Goal: Information Seeking & Learning: Learn about a topic

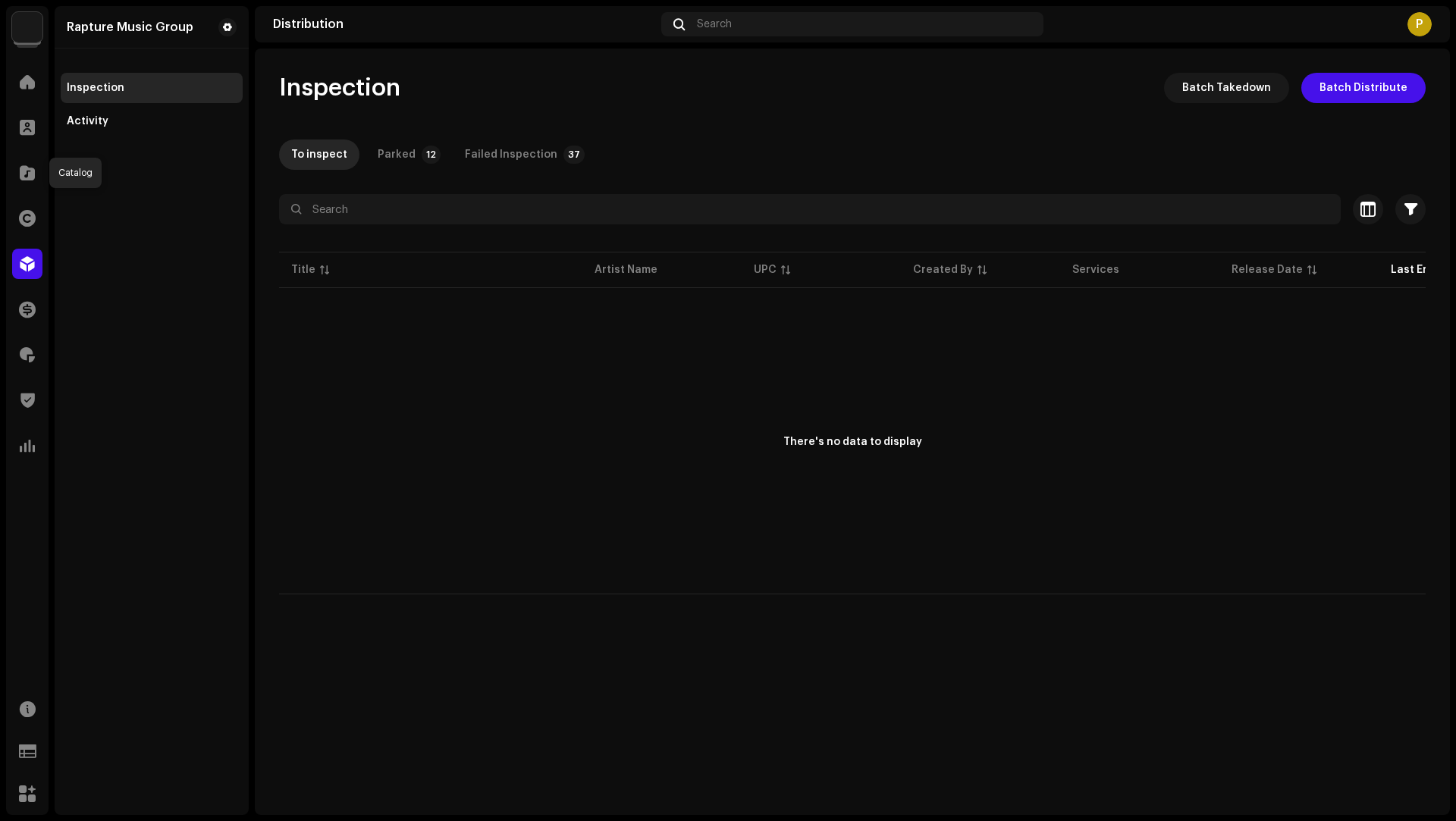
drag, startPoint x: 35, startPoint y: 180, endPoint x: 474, endPoint y: 59, distance: 455.4
click at [37, 179] on div at bounding box center [27, 173] width 30 height 30
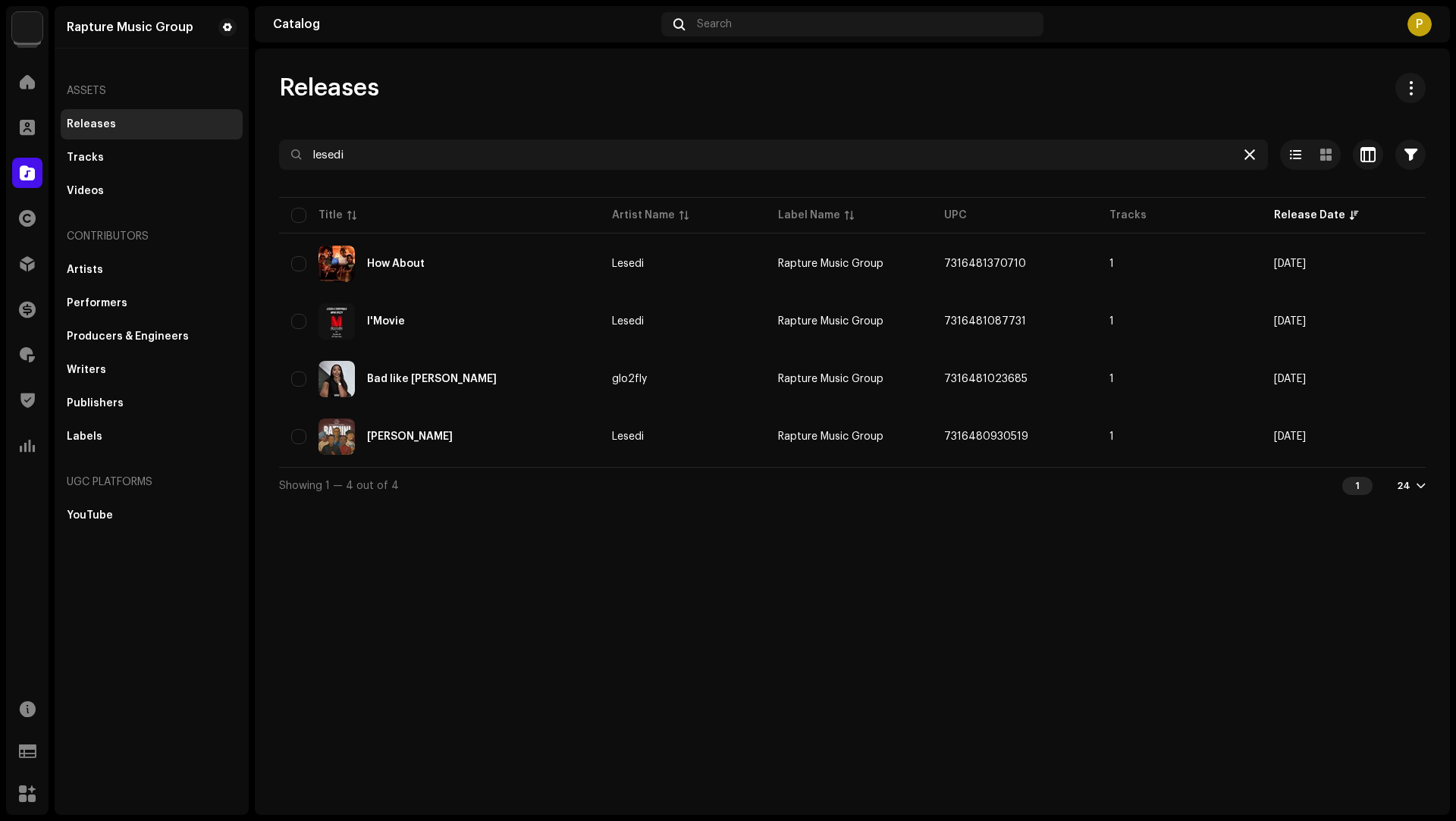
click at [1254, 153] on icon at bounding box center [1249, 154] width 10 height 12
click at [13, 74] on div at bounding box center [27, 81] width 30 height 30
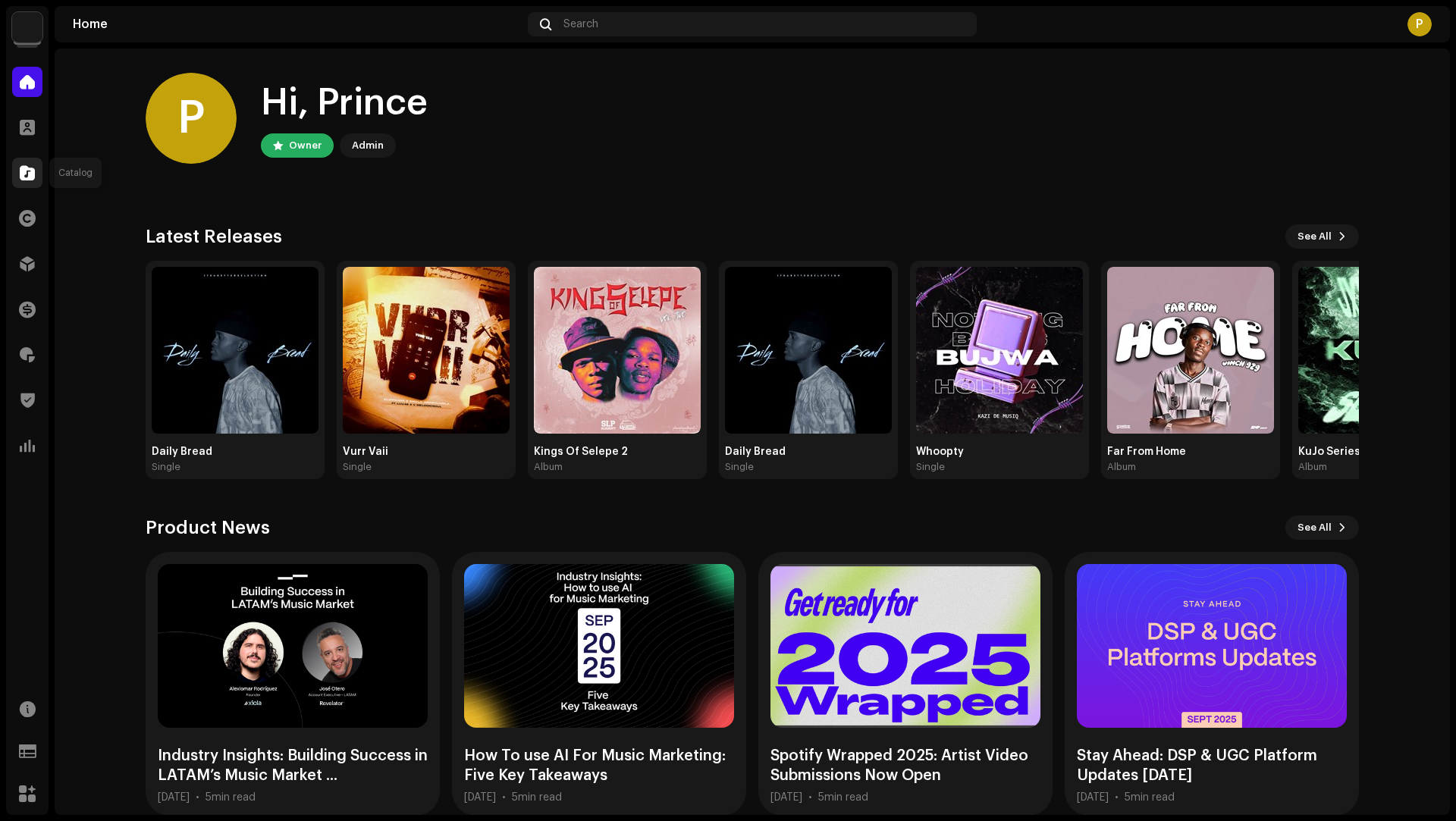
click at [35, 168] on div at bounding box center [27, 173] width 30 height 30
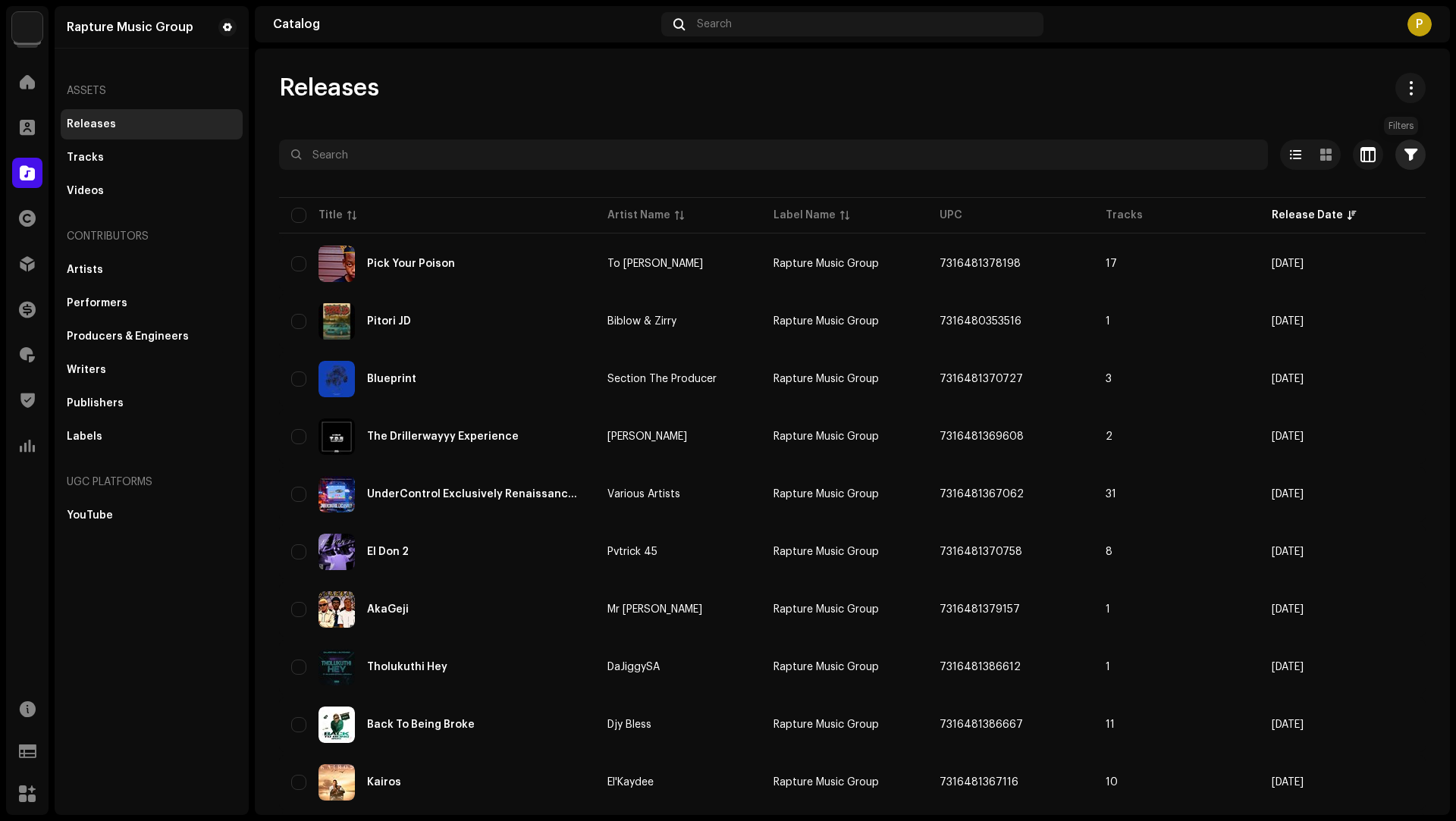
click at [1409, 149] on button "button" at bounding box center [1410, 154] width 30 height 30
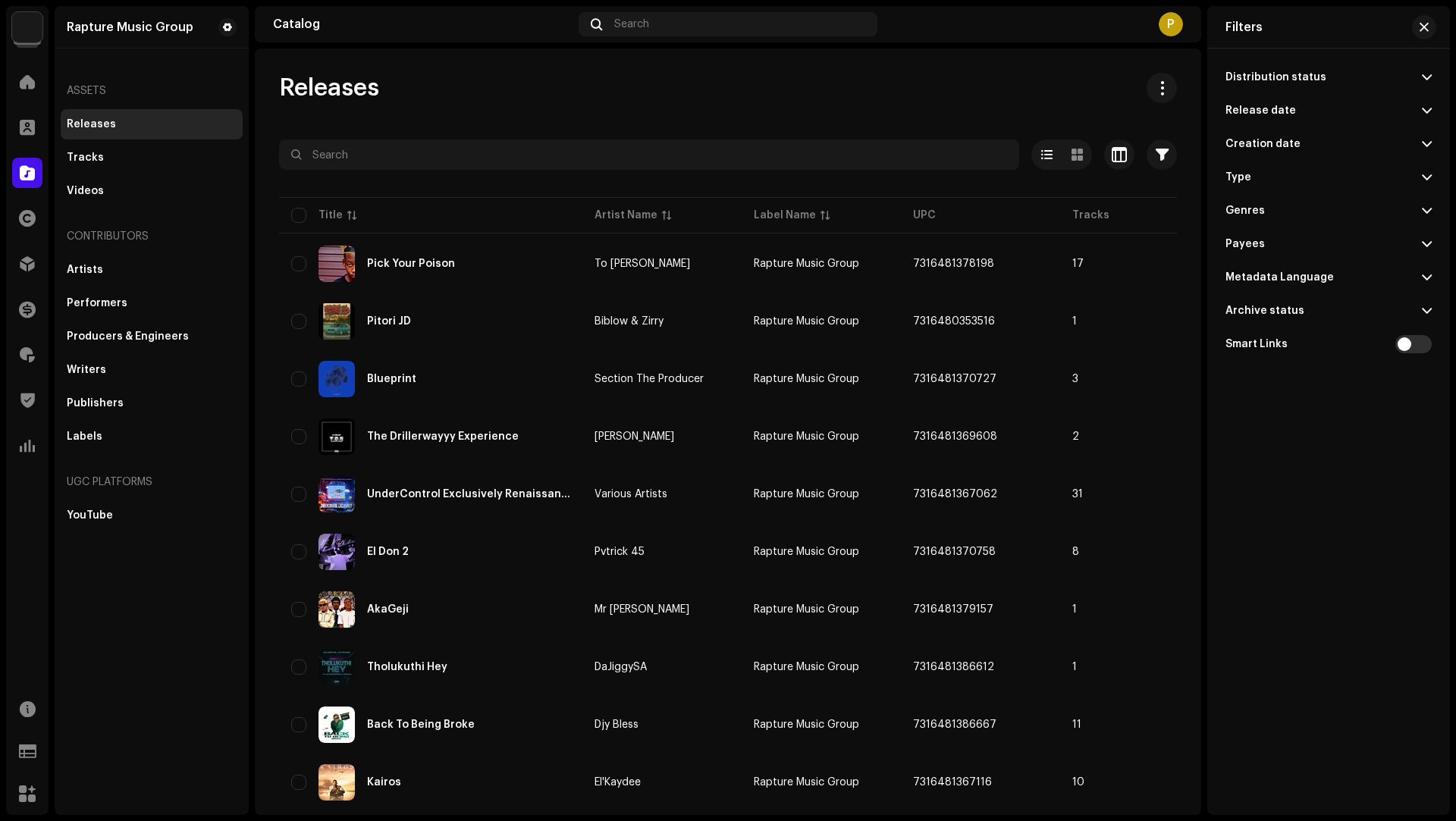
click at [1418, 113] on p-accordion-header "Release date" at bounding box center [1328, 111] width 206 height 34
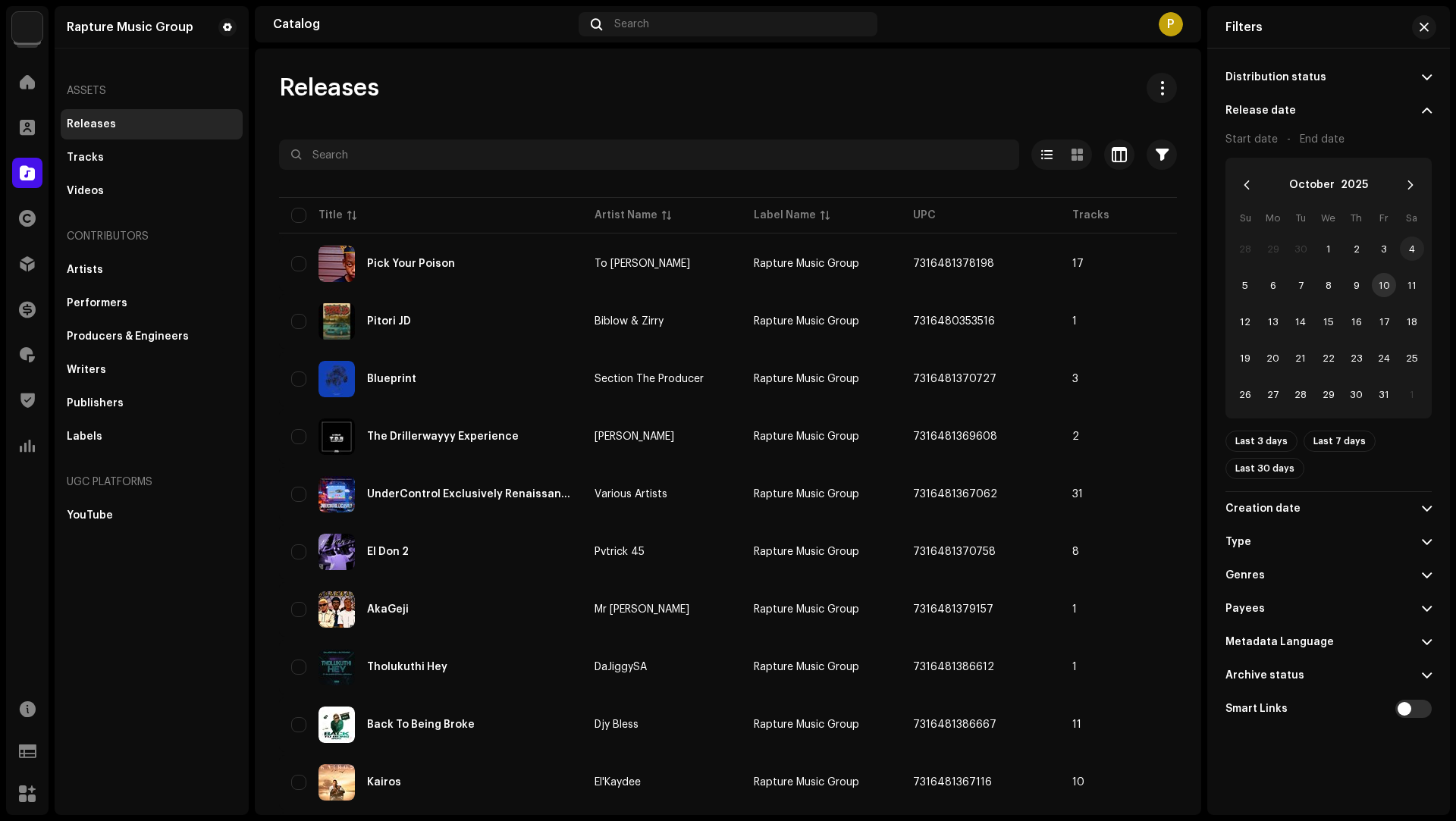
click at [1413, 252] on span "4" at bounding box center [1412, 248] width 24 height 24
click at [1386, 287] on span "10" at bounding box center [1384, 285] width 24 height 24
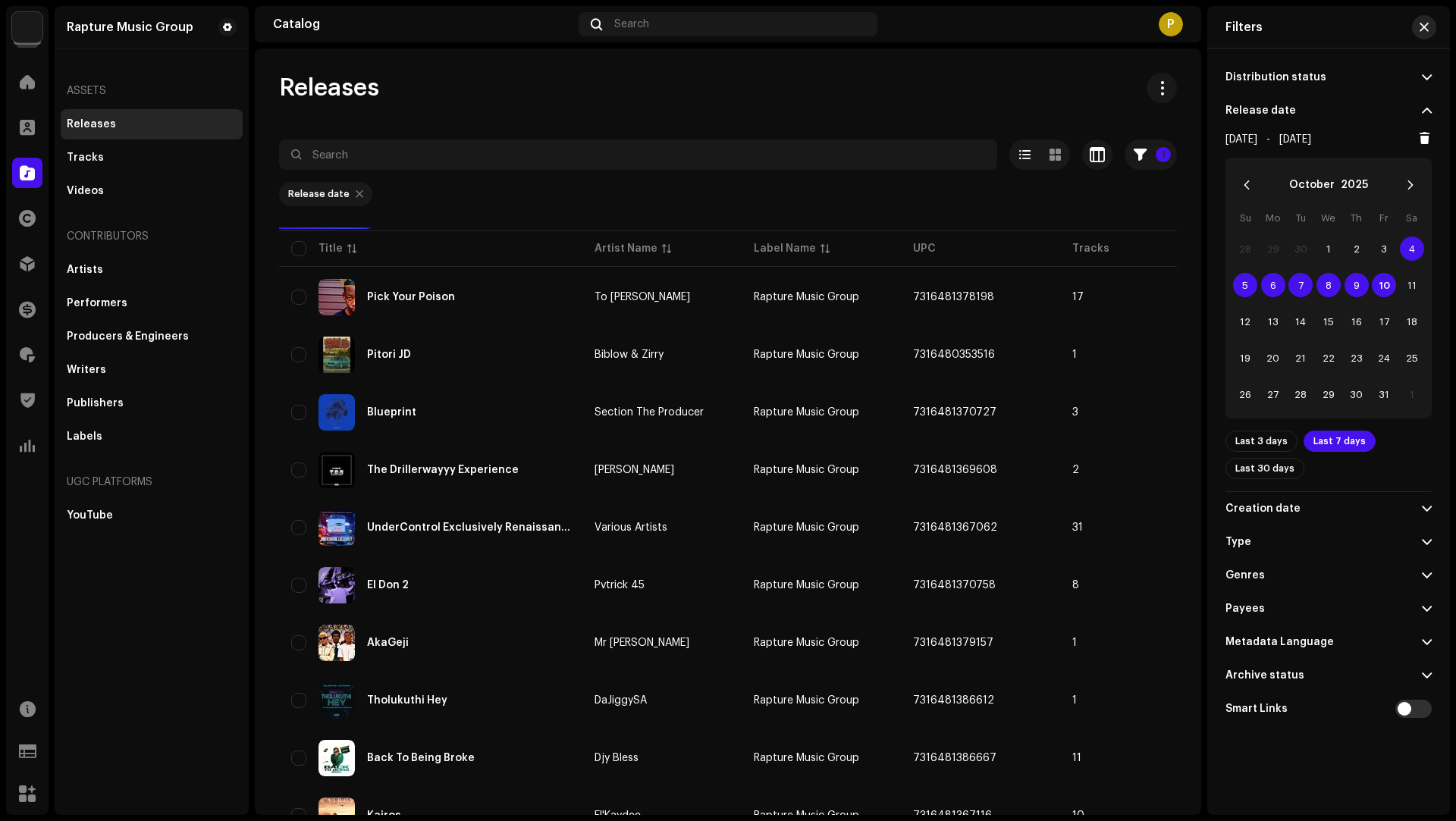
click at [1425, 23] on span "button" at bounding box center [1424, 27] width 9 height 12
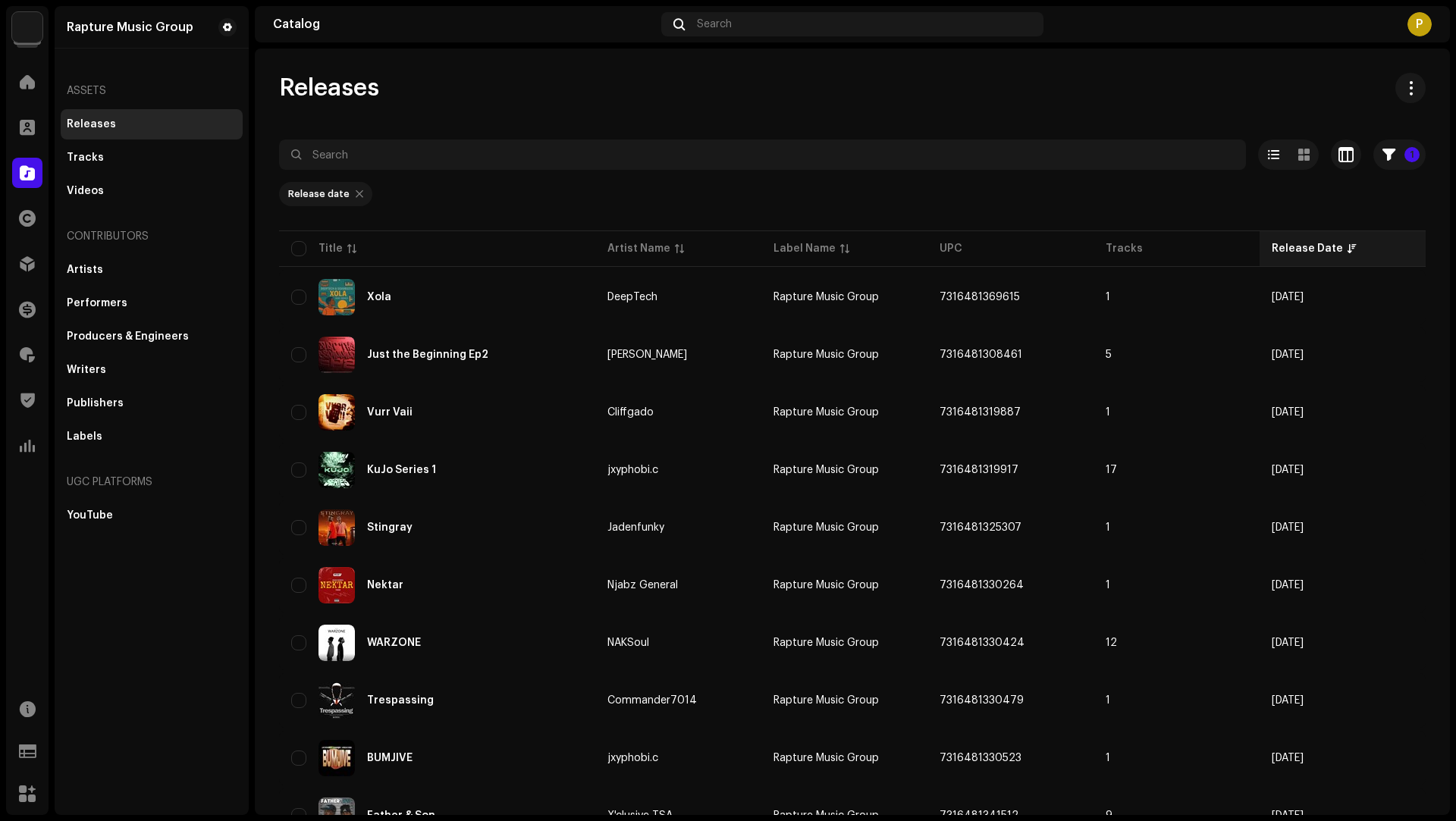
click at [1277, 250] on div "Release Date" at bounding box center [1308, 248] width 71 height 15
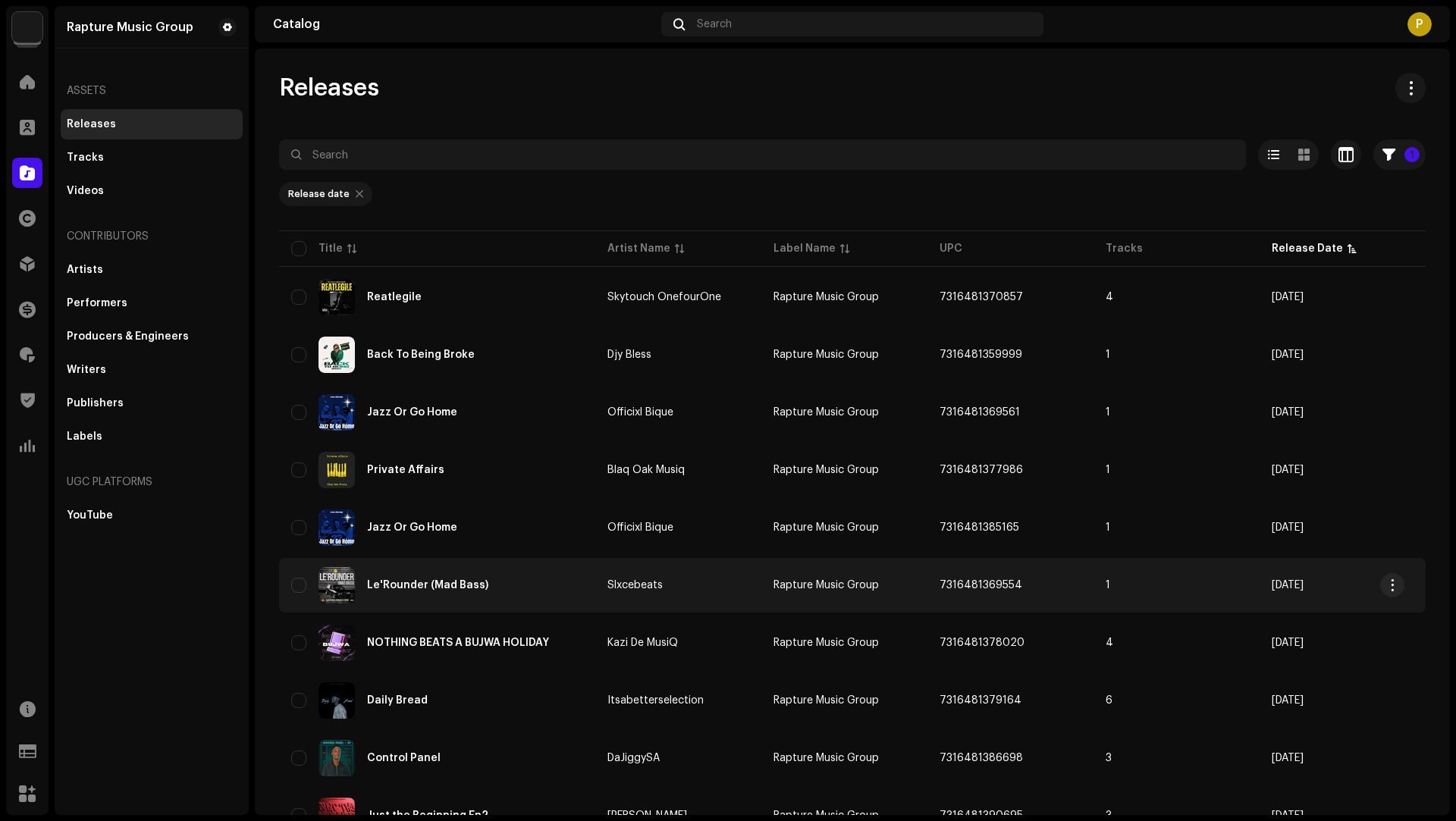
click at [557, 600] on div "Le'Rounder (Mad Bass)" at bounding box center [437, 585] width 292 height 36
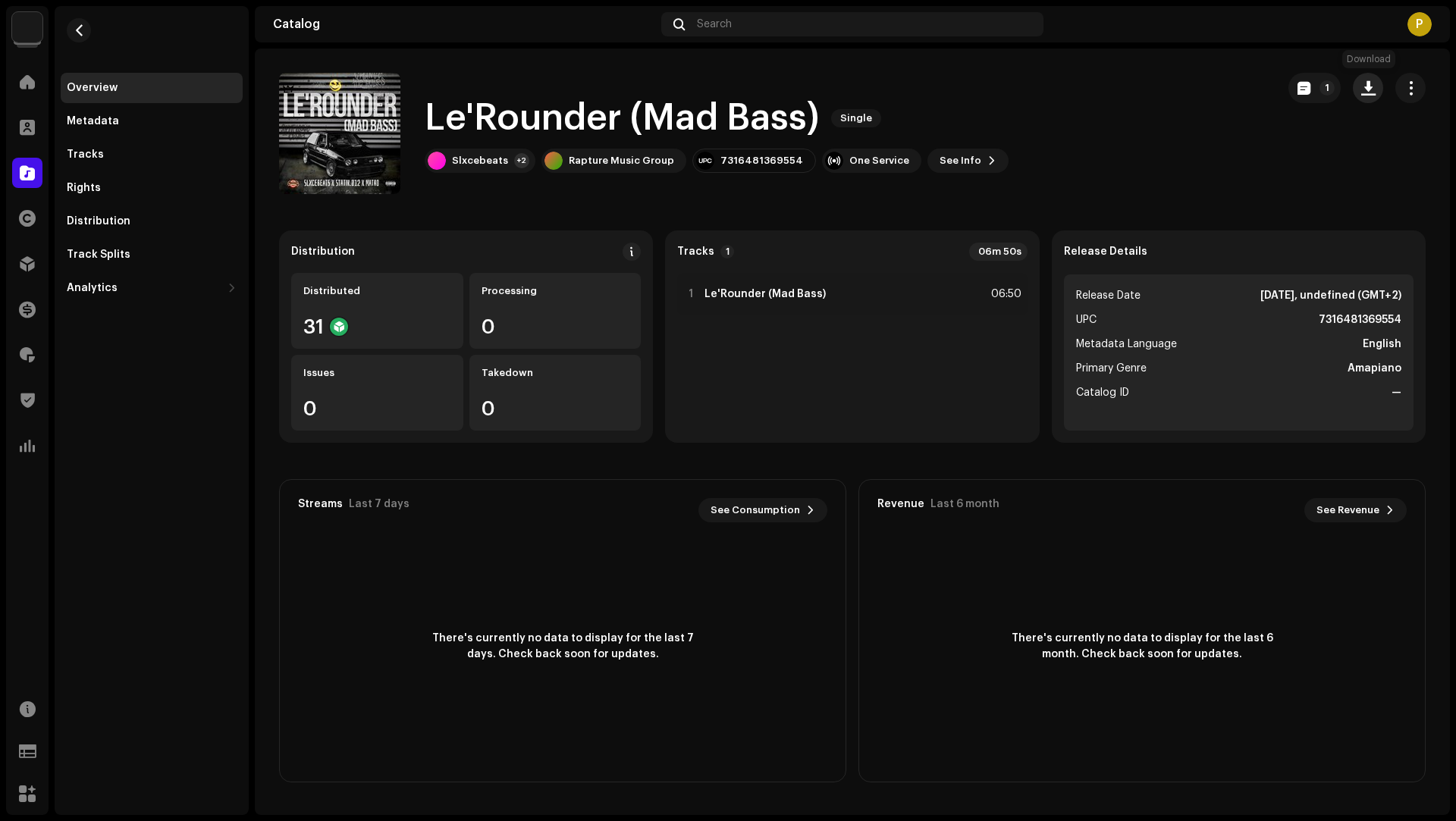
click at [1363, 87] on span "button" at bounding box center [1367, 88] width 14 height 12
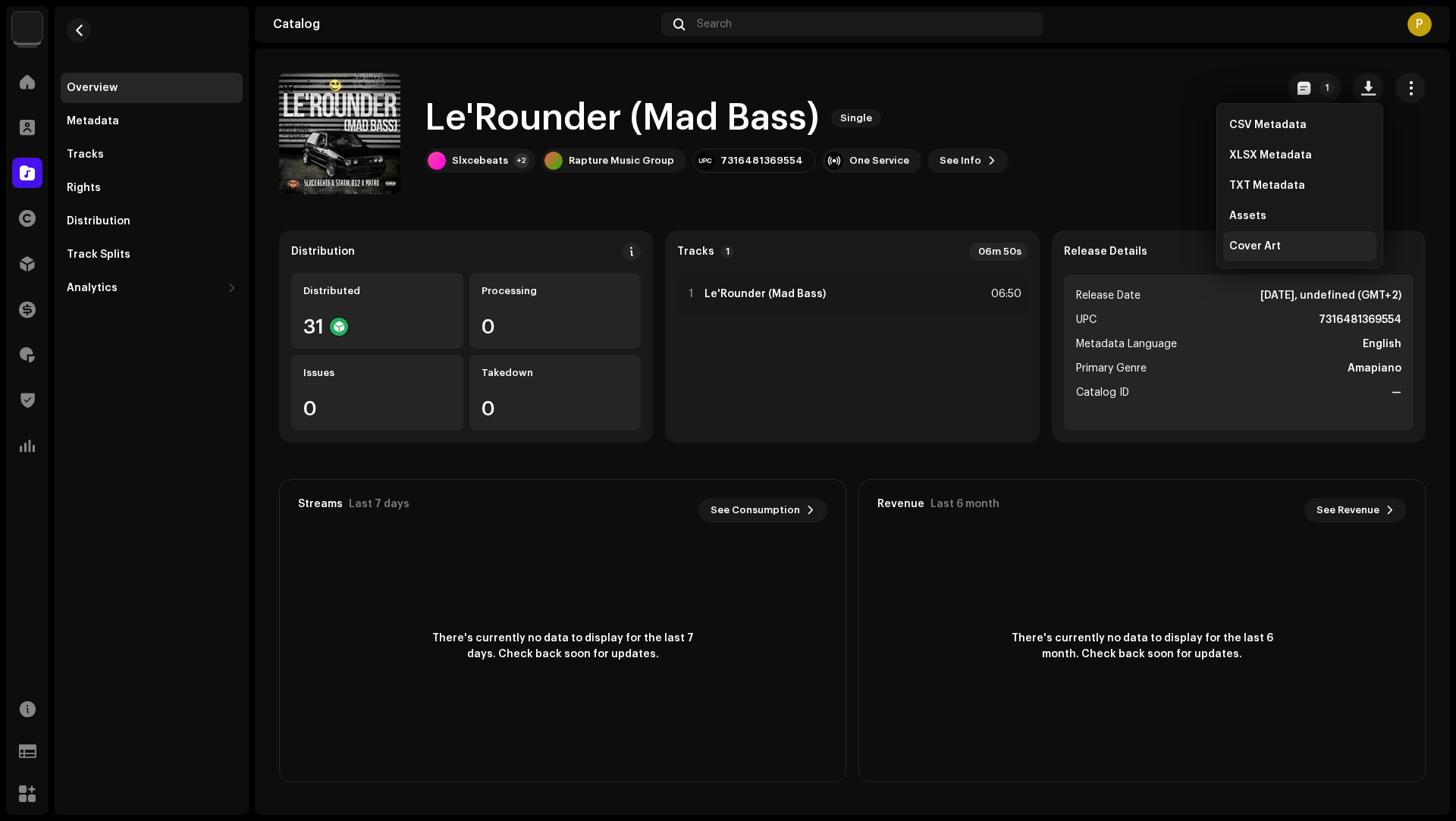
click at [1281, 253] on div "Cover Art" at bounding box center [1300, 247] width 153 height 30
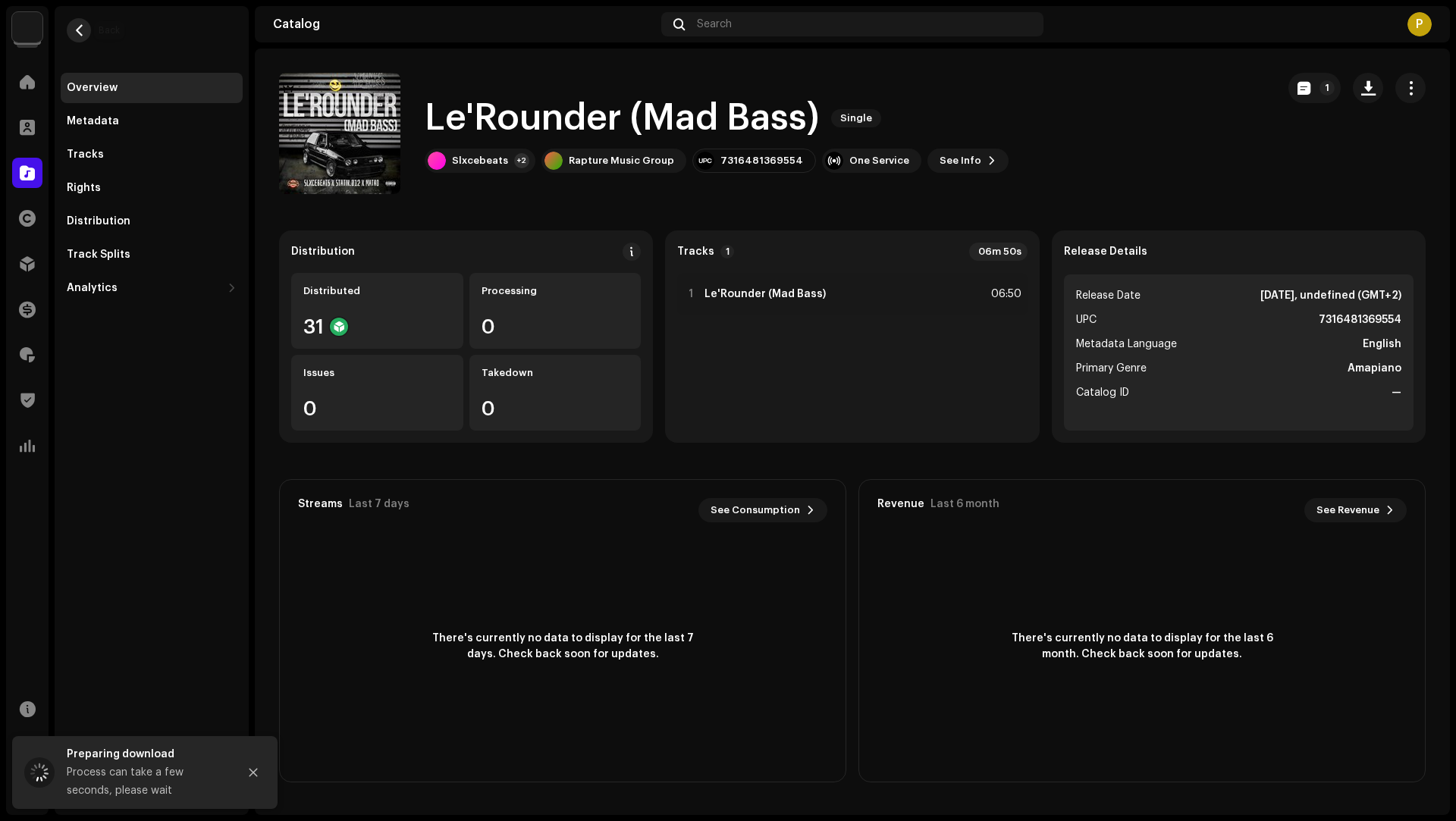
click at [83, 33] on span "button" at bounding box center [79, 30] width 11 height 12
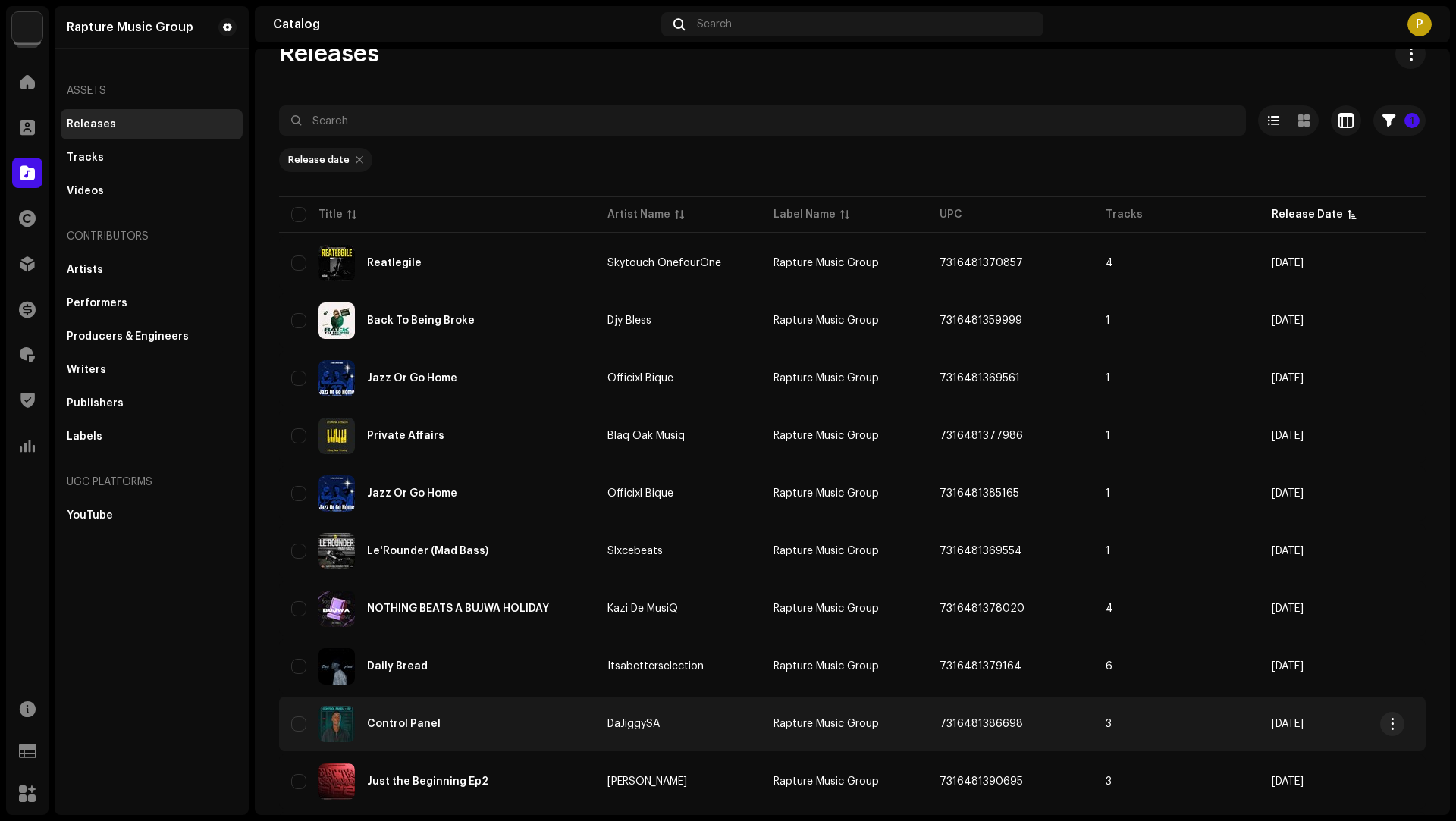
scroll to position [70, 0]
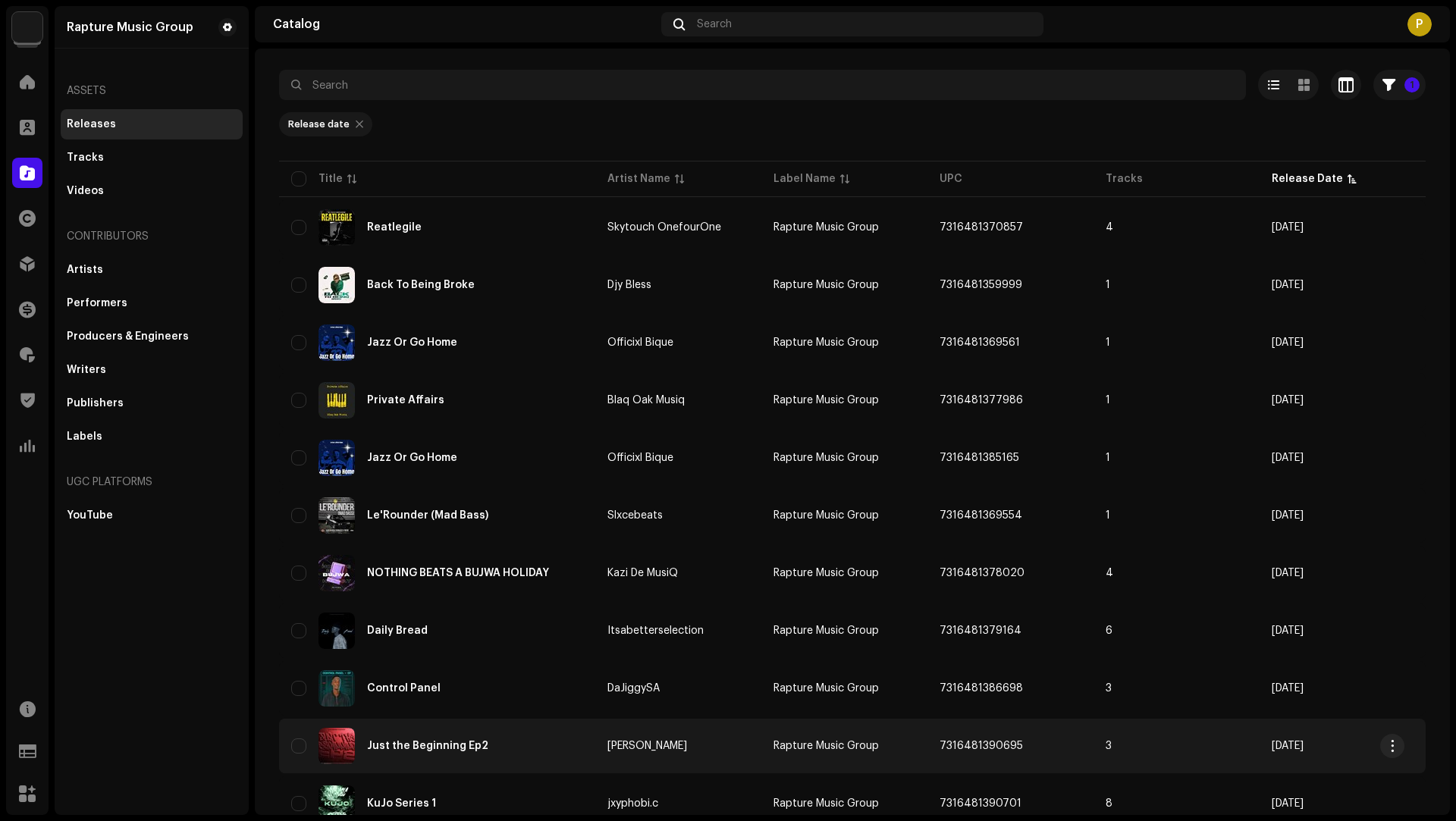
click at [520, 757] on div "Just the Beginning Ep2" at bounding box center [437, 745] width 292 height 36
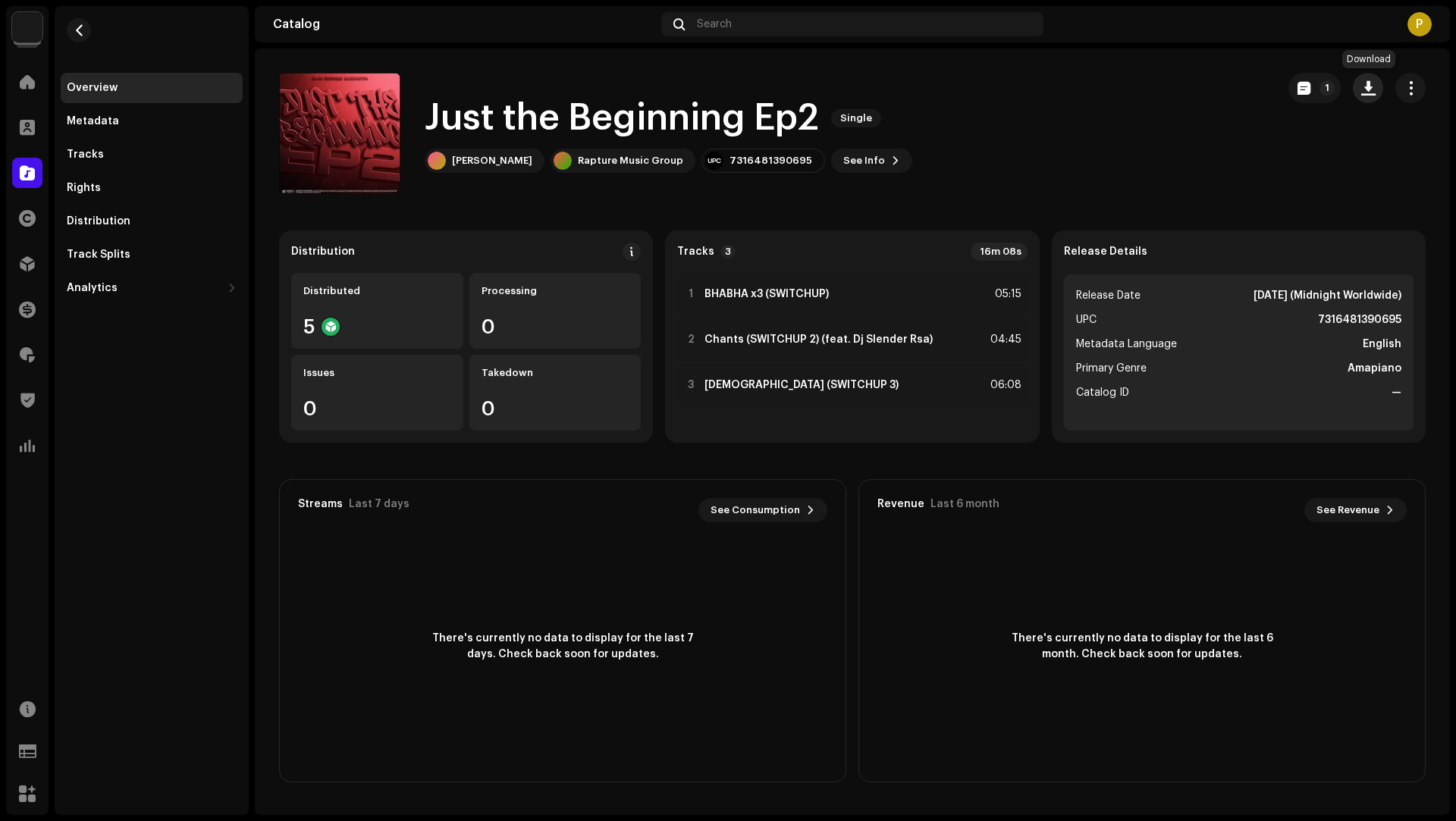
click at [1361, 87] on span "button" at bounding box center [1367, 88] width 14 height 12
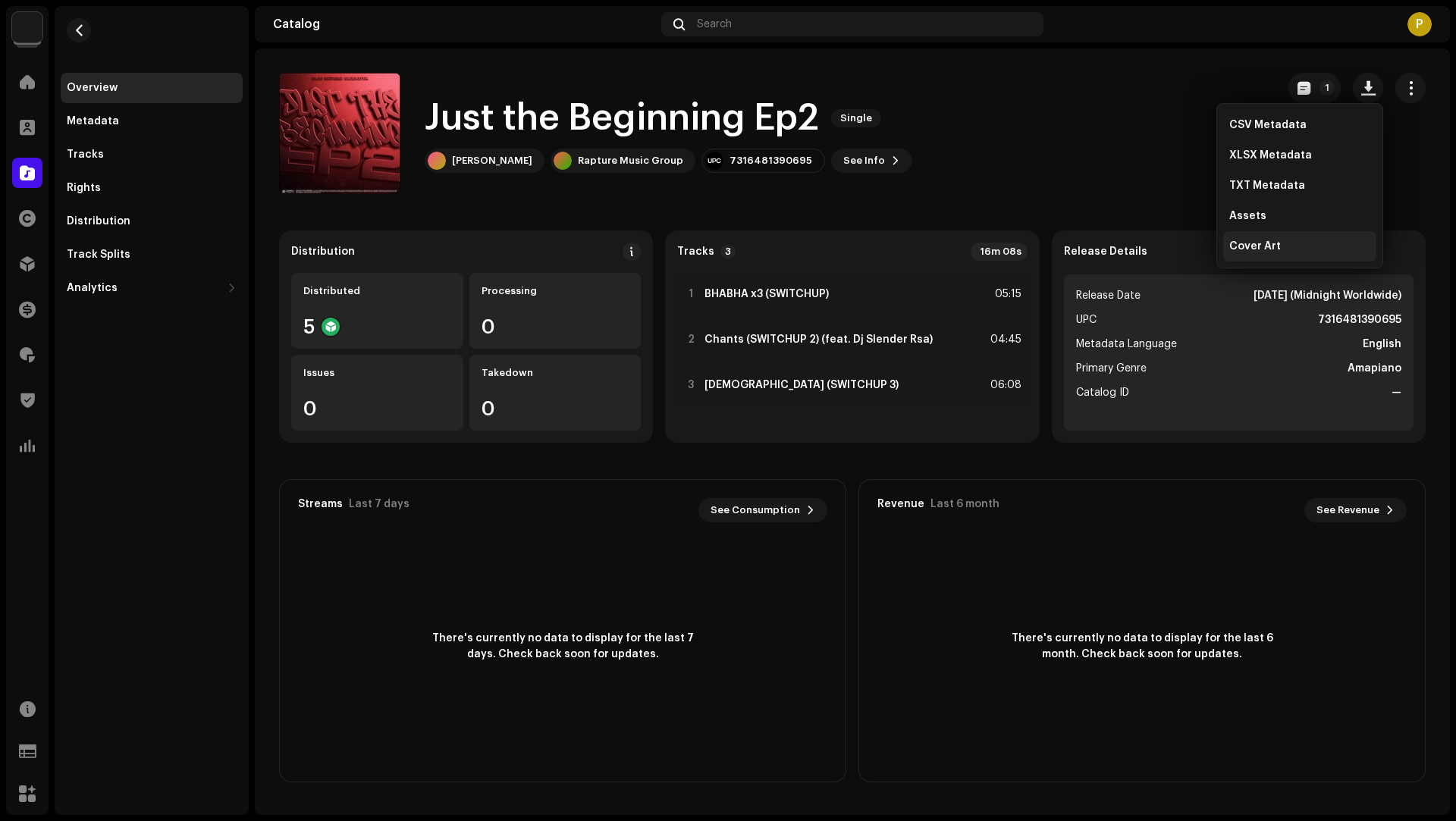
click at [1253, 252] on div "Cover Art" at bounding box center [1300, 247] width 153 height 30
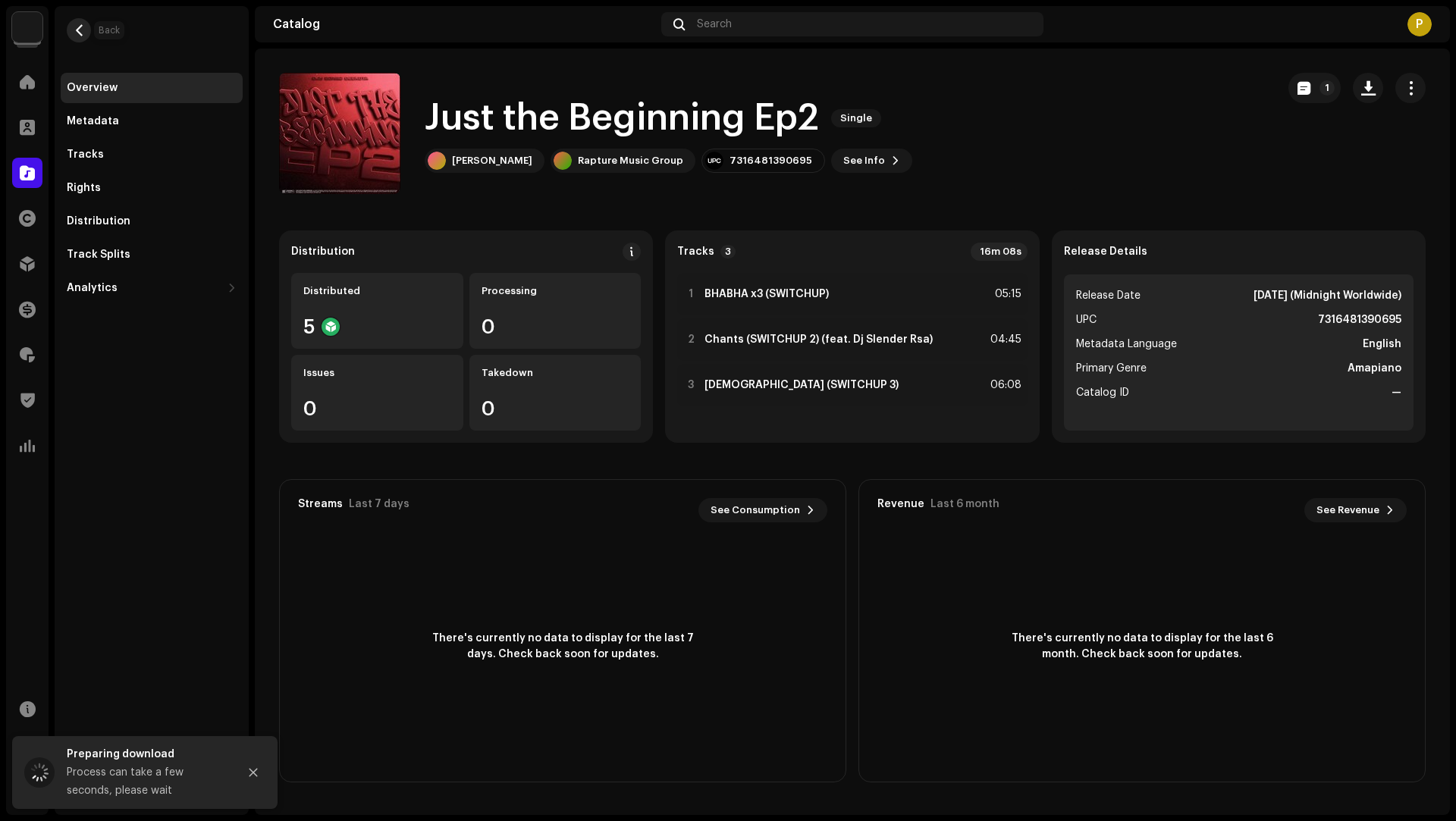
click at [81, 31] on span "button" at bounding box center [79, 30] width 11 height 12
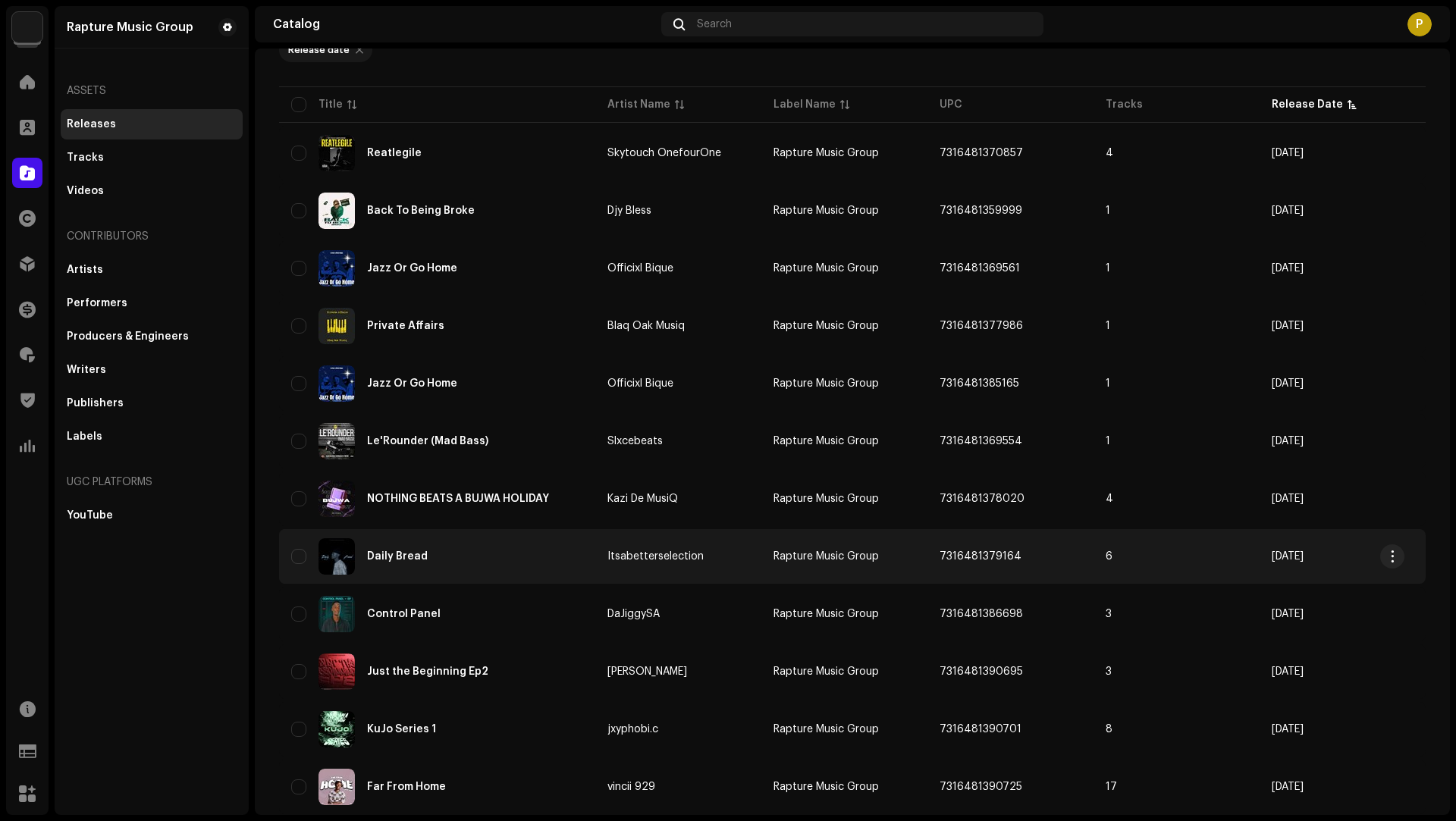
scroll to position [161, 0]
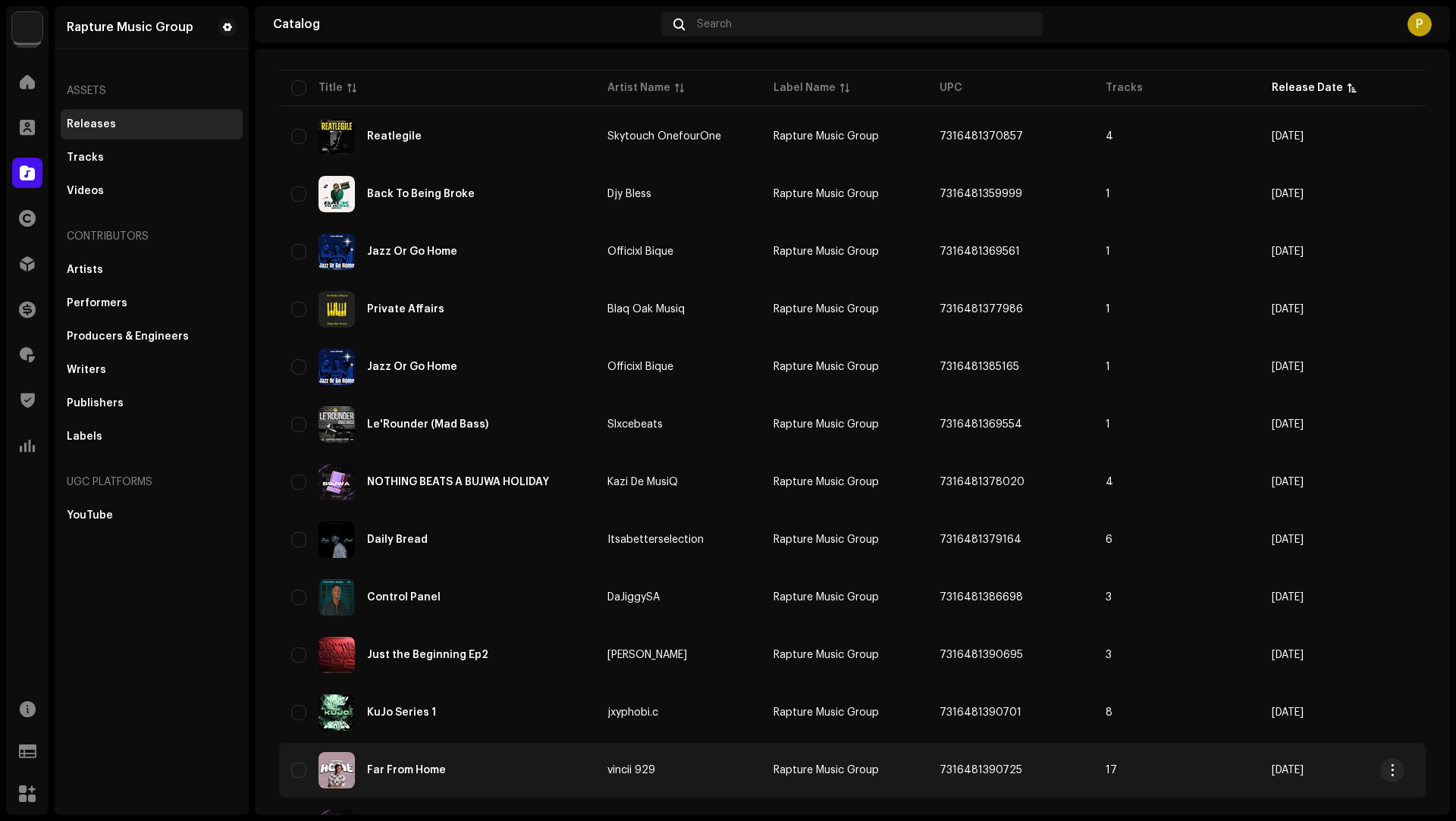
click at [539, 753] on div "Far From Home" at bounding box center [437, 770] width 292 height 36
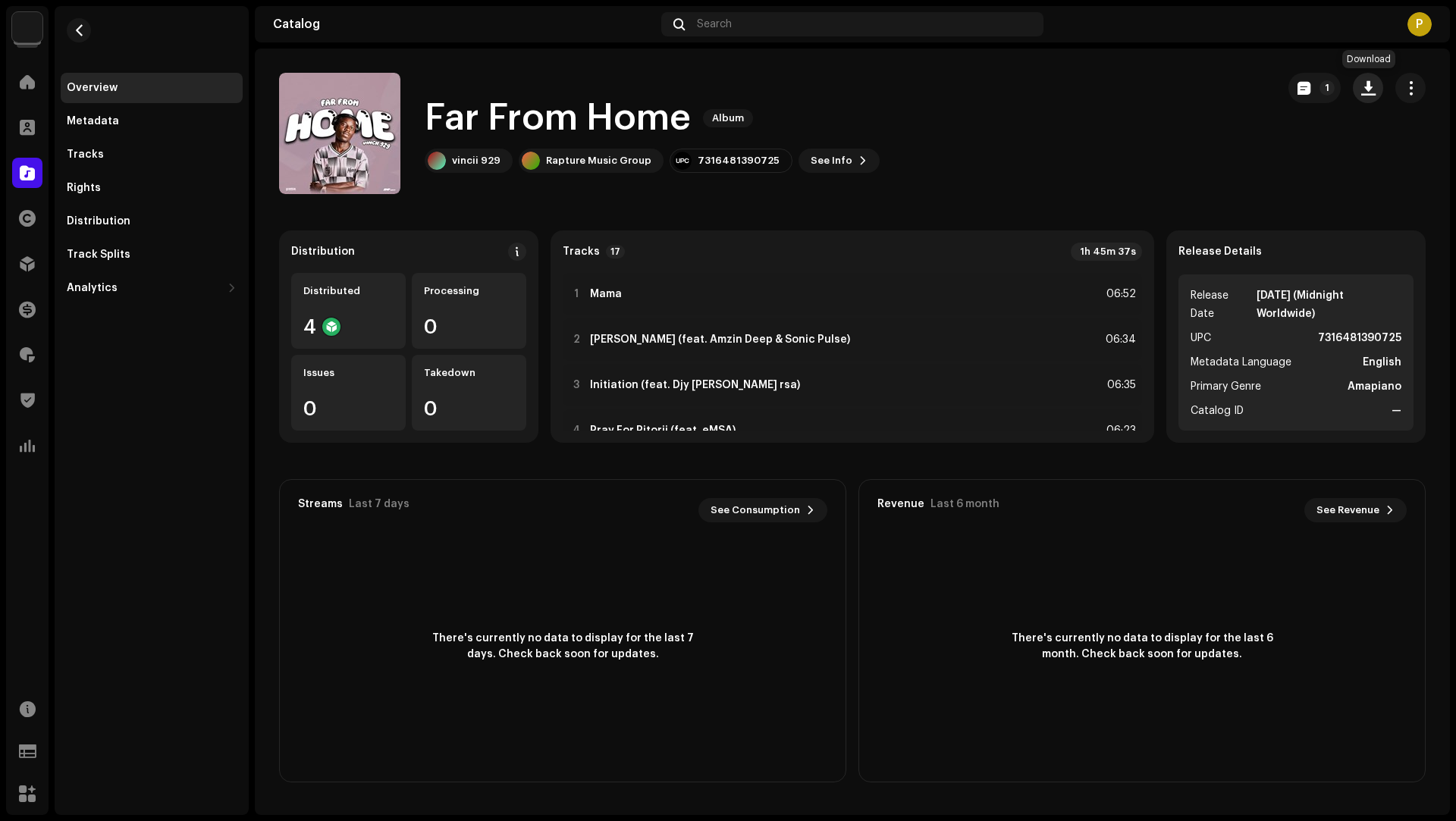
click at [1366, 86] on span "button" at bounding box center [1367, 88] width 14 height 12
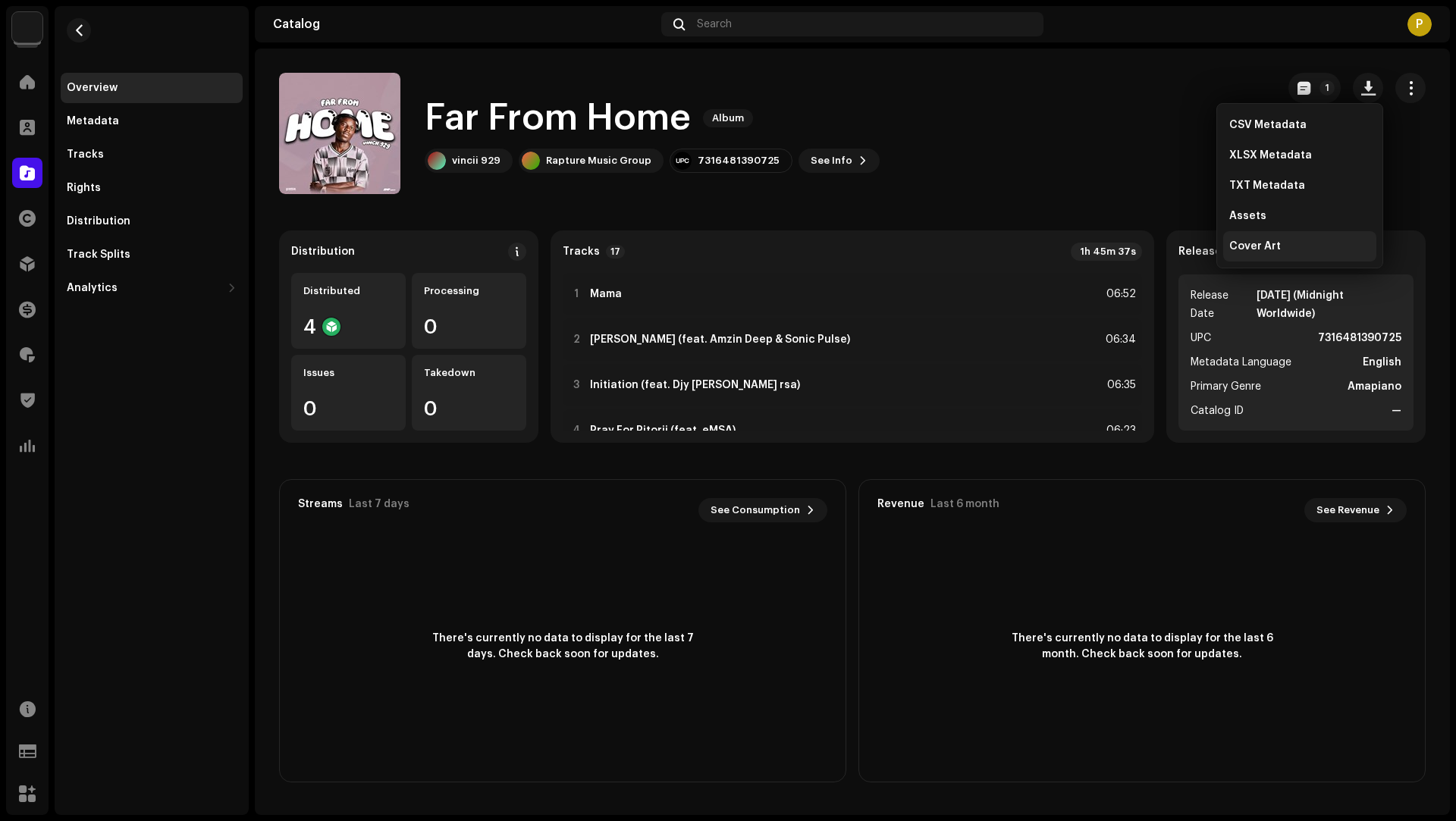
click at [1243, 251] on span "Cover Art" at bounding box center [1254, 246] width 51 height 12
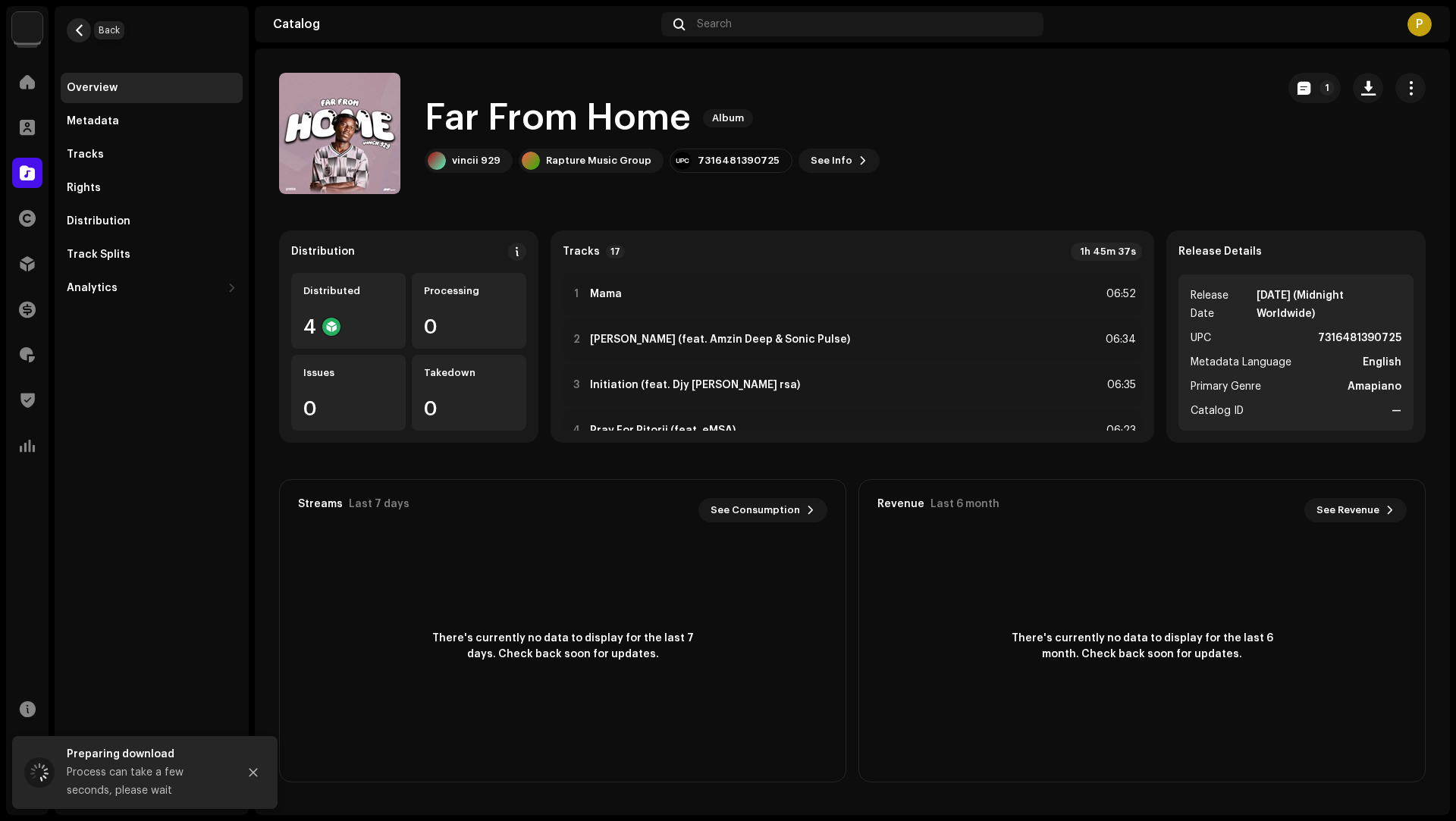
click at [87, 34] on button "button" at bounding box center [78, 30] width 24 height 24
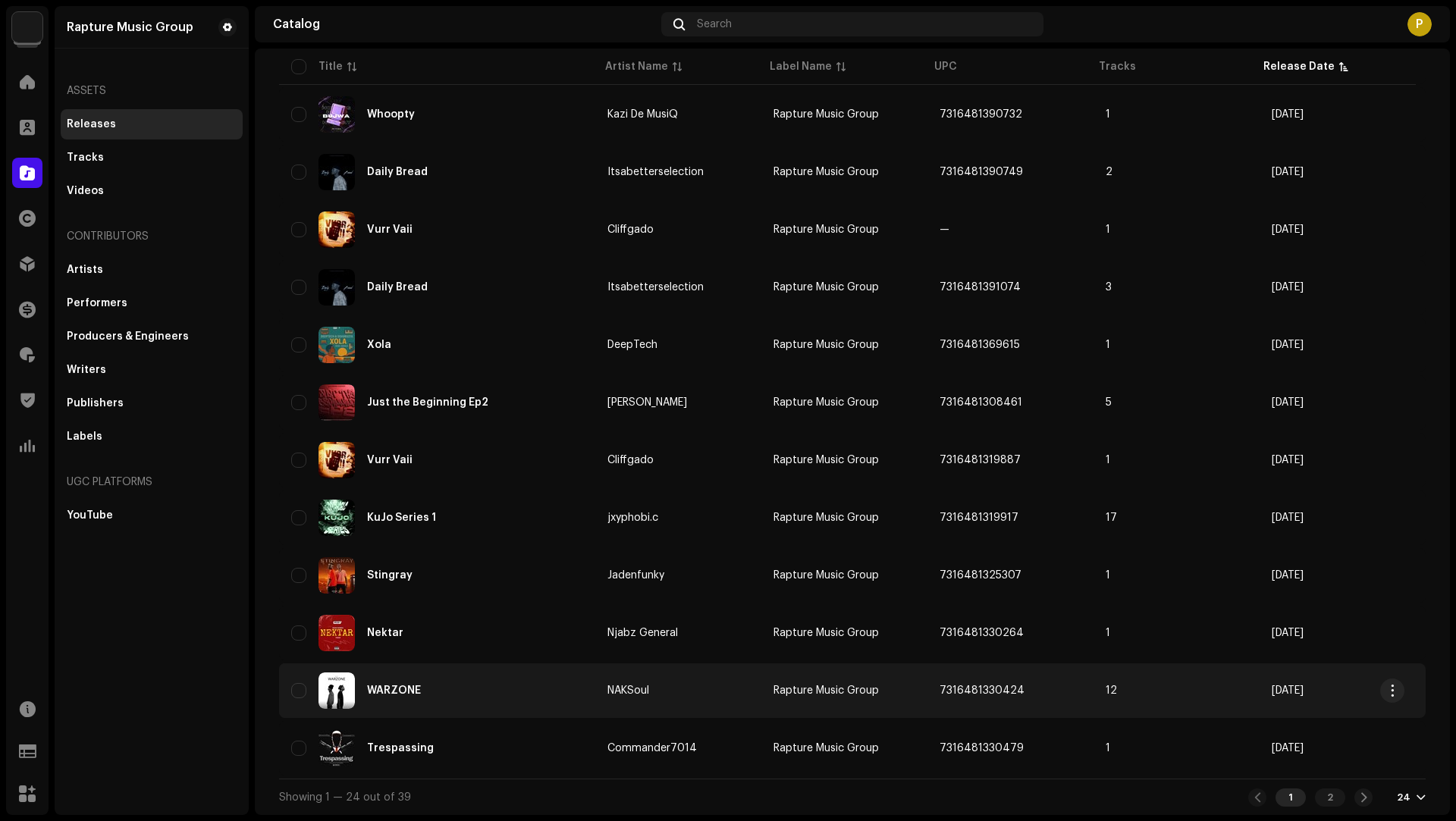
scroll to position [878, 0]
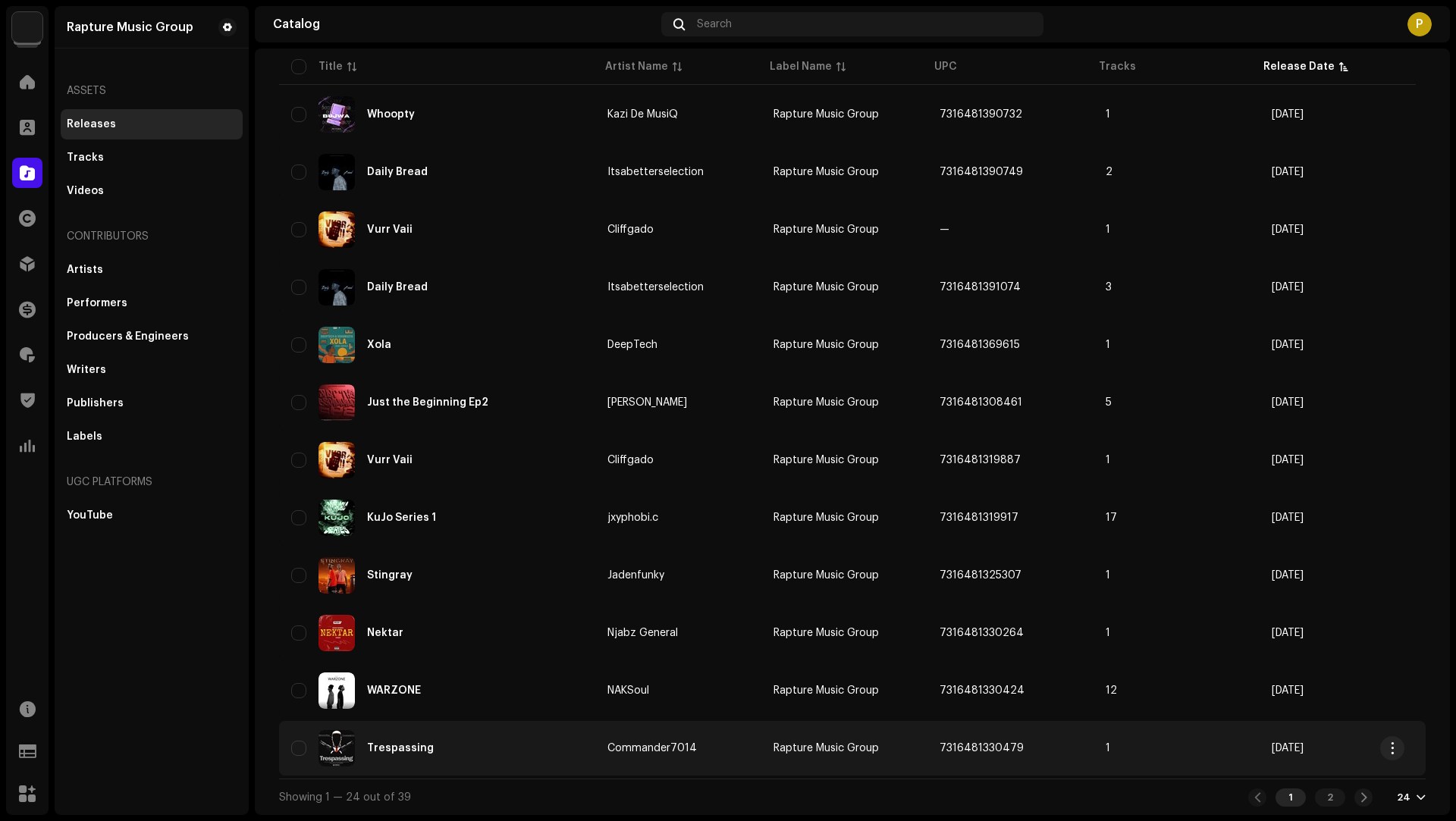
click at [518, 743] on div "Trespassing" at bounding box center [437, 748] width 292 height 36
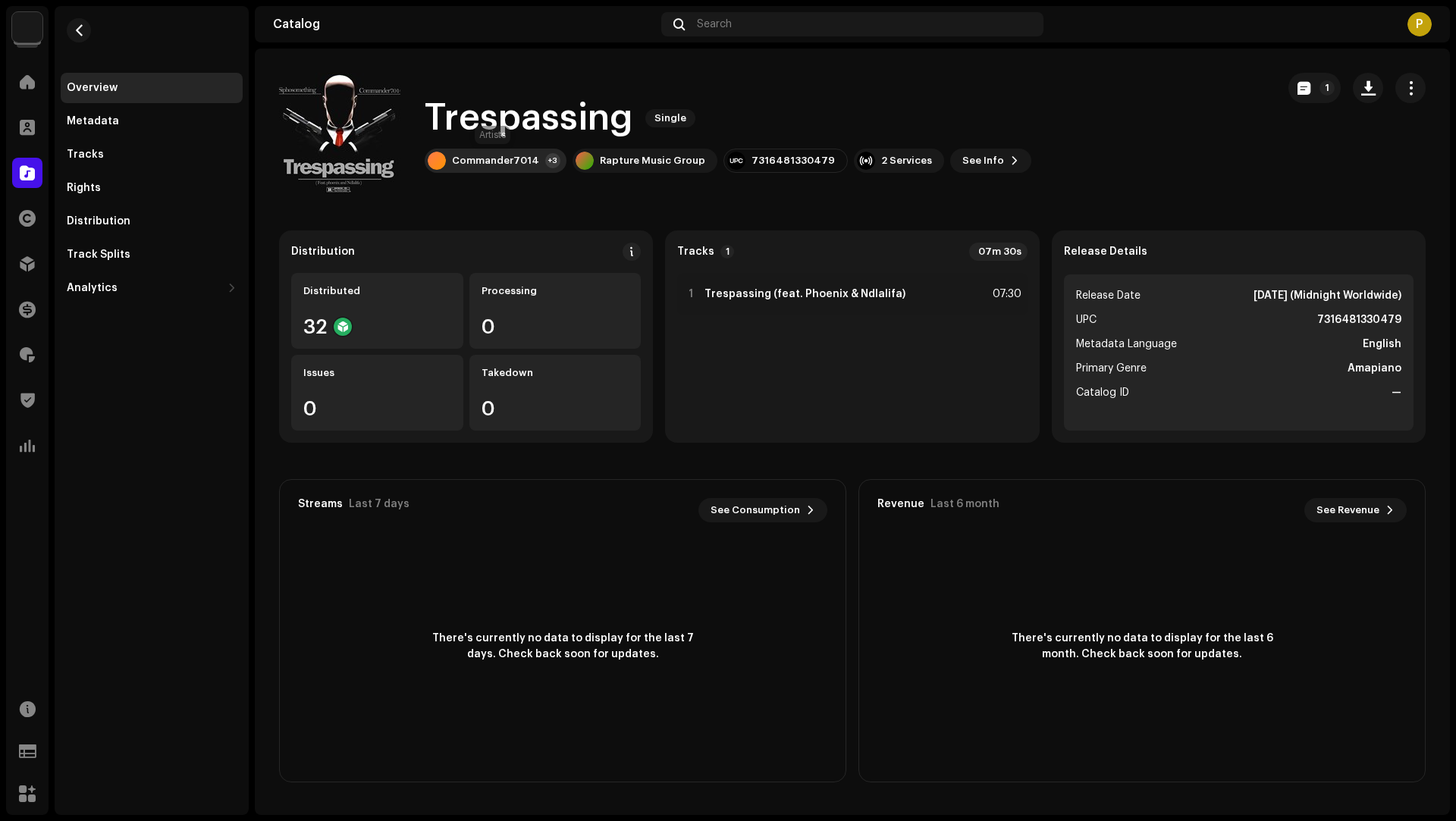
click at [537, 149] on div "Commander7014 +3" at bounding box center [496, 161] width 142 height 24
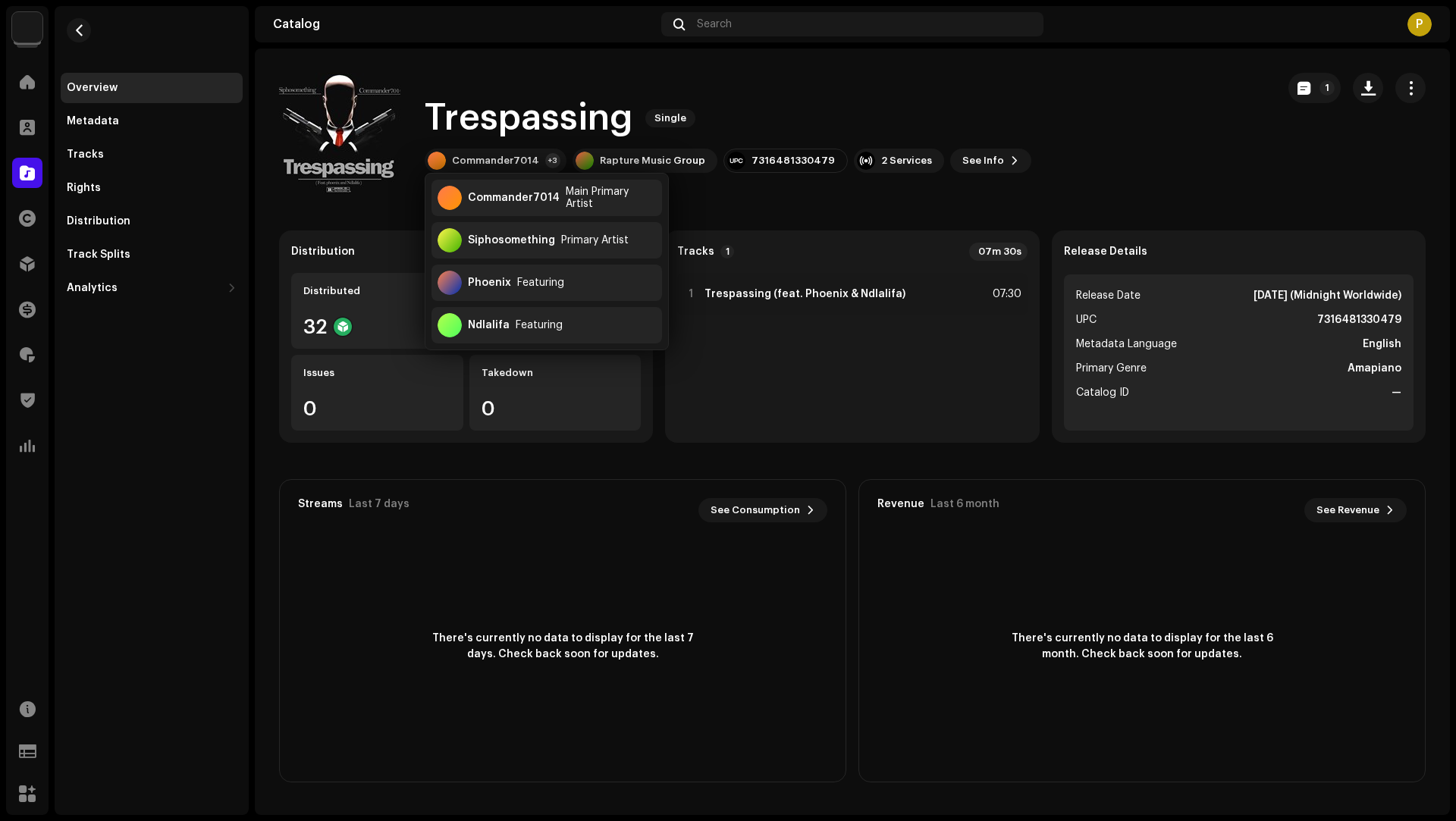
click at [1269, 153] on div "Trespassing Single Commander7014 +3 Rapture Music Group 7316481330479 2 Service…" at bounding box center [853, 134] width 1147 height 121
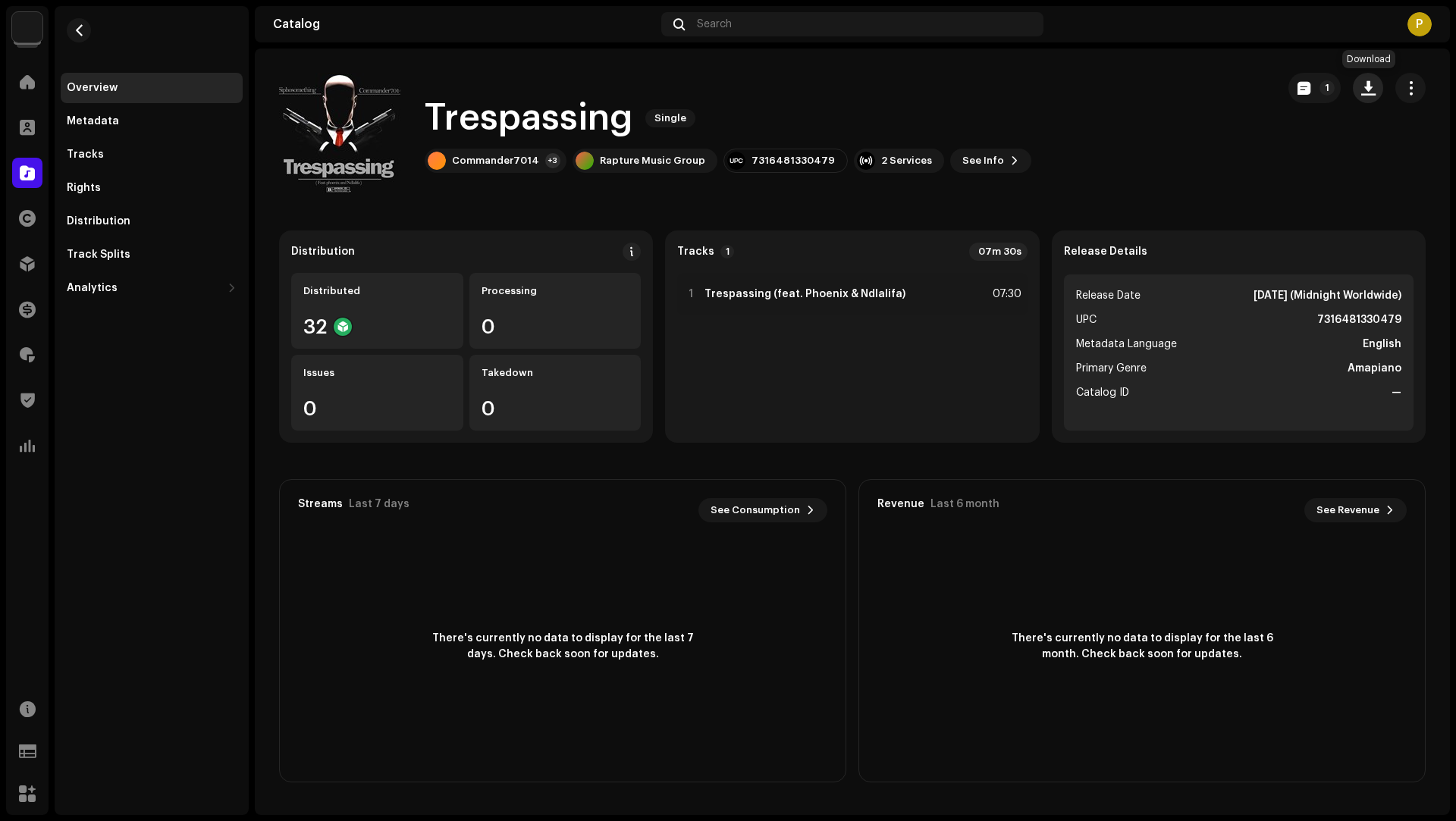
click at [1373, 88] on span "button" at bounding box center [1367, 88] width 14 height 12
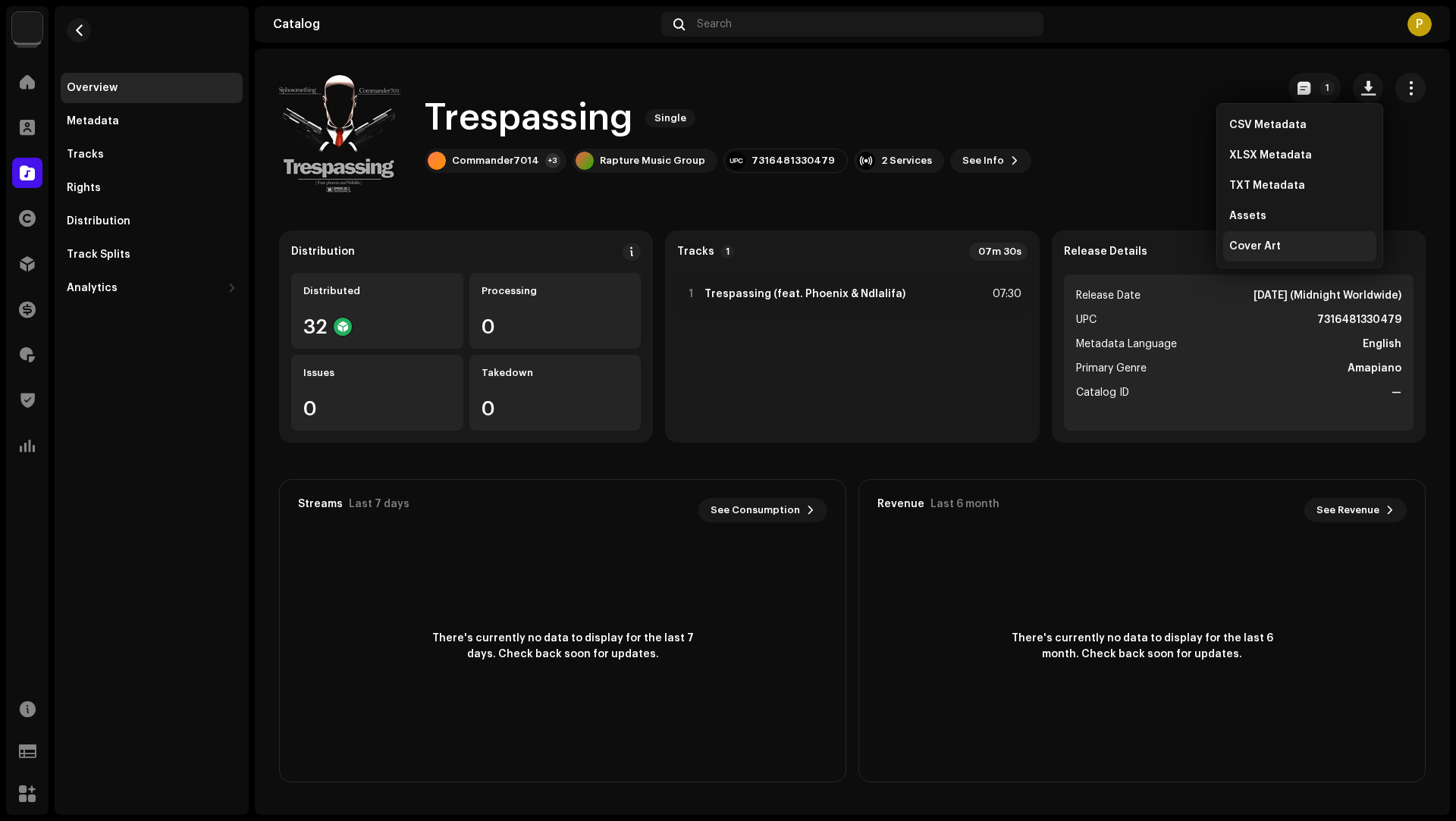
click at [1251, 240] on span "Cover Art" at bounding box center [1254, 246] width 51 height 12
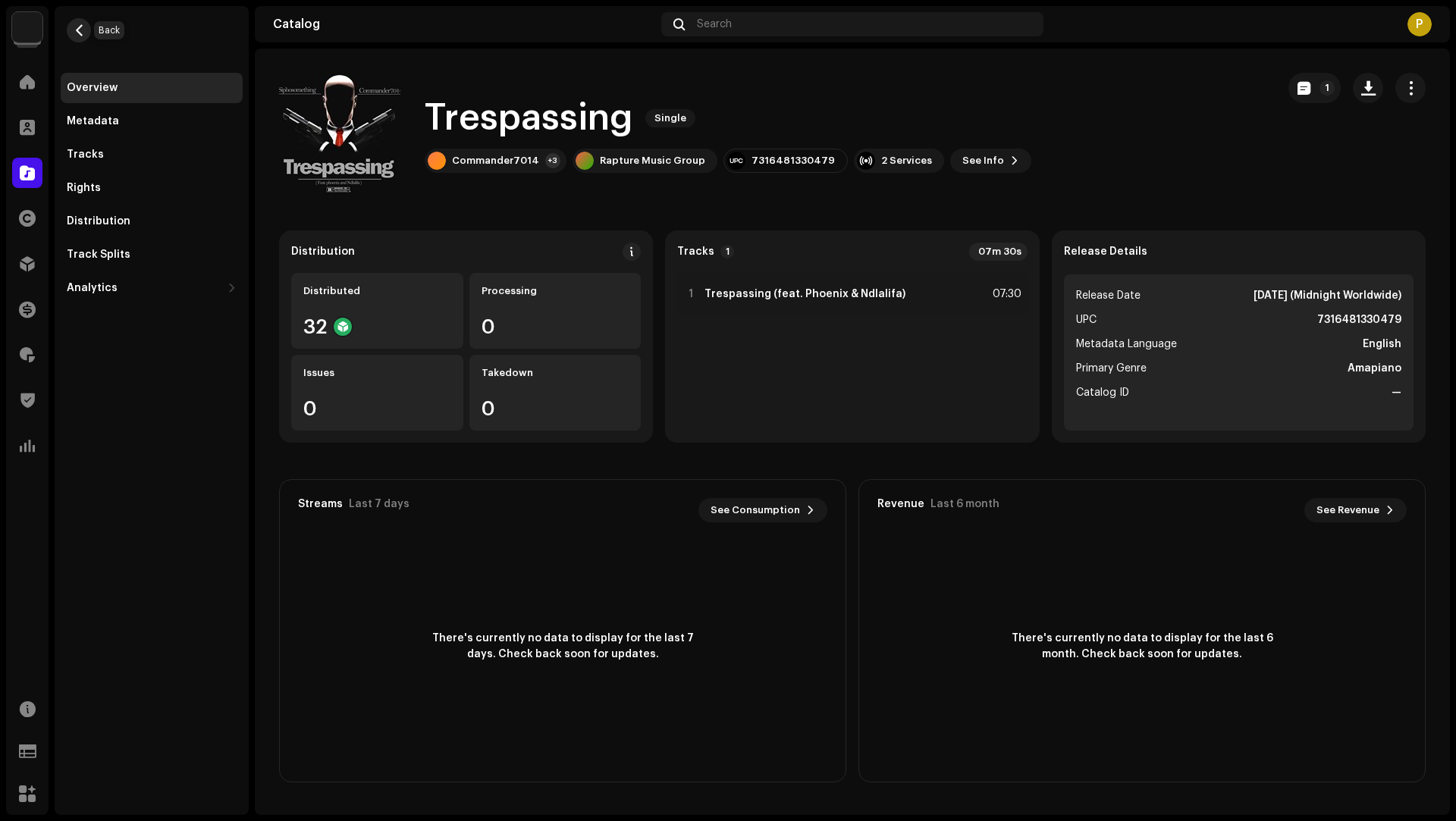
click at [87, 29] on button "button" at bounding box center [78, 30] width 24 height 24
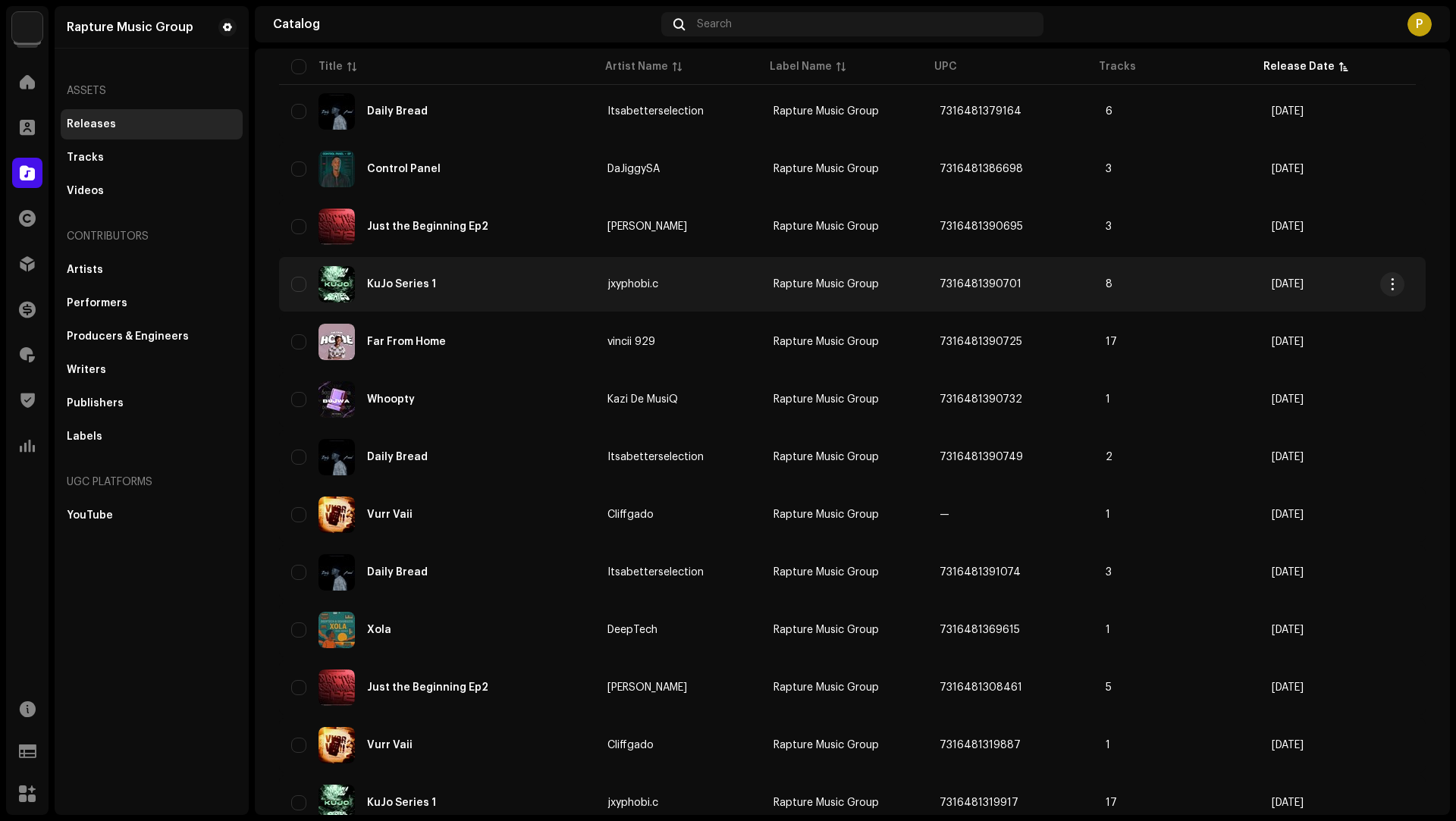
scroll to position [878, 0]
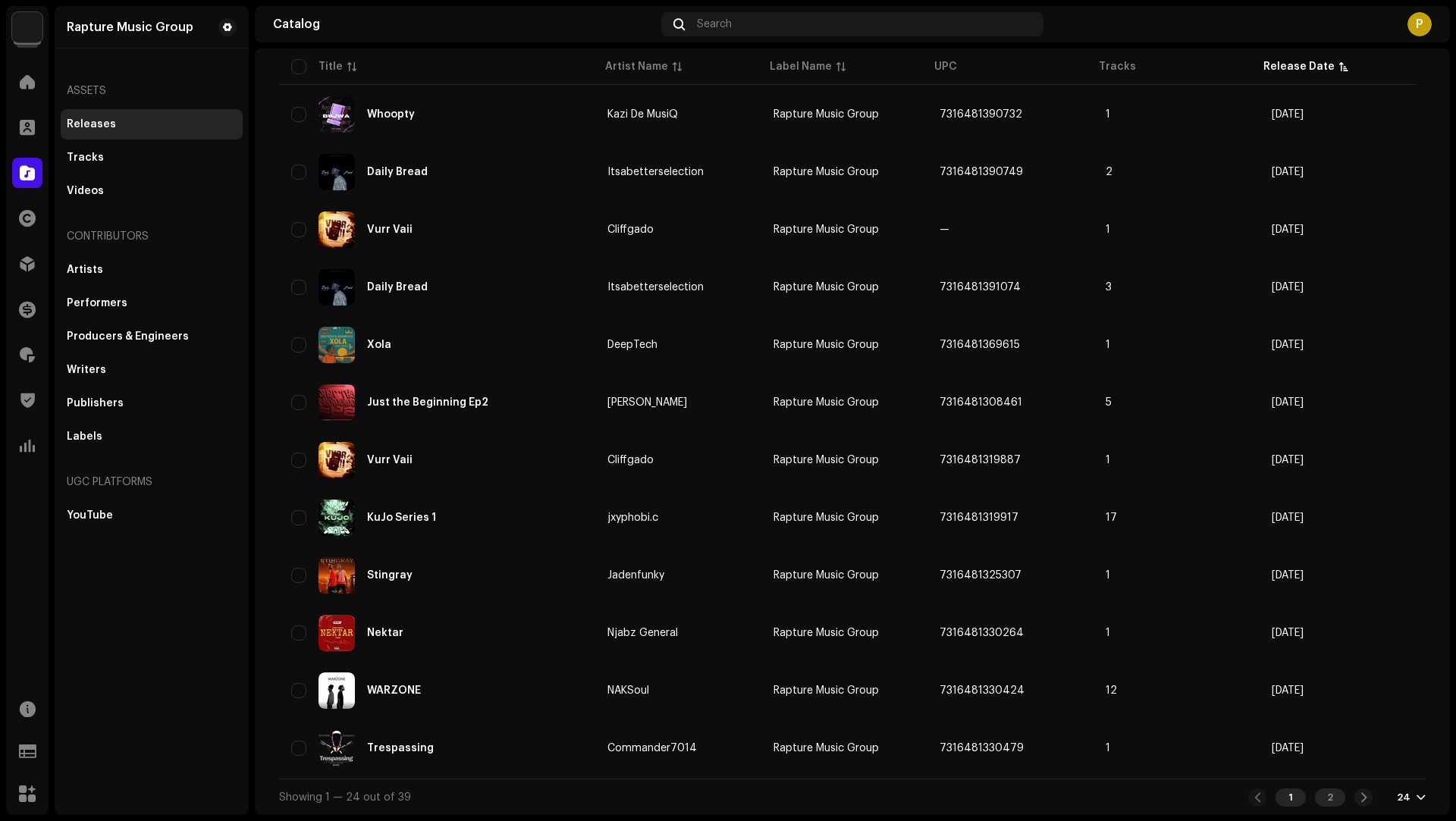
click at [1323, 803] on div "2" at bounding box center [1330, 797] width 30 height 18
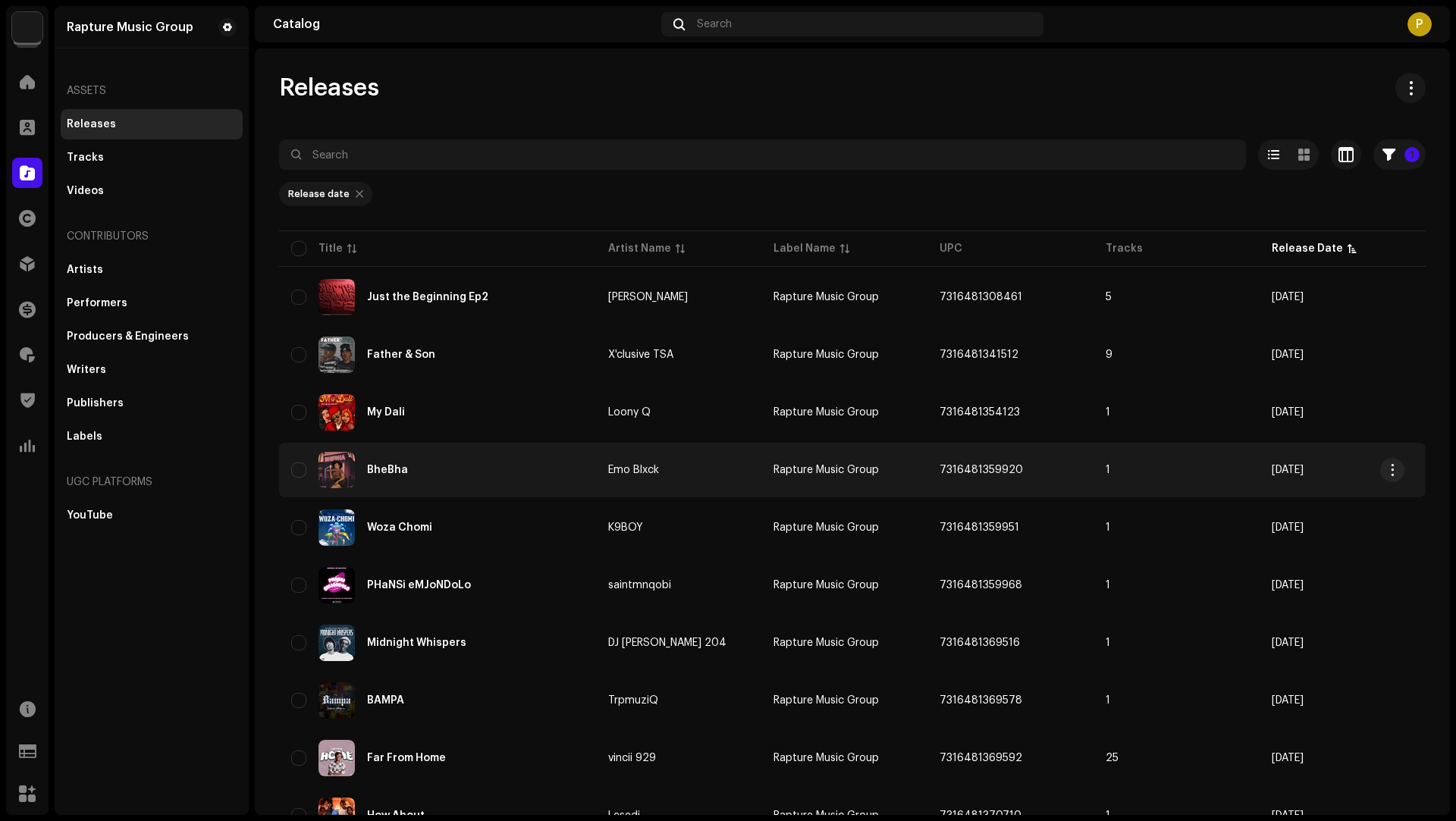
click at [522, 479] on div "BheBha" at bounding box center [437, 470] width 292 height 36
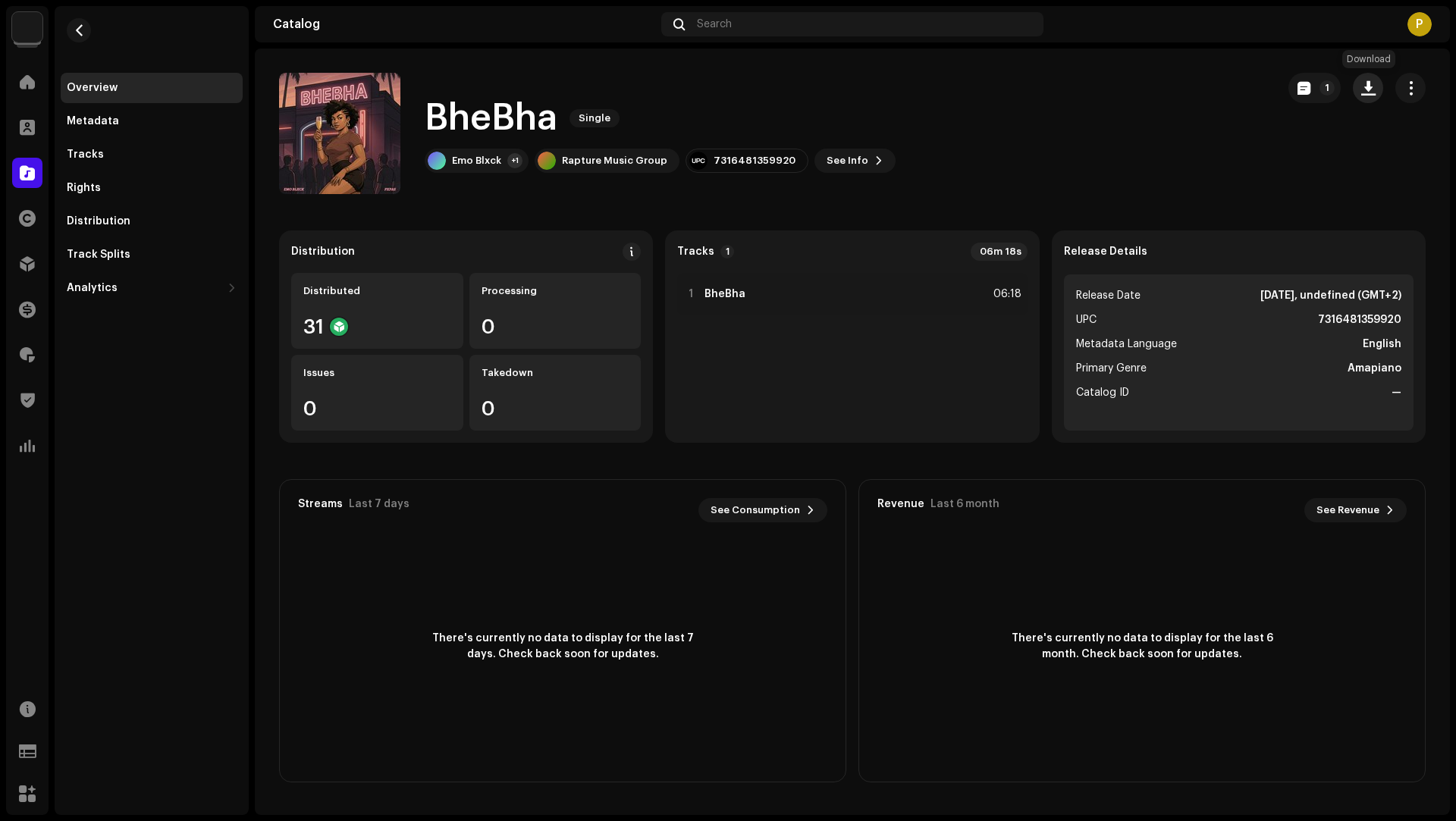
click at [1365, 92] on span "button" at bounding box center [1367, 88] width 14 height 12
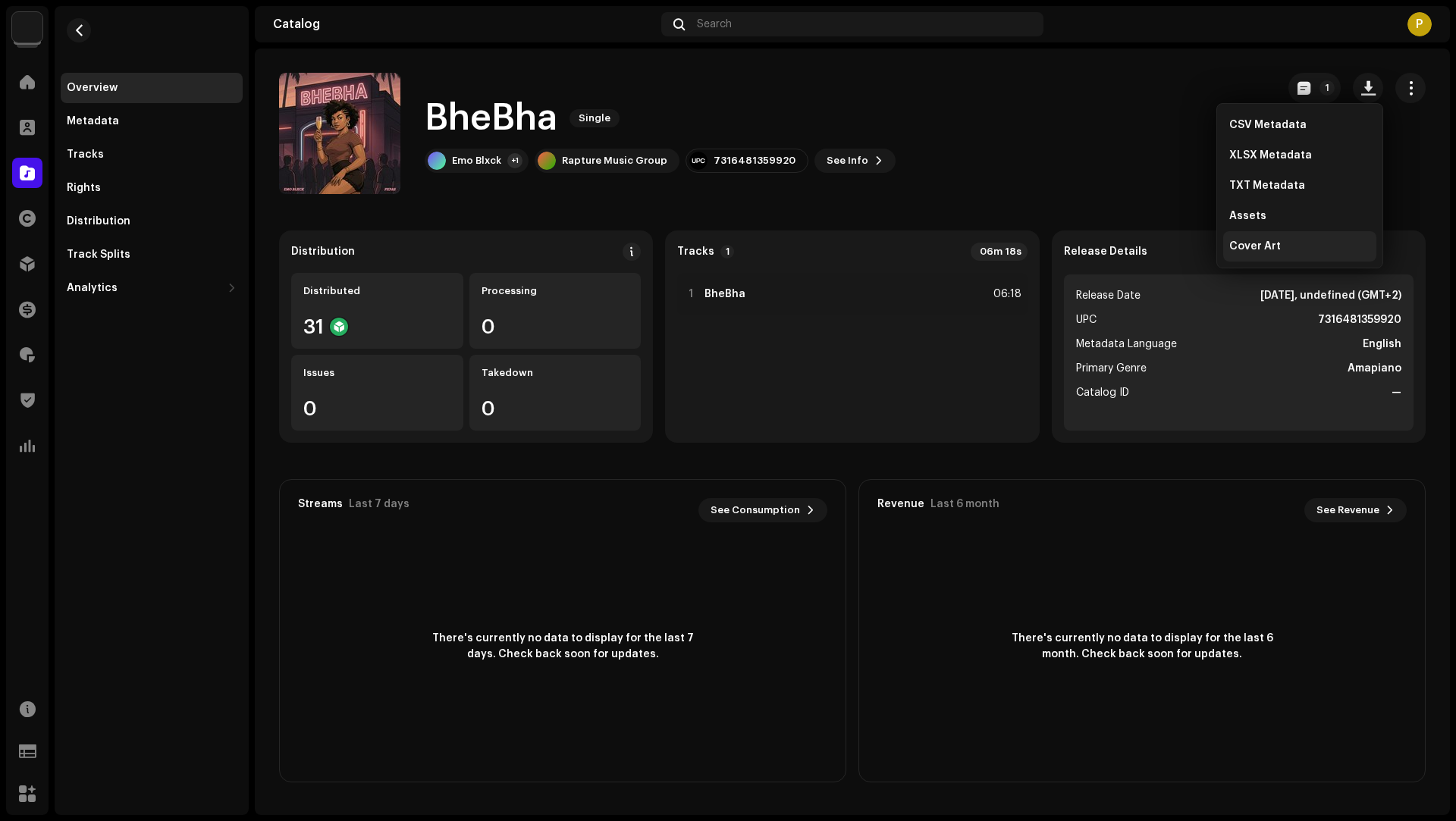
click at [1234, 242] on span "Cover Art" at bounding box center [1254, 246] width 51 height 12
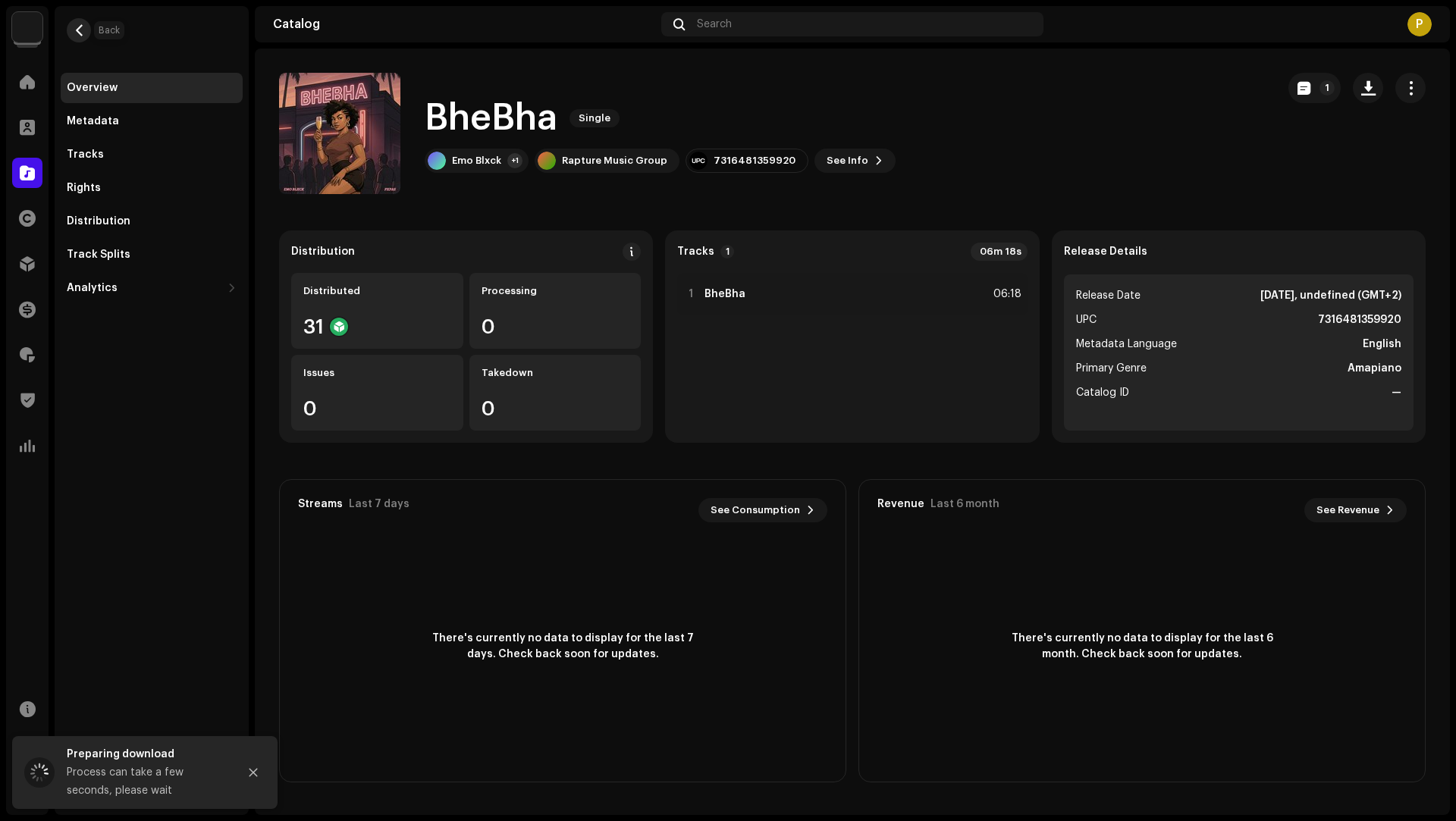
click at [89, 35] on button "button" at bounding box center [78, 30] width 24 height 24
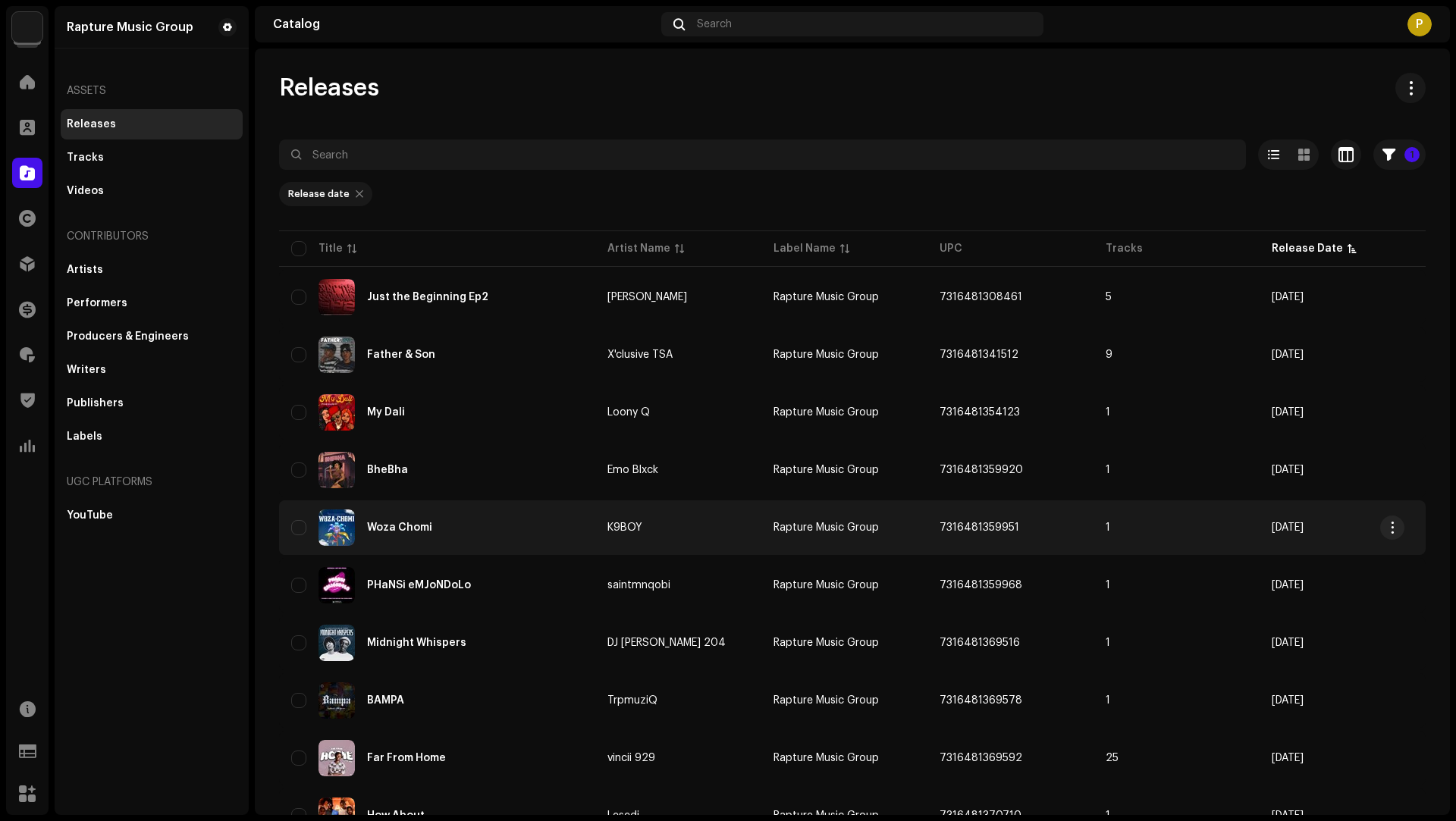
click at [459, 534] on div "Woza Chomi" at bounding box center [437, 528] width 292 height 36
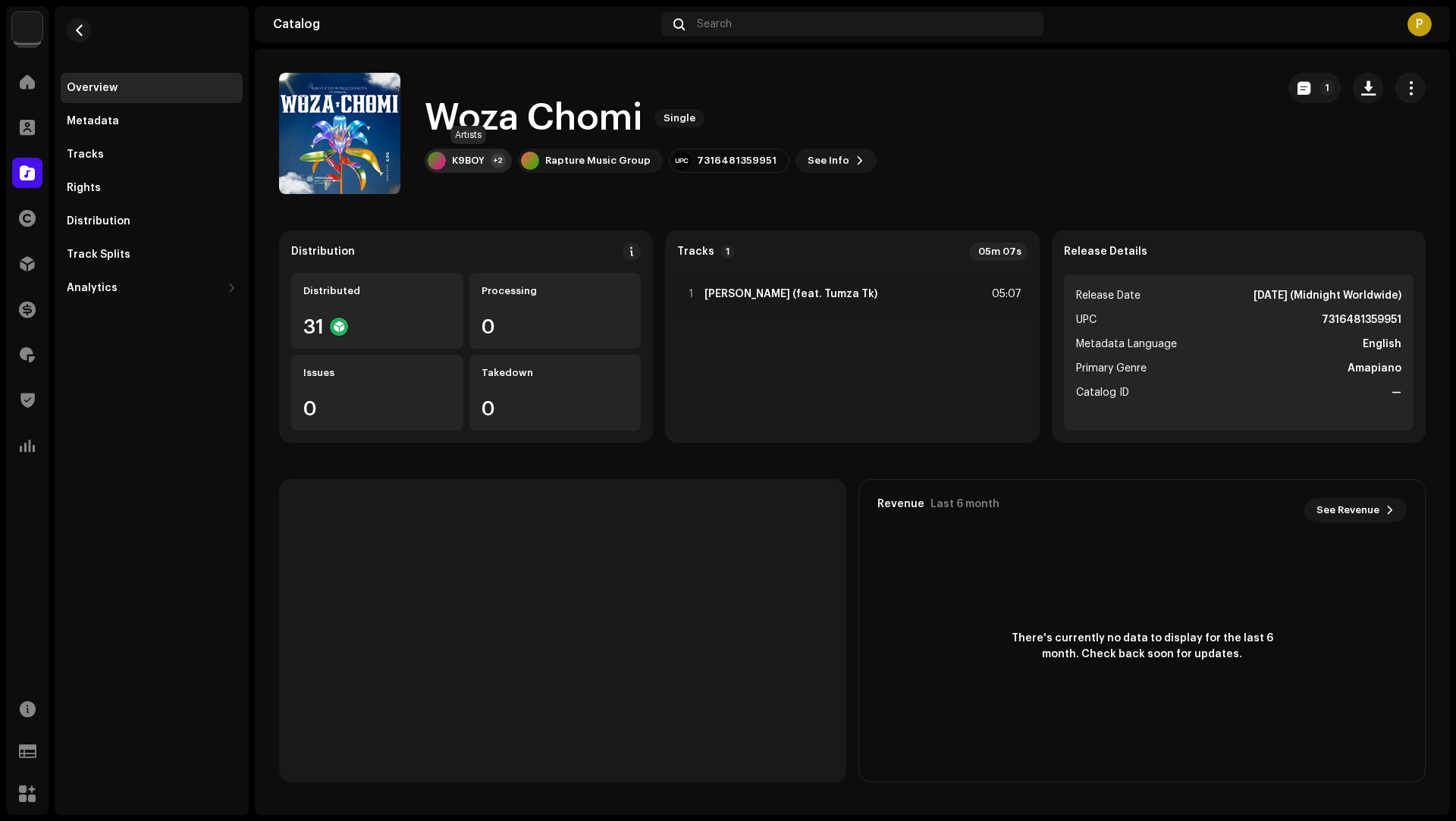
click at [494, 160] on div "+2" at bounding box center [498, 161] width 15 height 15
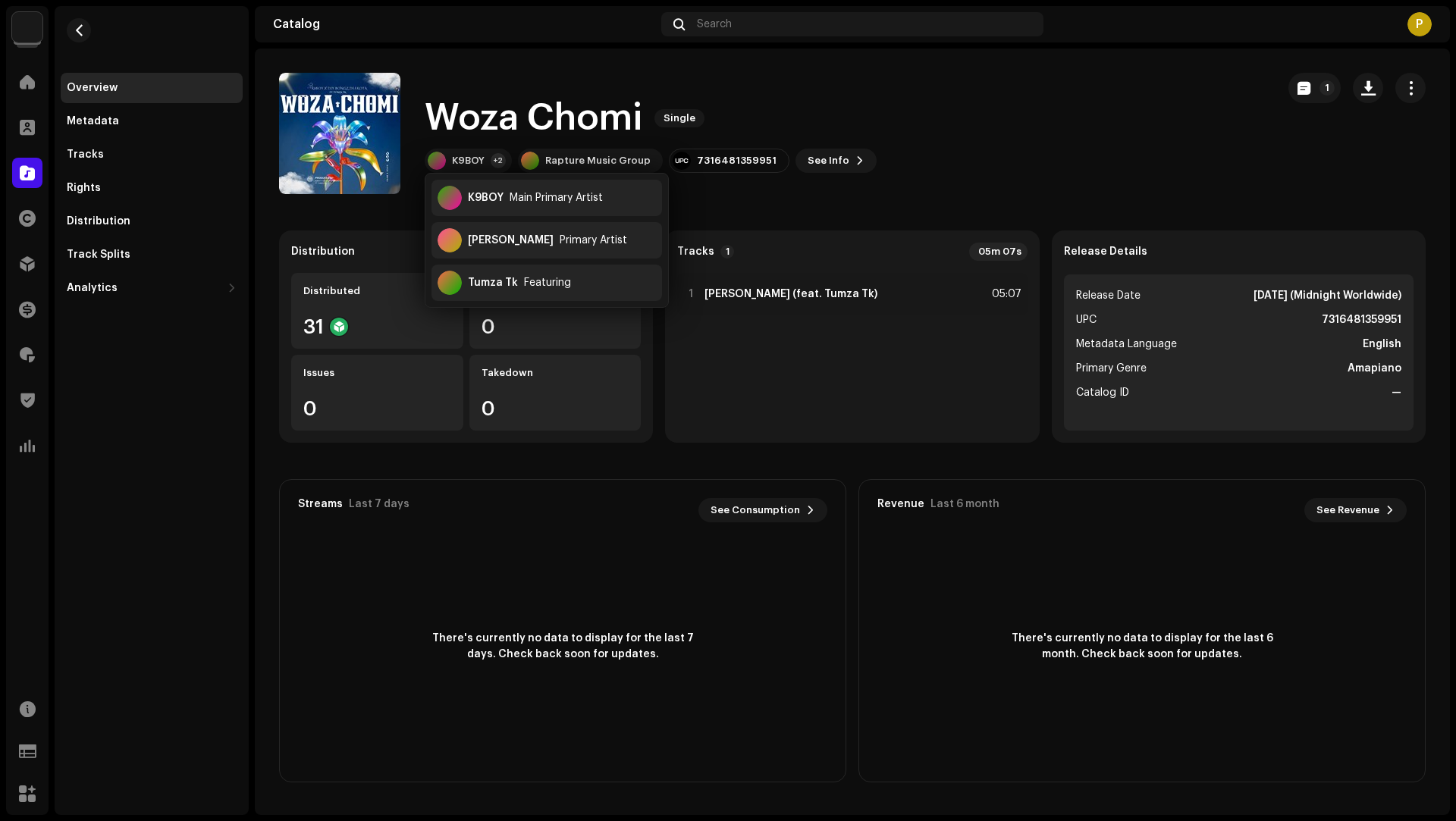
click at [1244, 185] on div "Woza Chomi Single K9BOY +2 Rapture Music Group 7316481359951 See Info 1" at bounding box center [771, 134] width 985 height 121
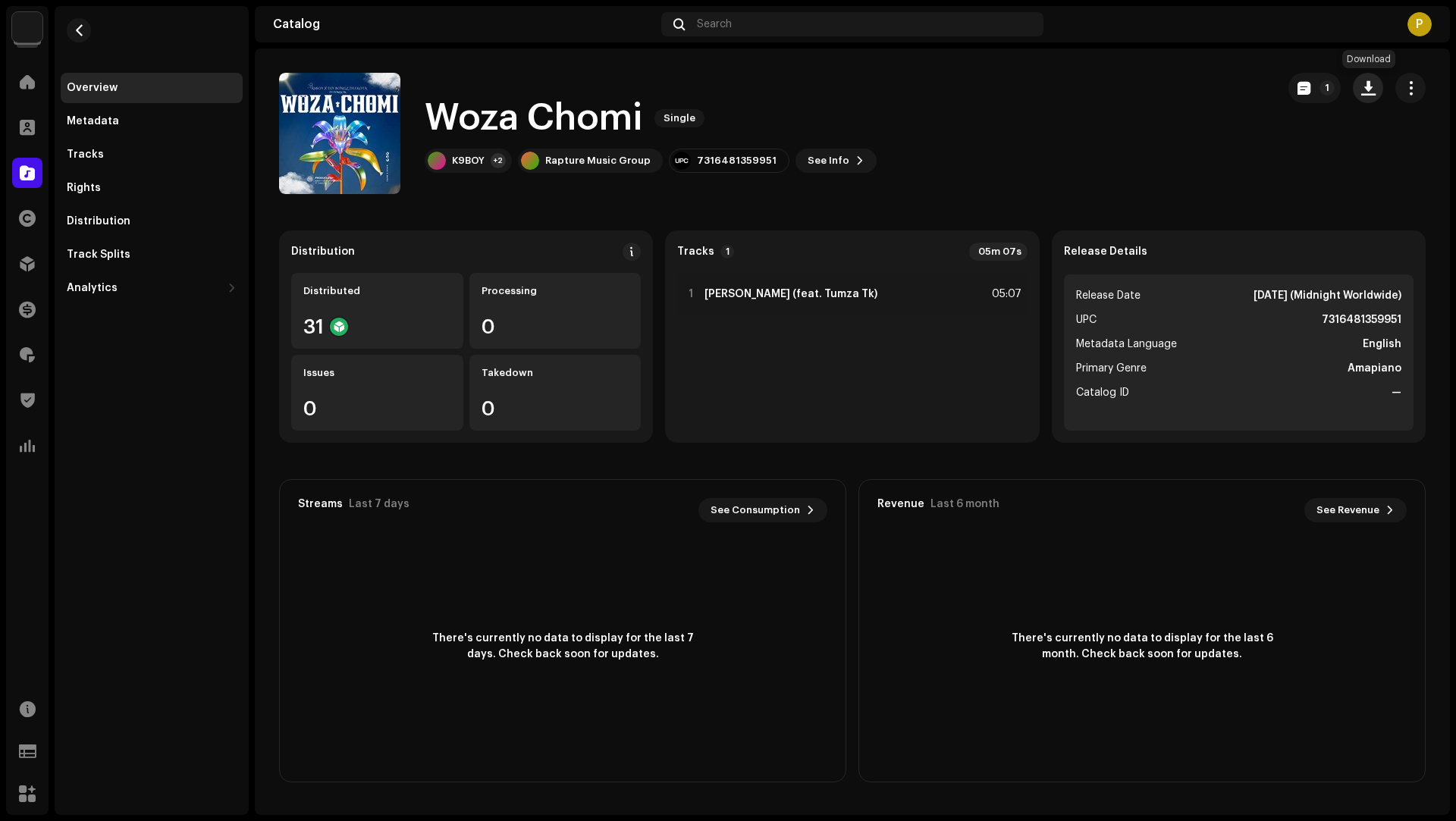
click at [1370, 93] on span "button" at bounding box center [1367, 88] width 14 height 12
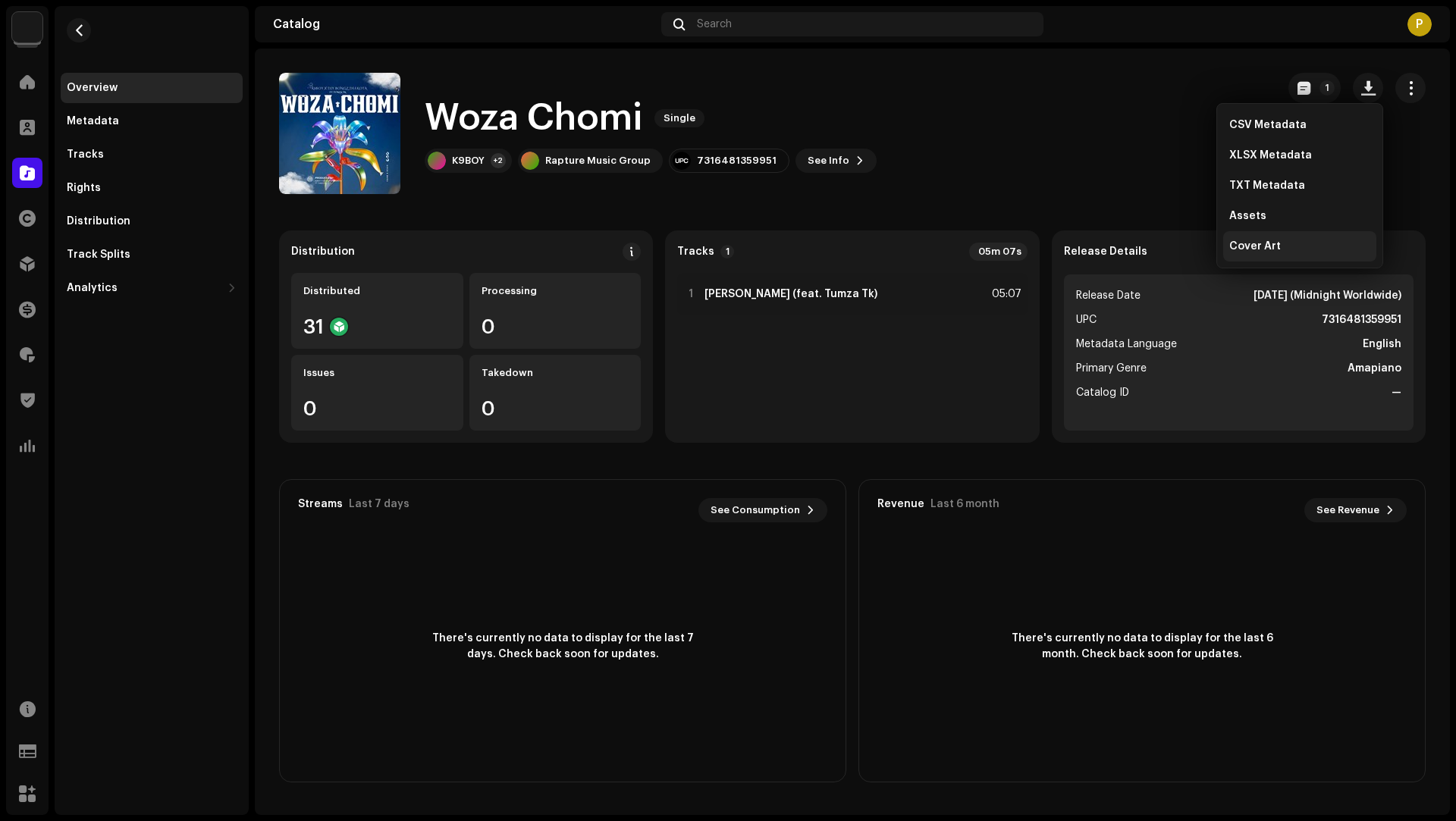
click at [1293, 255] on div "Cover Art" at bounding box center [1300, 247] width 153 height 30
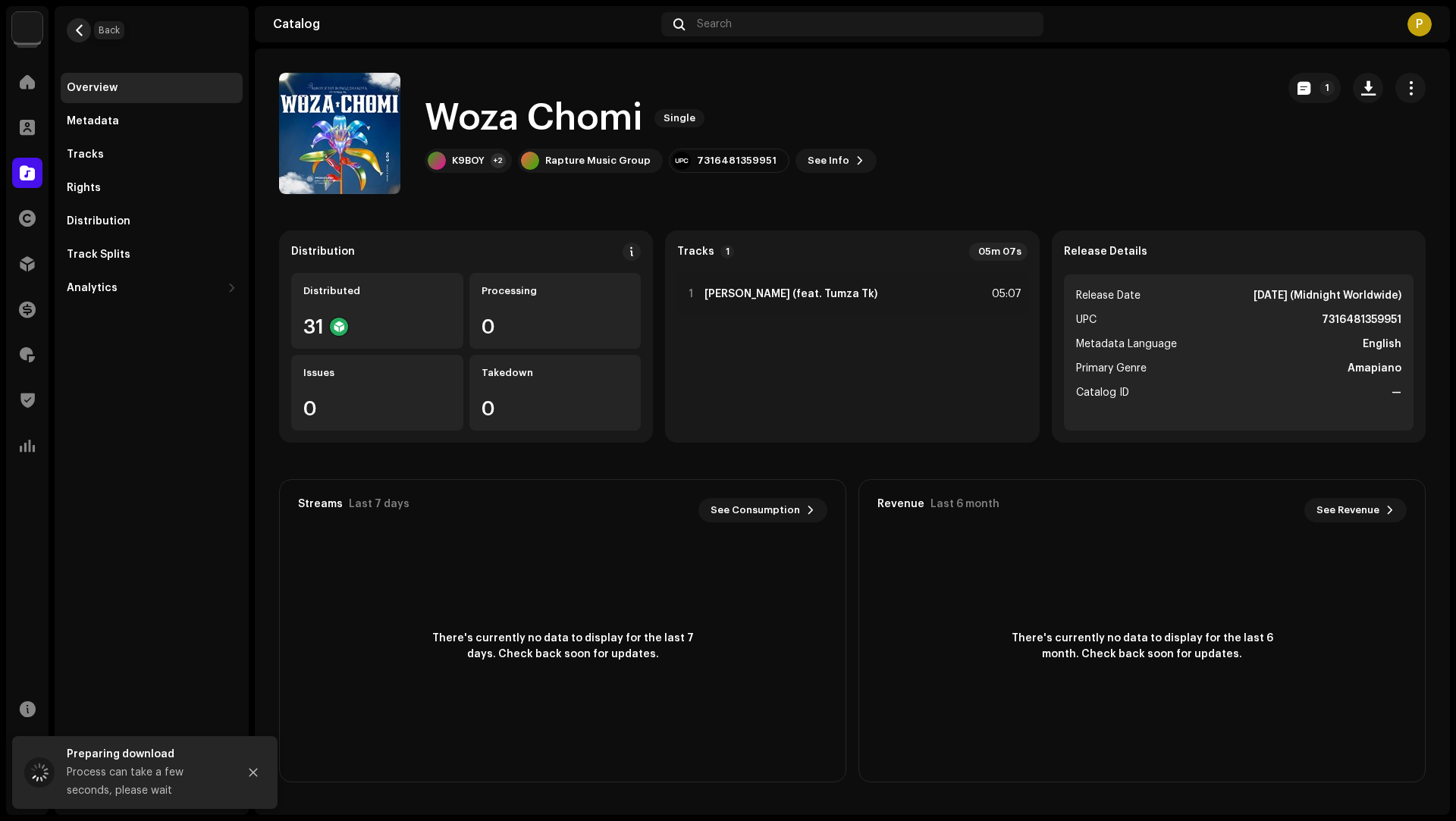
click at [82, 33] on span "button" at bounding box center [79, 30] width 11 height 12
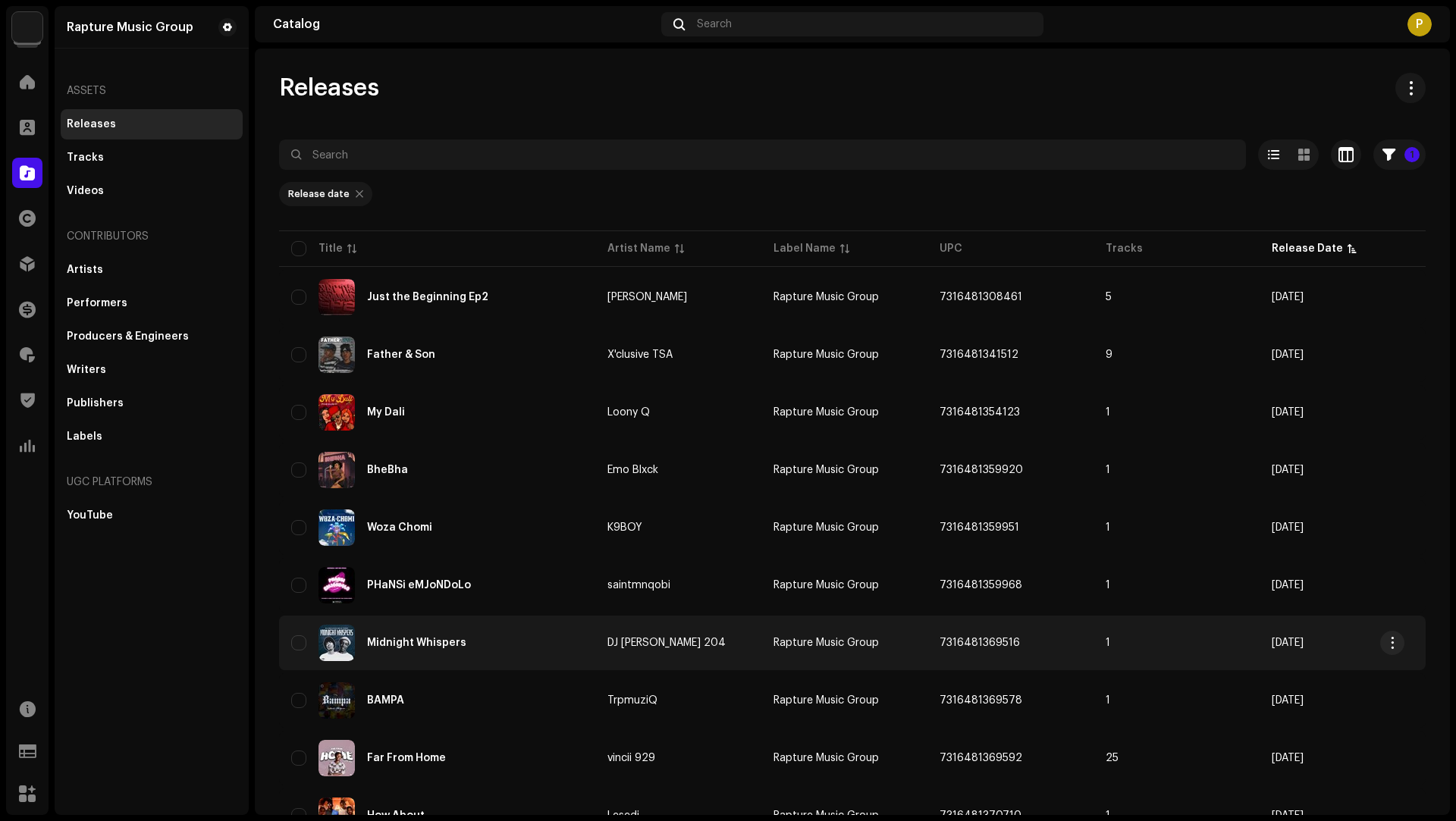
click at [565, 630] on div "Midnight Whispers" at bounding box center [437, 643] width 292 height 36
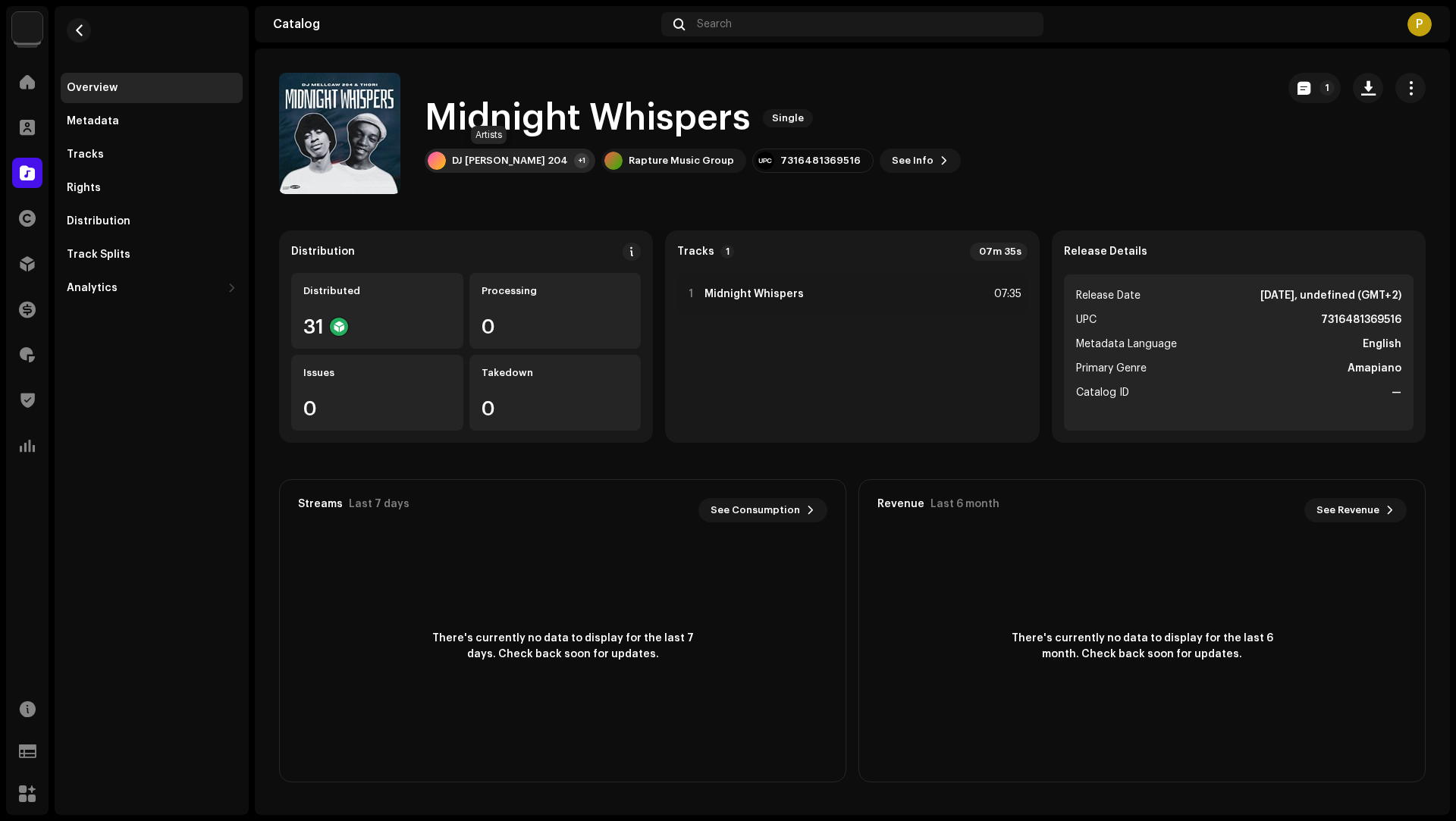
click at [519, 166] on div "DJ [PERSON_NAME] 204" at bounding box center [510, 161] width 116 height 12
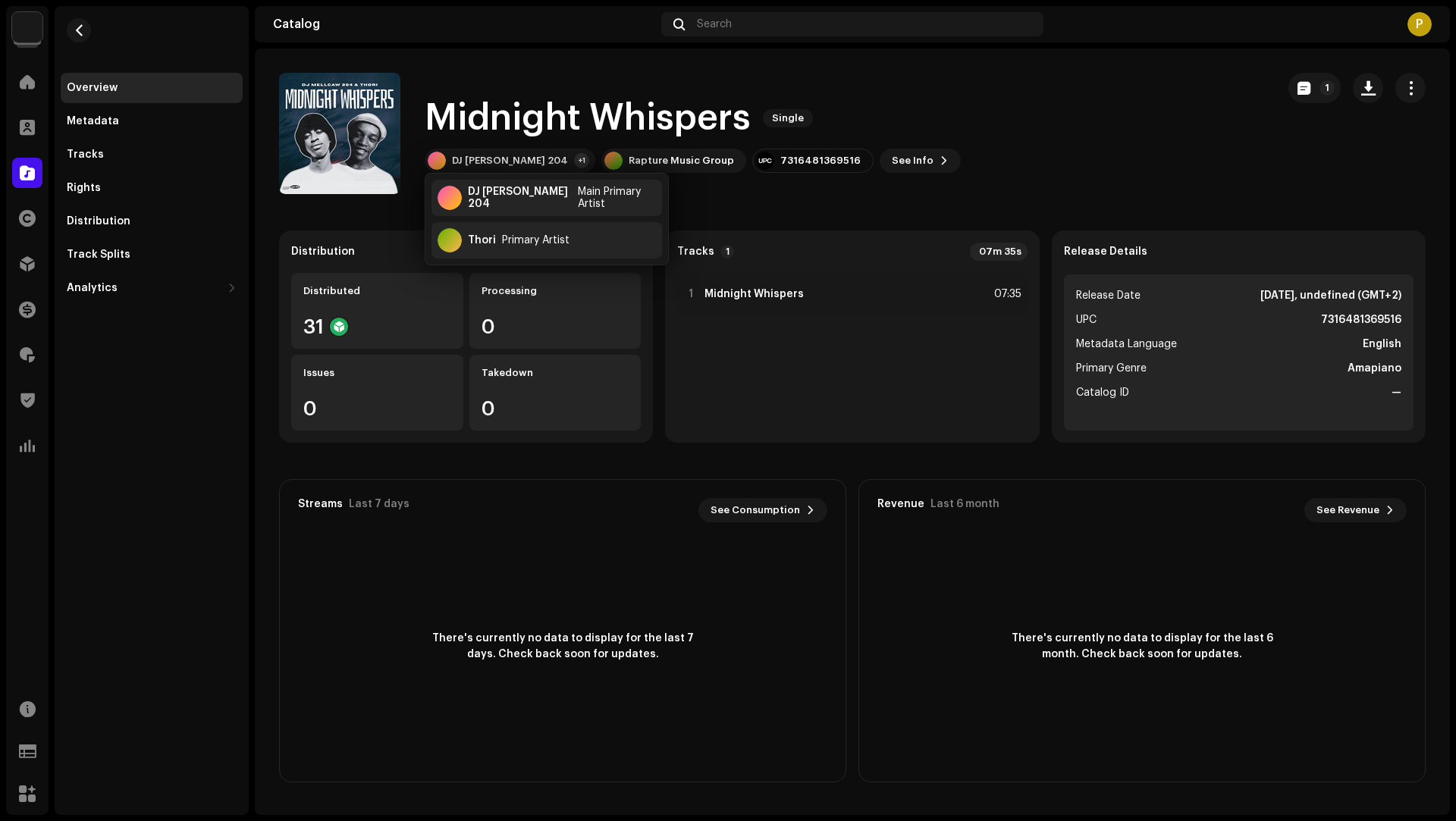
click at [1219, 201] on catalog-releases-details-overview "Midnight Whispers Single 1 Midnight Whispers Single DJ Mellcaw 204 +1 Rapture M…" at bounding box center [853, 428] width 1195 height 758
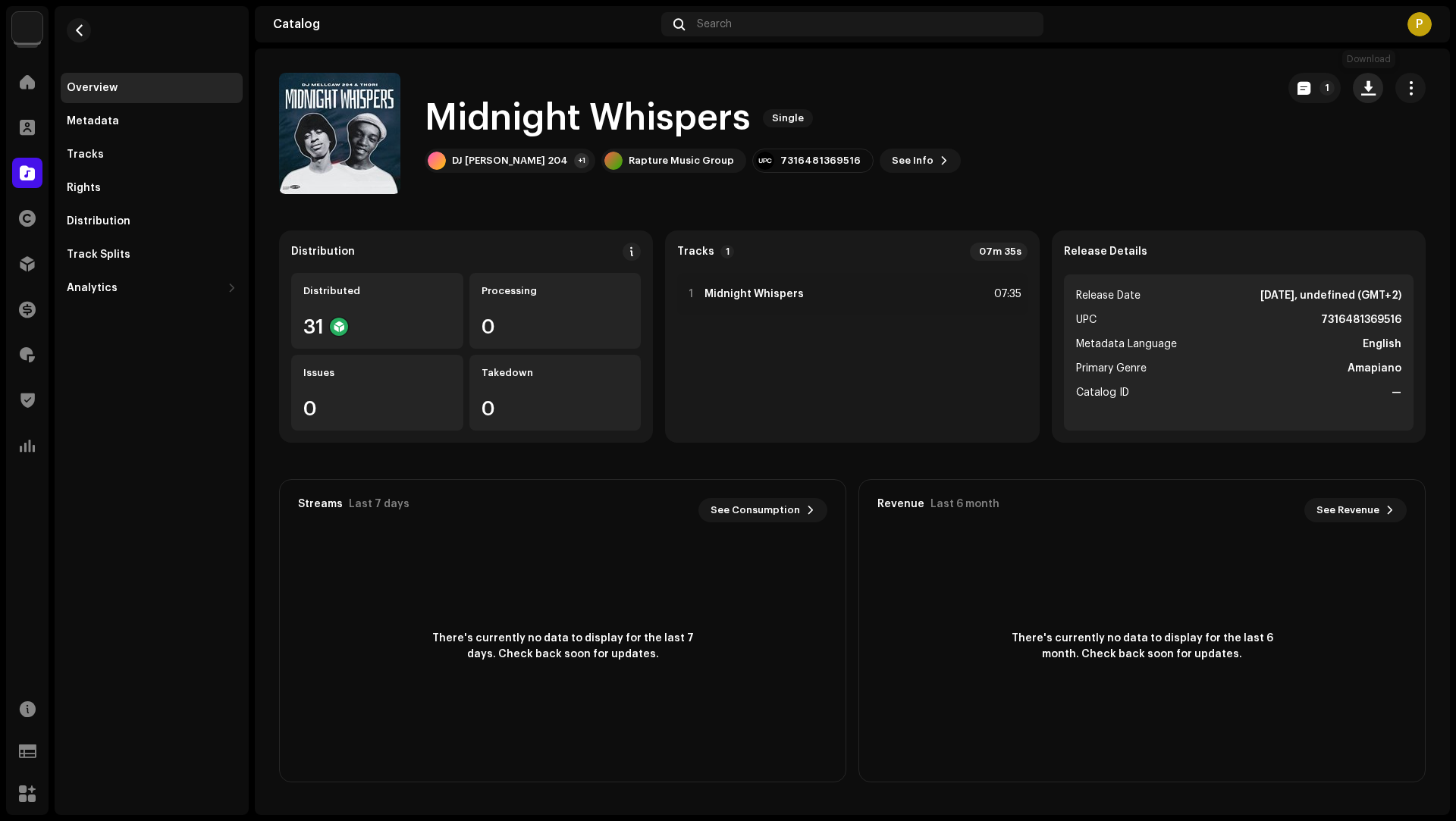
click at [1377, 93] on button "button" at bounding box center [1367, 88] width 30 height 30
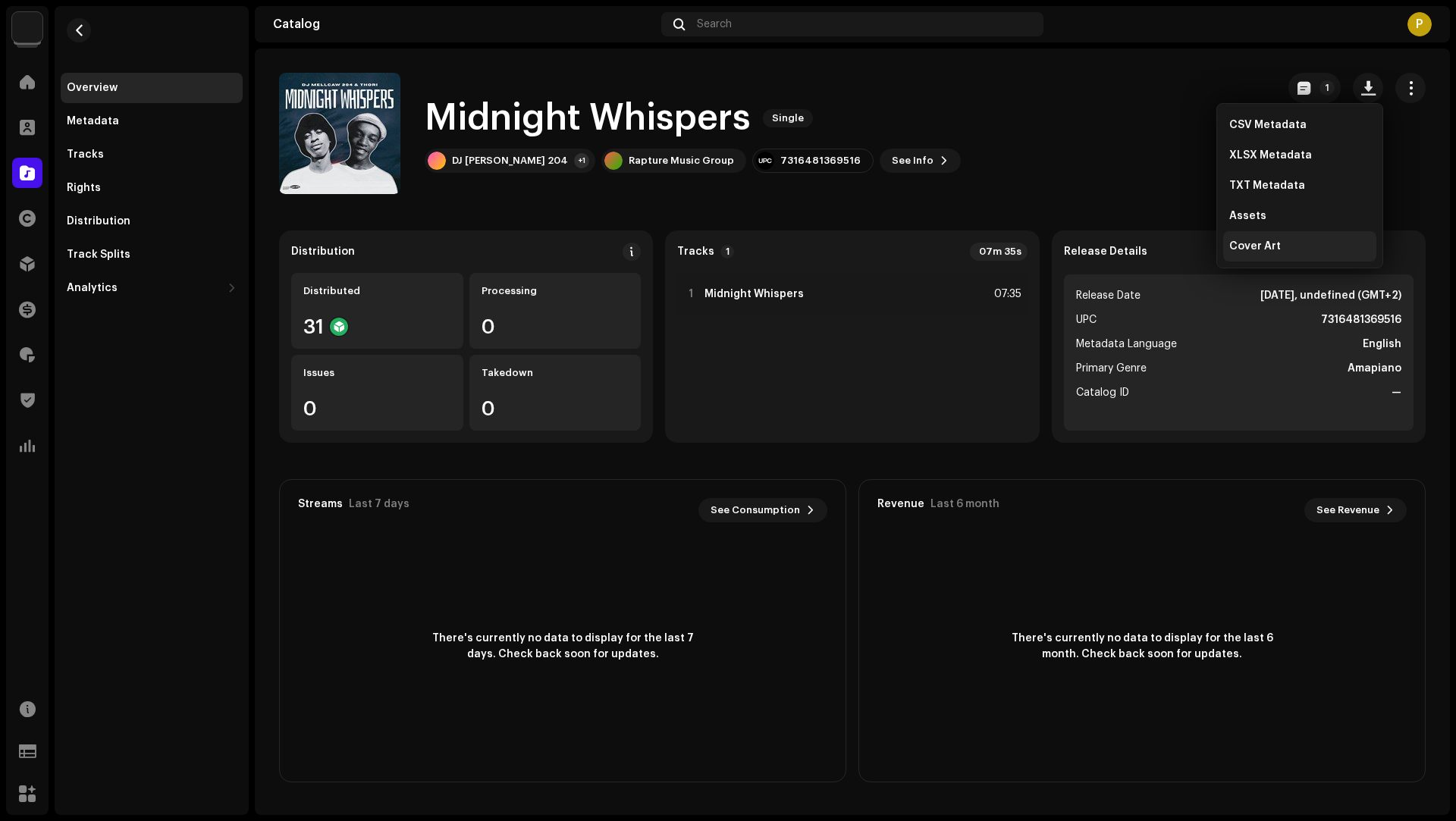
click at [1246, 249] on span "Cover Art" at bounding box center [1254, 246] width 51 height 12
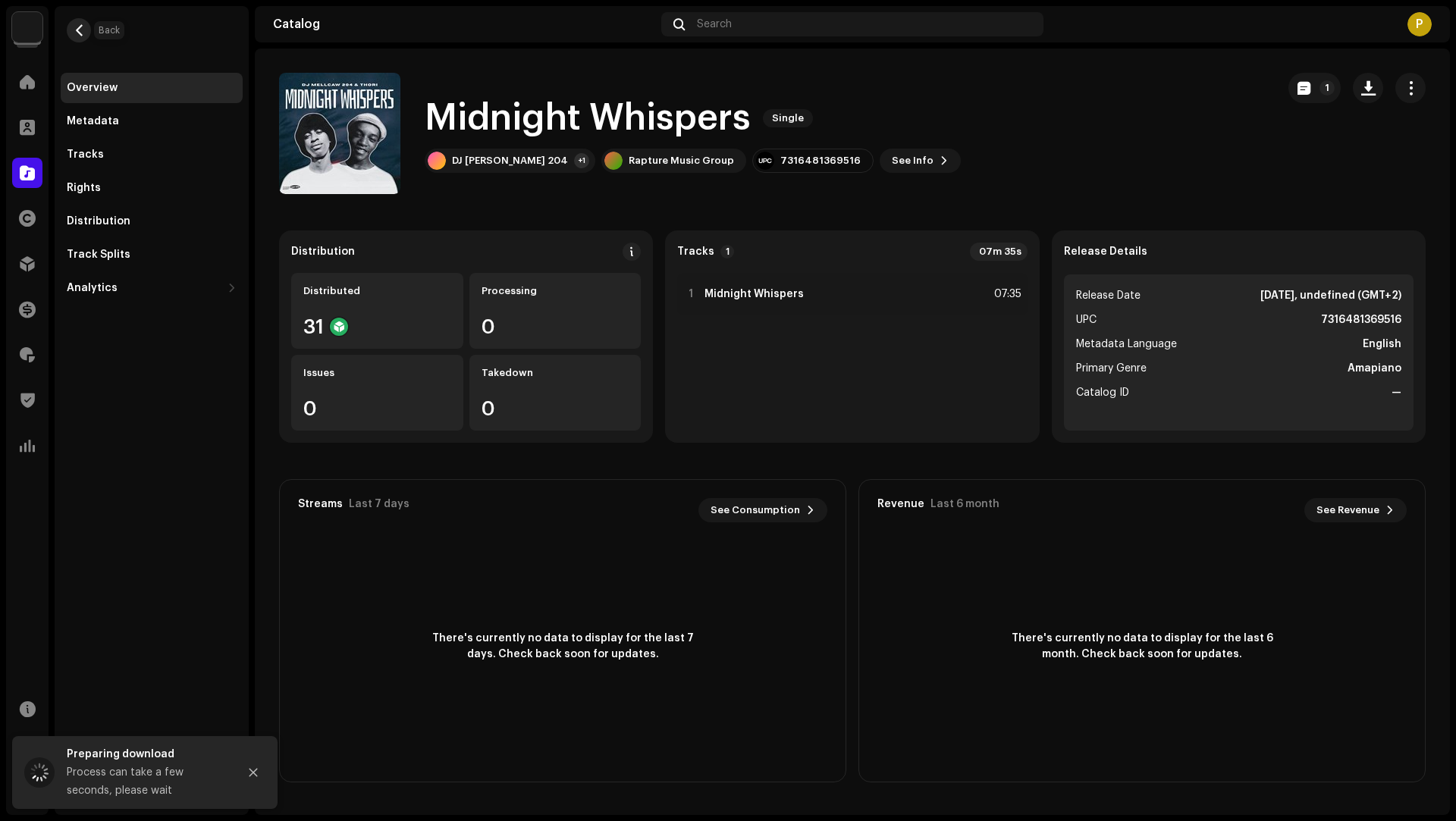
click at [90, 34] on button "button" at bounding box center [78, 30] width 24 height 24
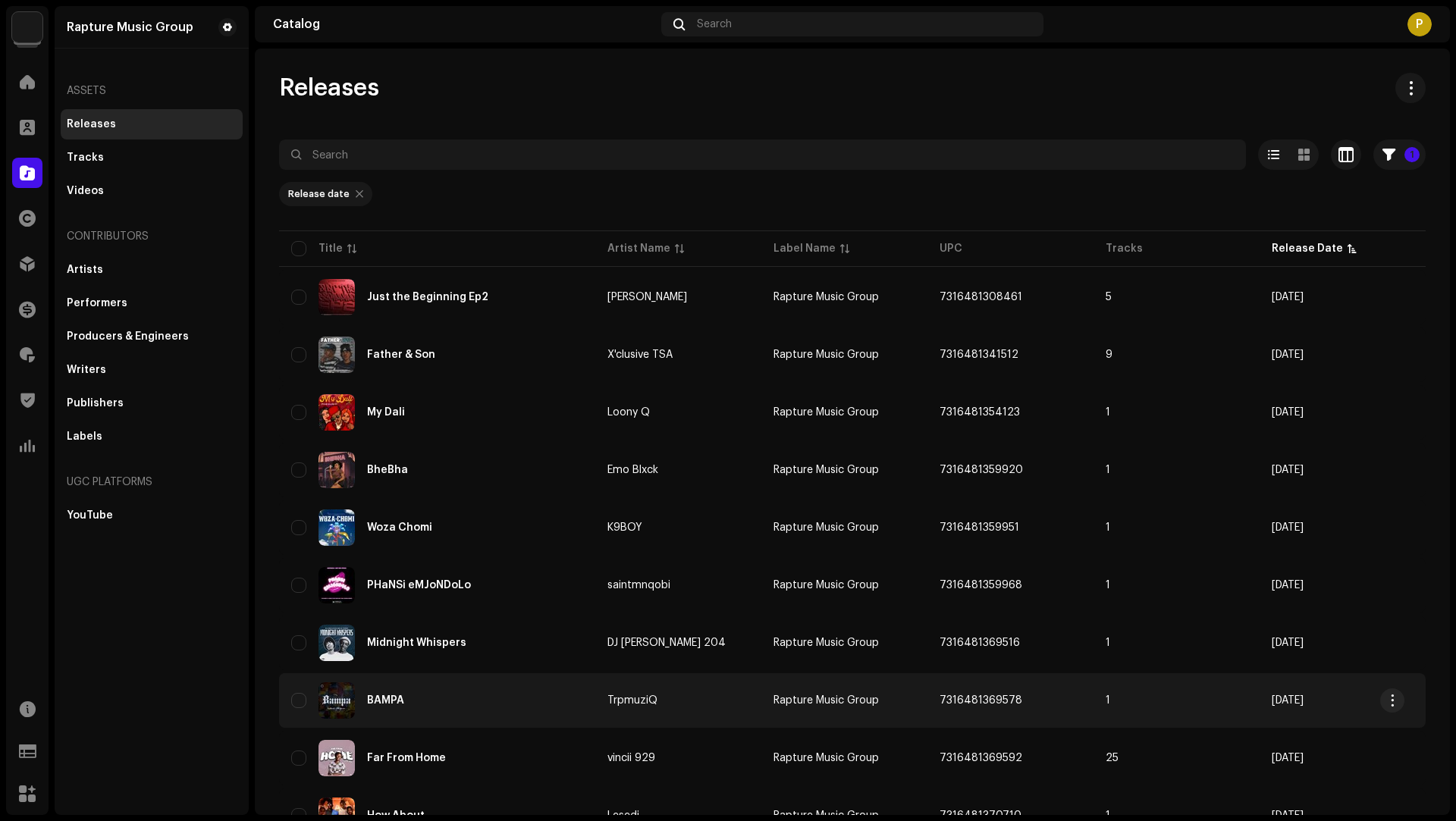
click at [505, 691] on div "BAMPA" at bounding box center [437, 701] width 292 height 36
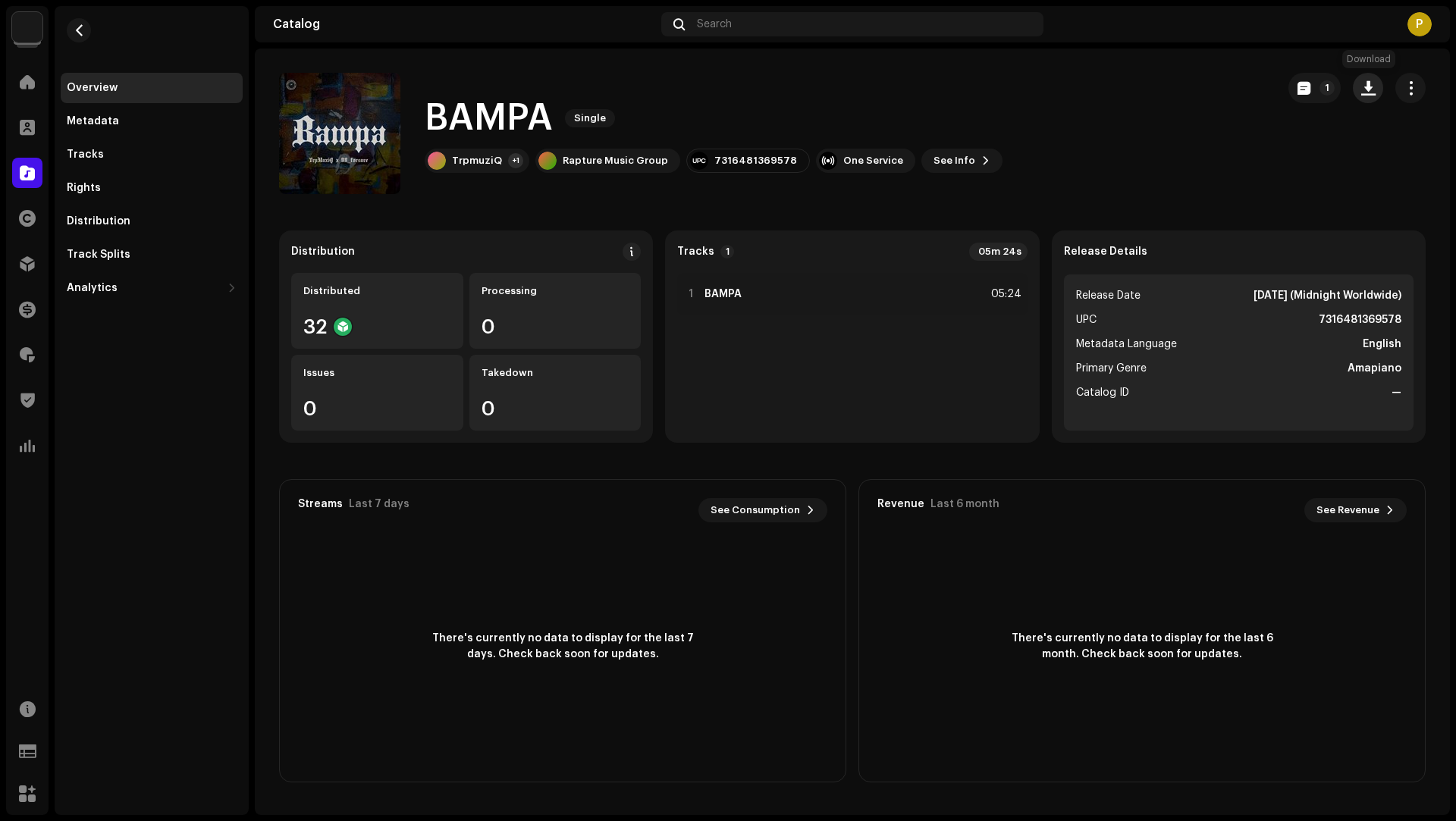
click at [1369, 92] on span "button" at bounding box center [1367, 88] width 14 height 12
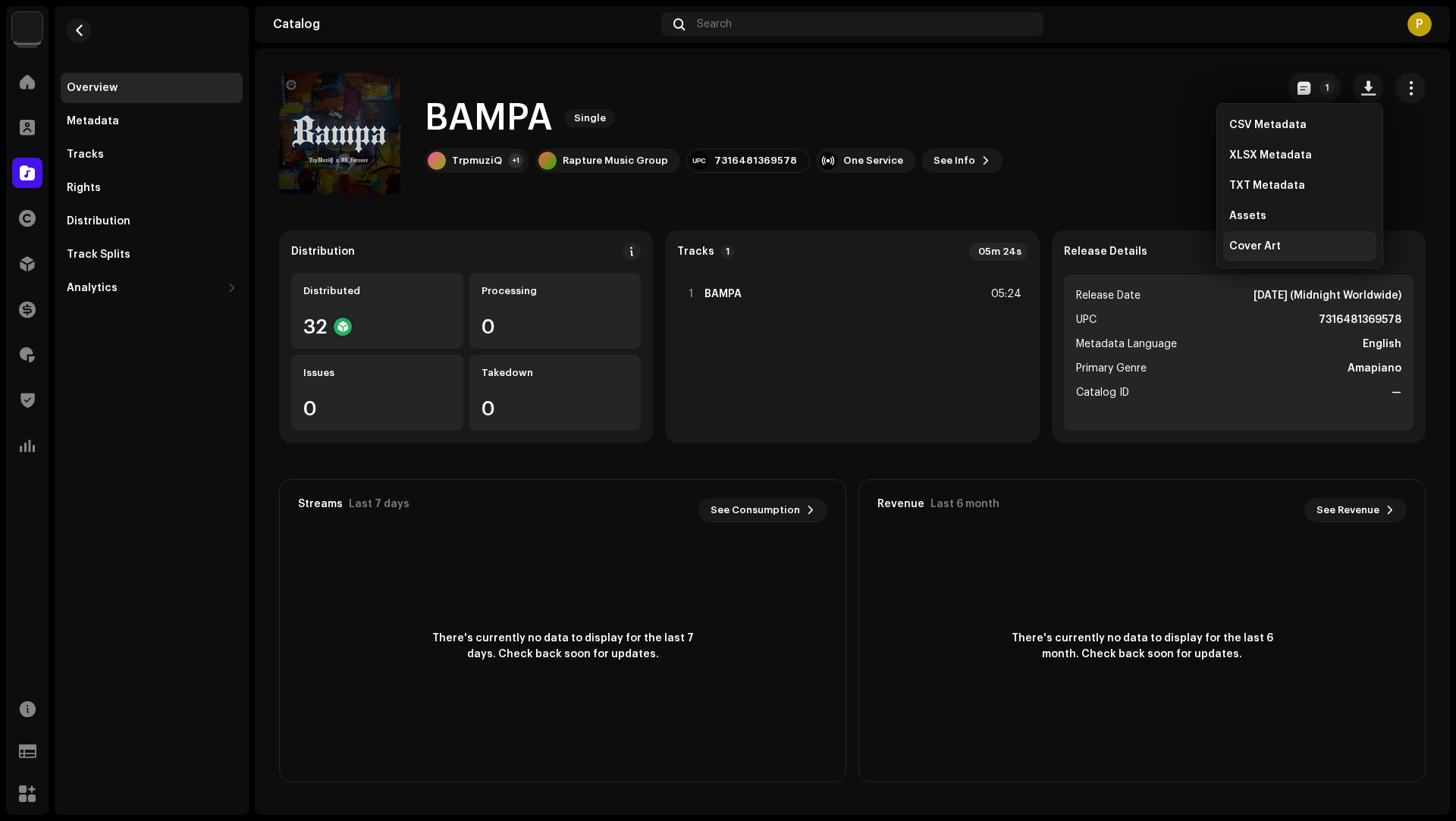
click at [1252, 247] on span "Cover Art" at bounding box center [1254, 246] width 51 height 12
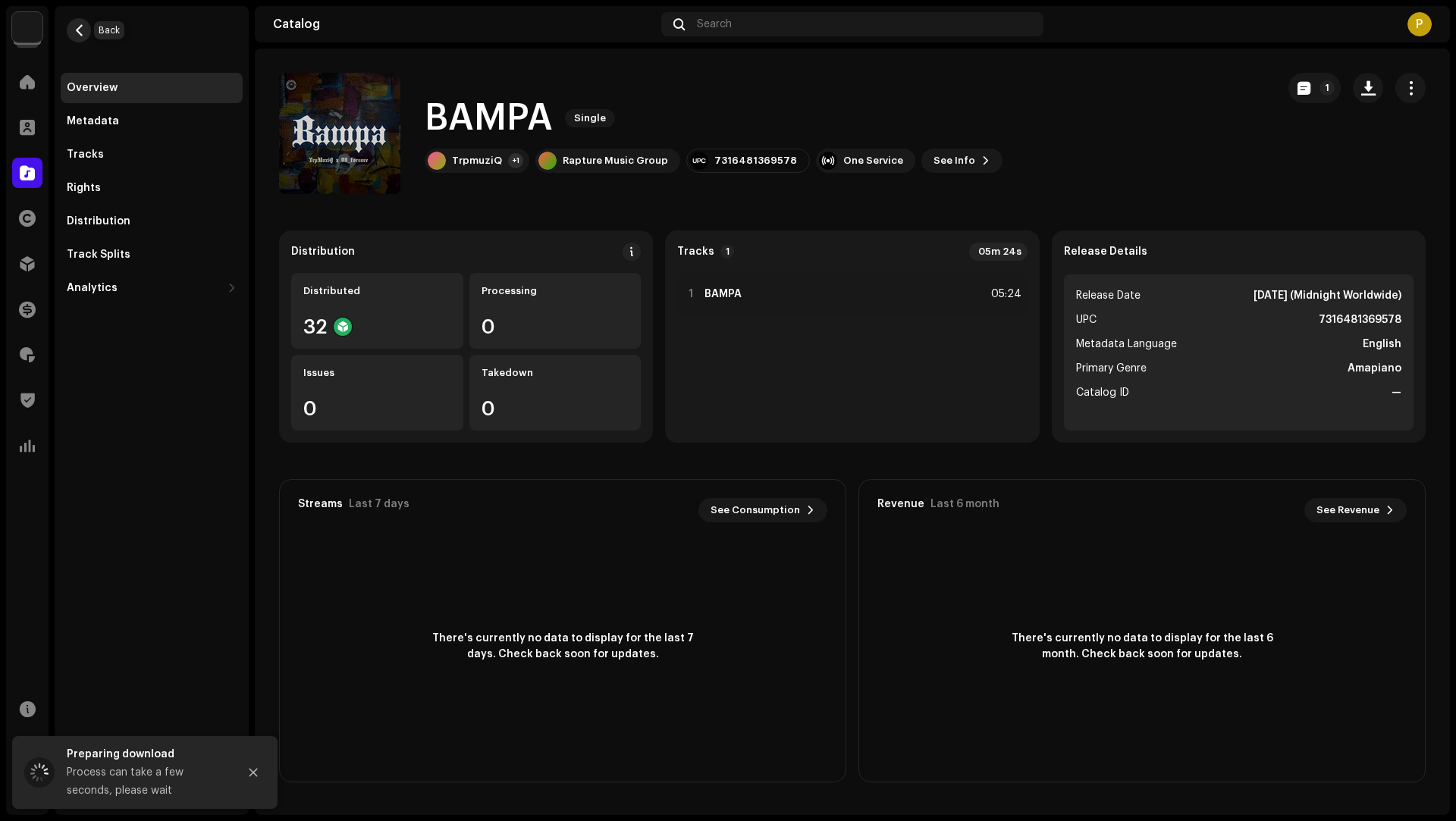
click at [87, 30] on button "button" at bounding box center [78, 30] width 24 height 24
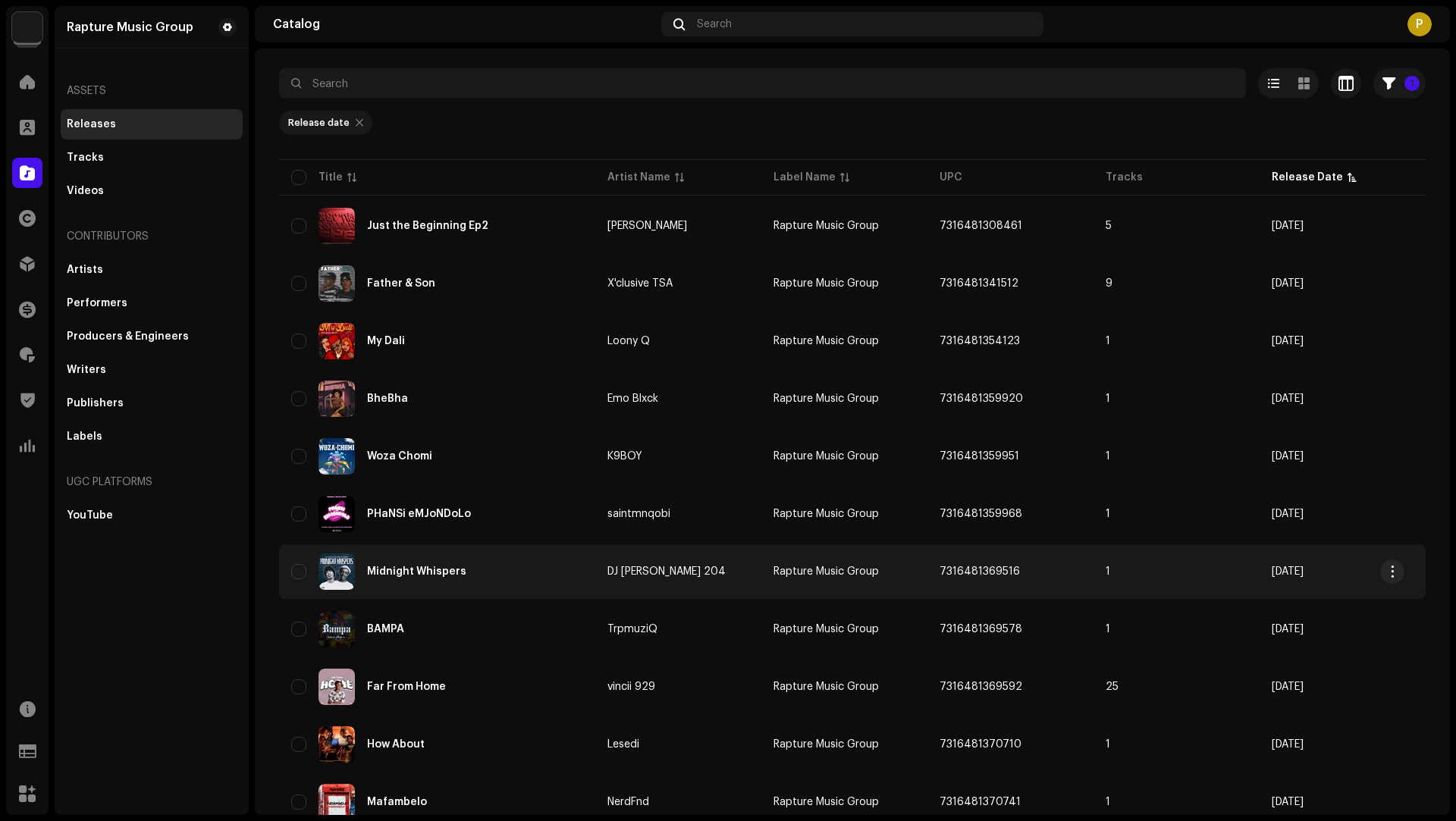
scroll to position [92, 0]
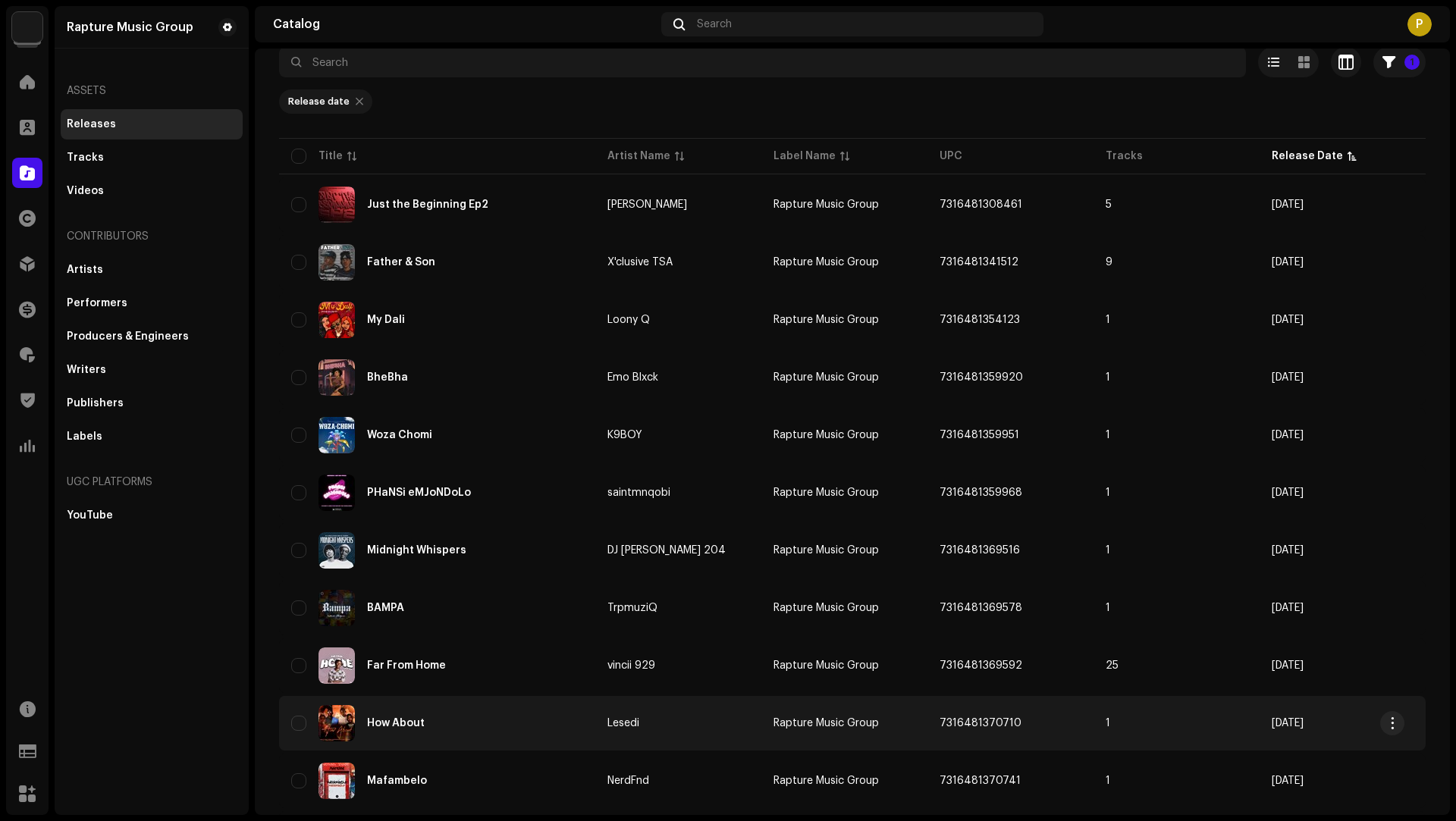
click at [505, 710] on div "How About" at bounding box center [437, 723] width 292 height 36
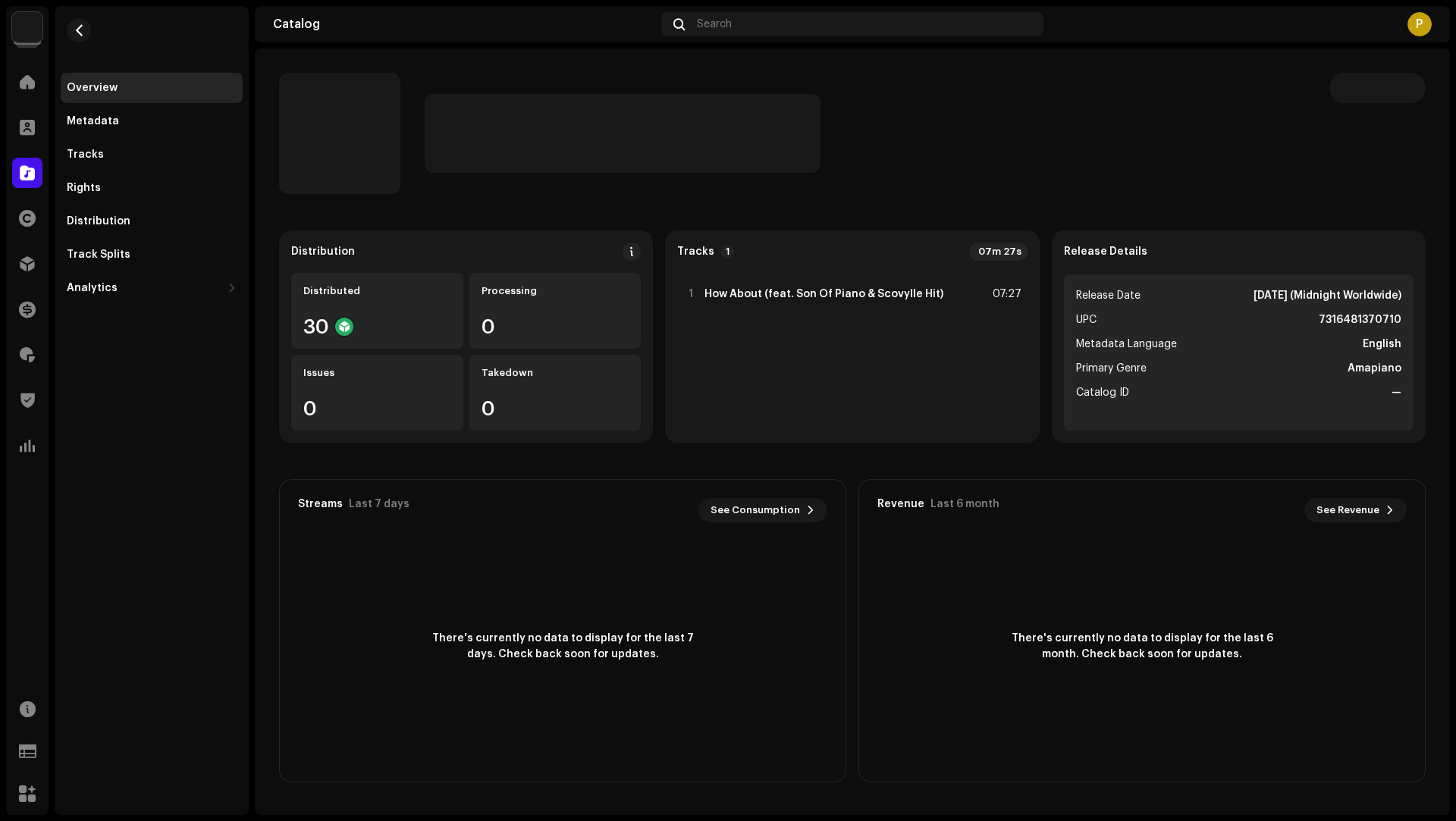
click at [924, 144] on div at bounding box center [865, 134] width 881 height 78
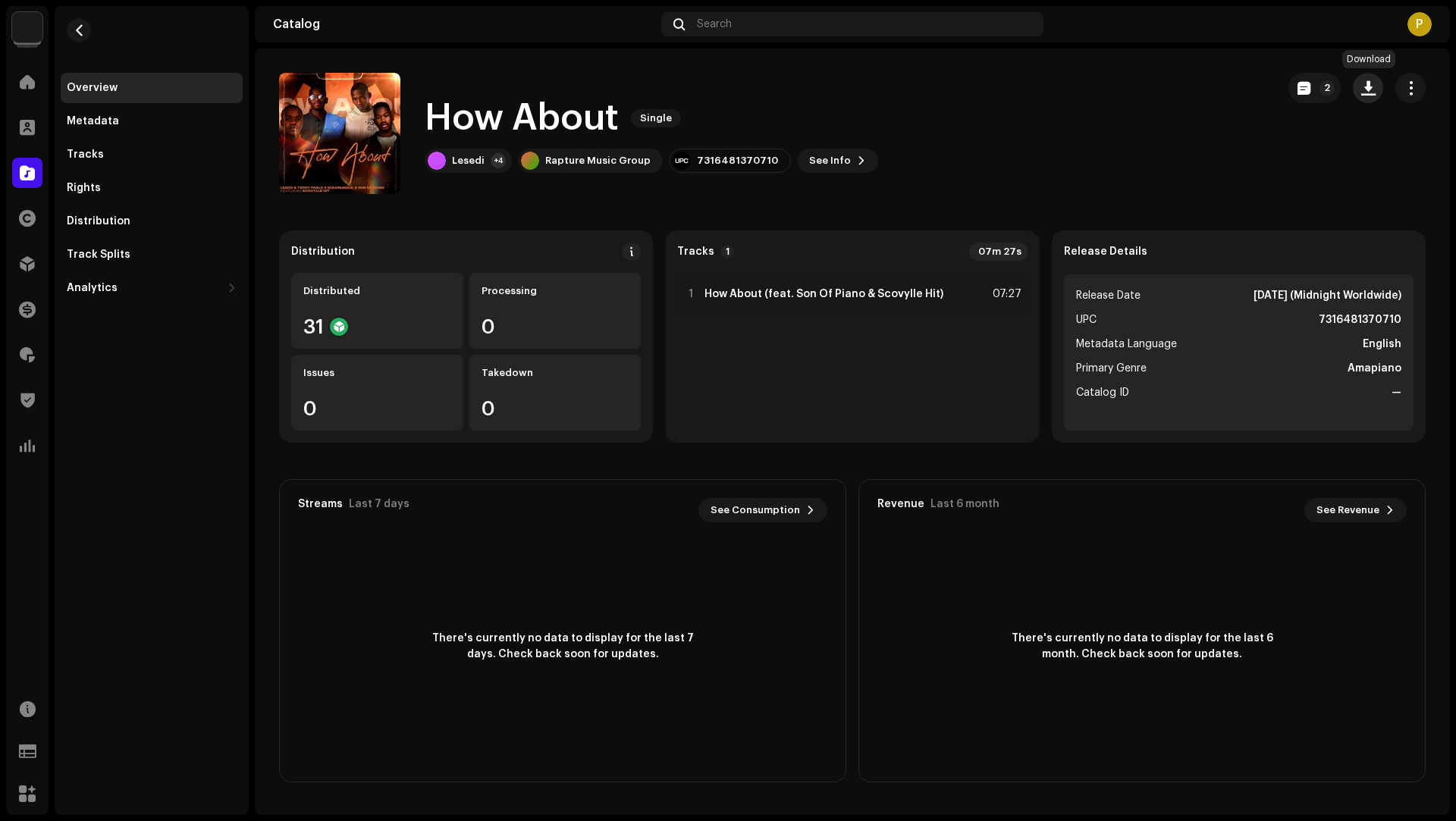
click at [1358, 94] on button "button" at bounding box center [1367, 88] width 30 height 30
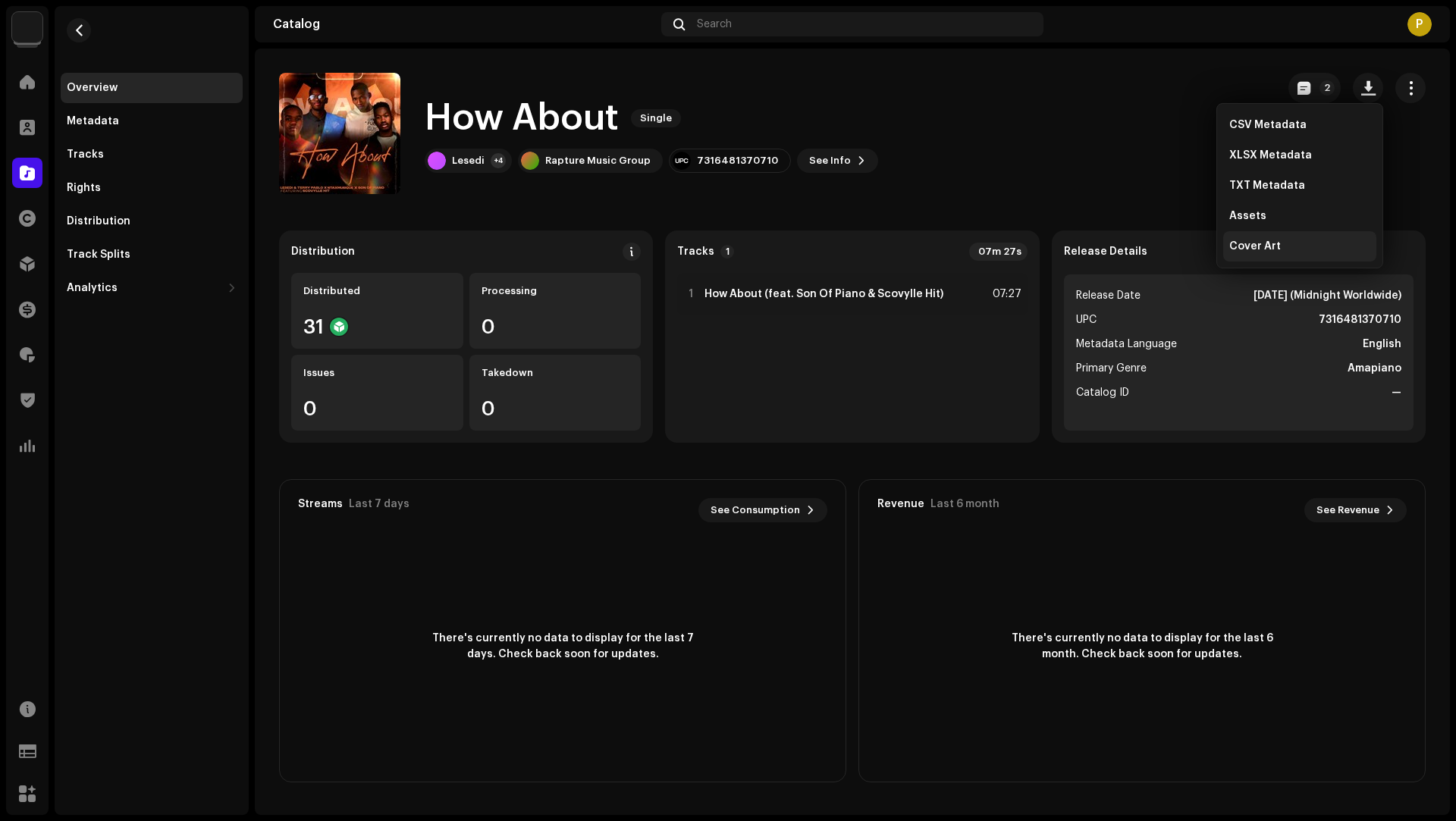
click at [1272, 248] on span "Cover Art" at bounding box center [1254, 246] width 51 height 12
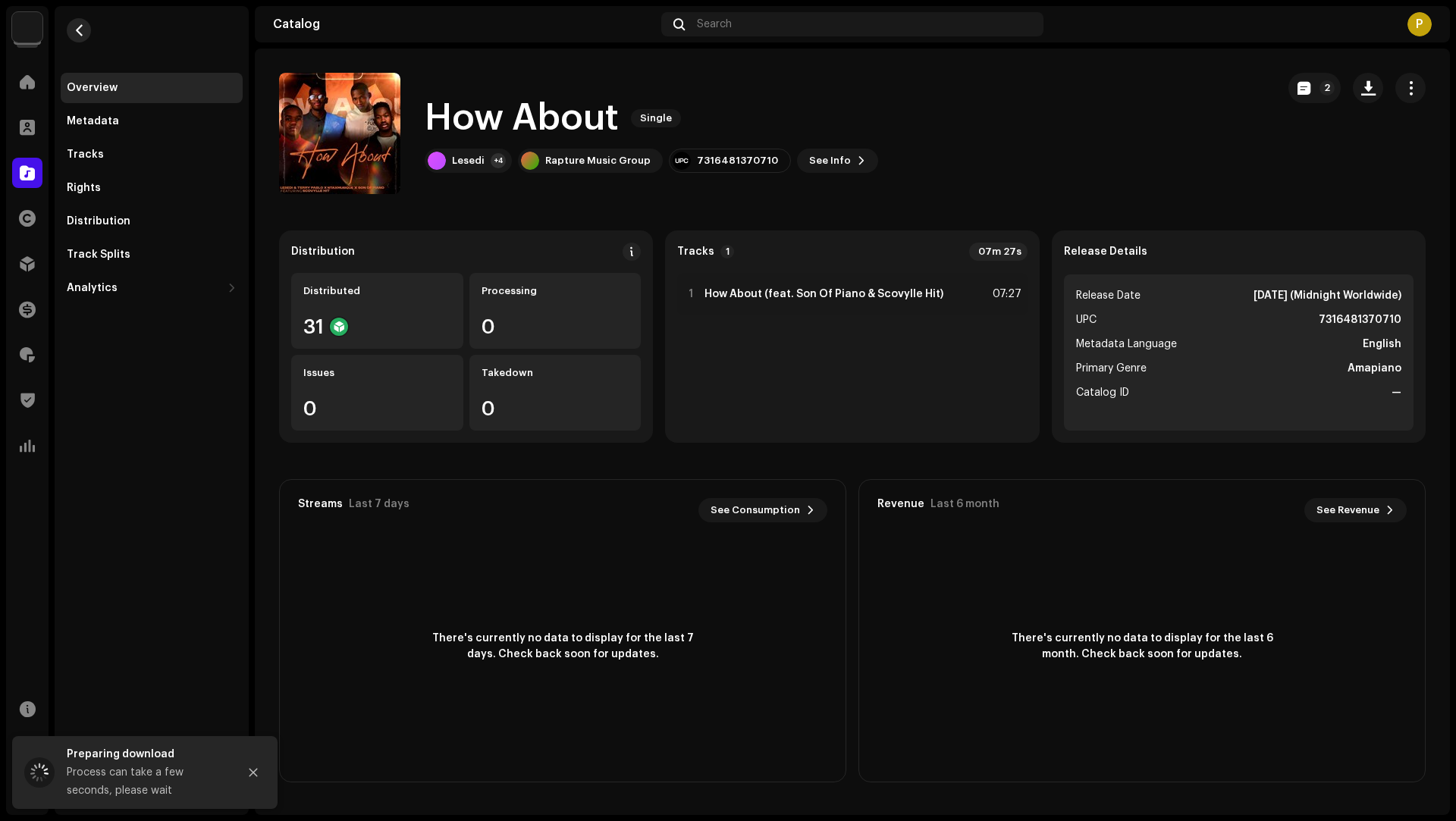
click at [78, 31] on span "button" at bounding box center [79, 30] width 11 height 12
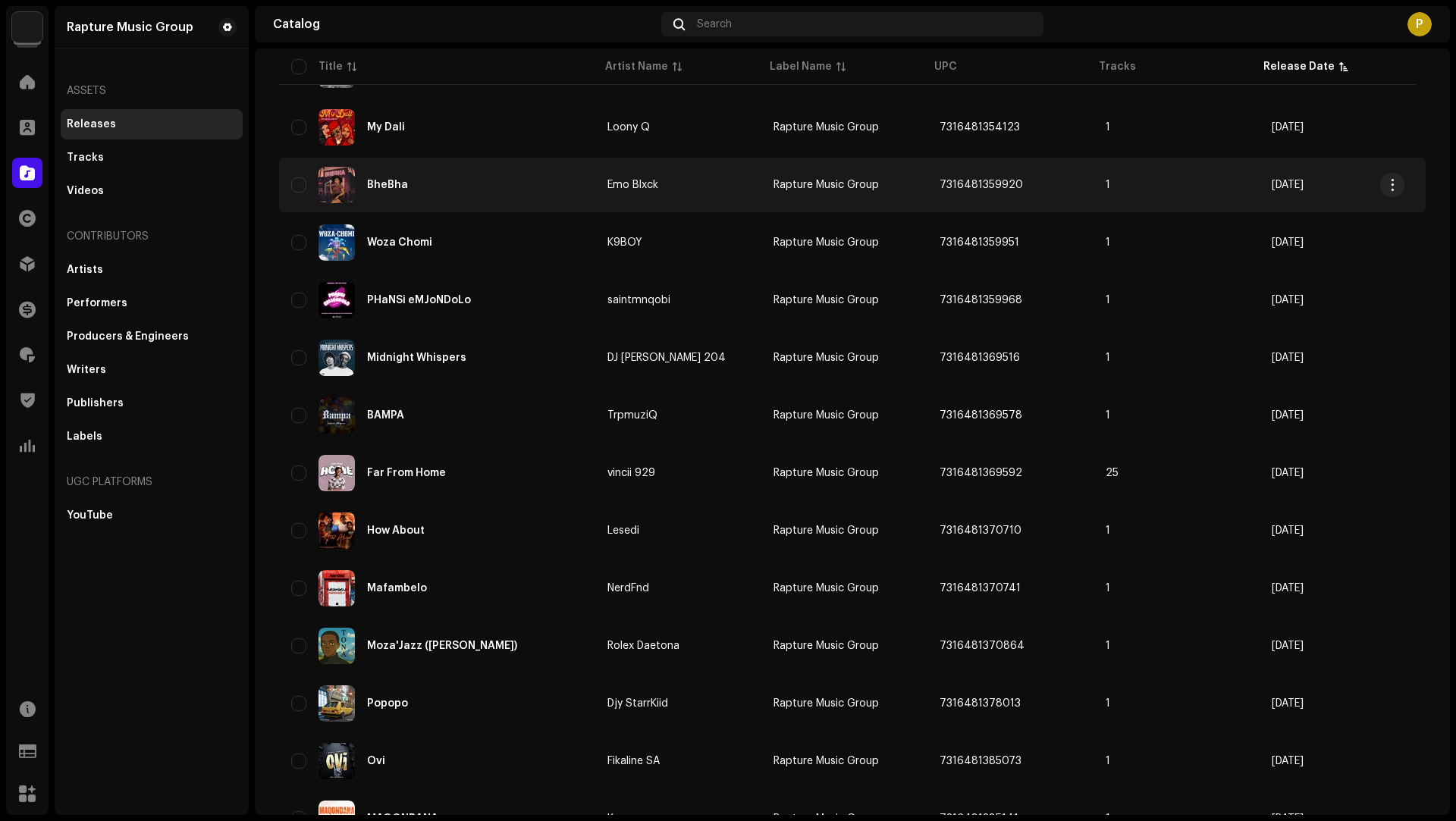
scroll to position [355, 0]
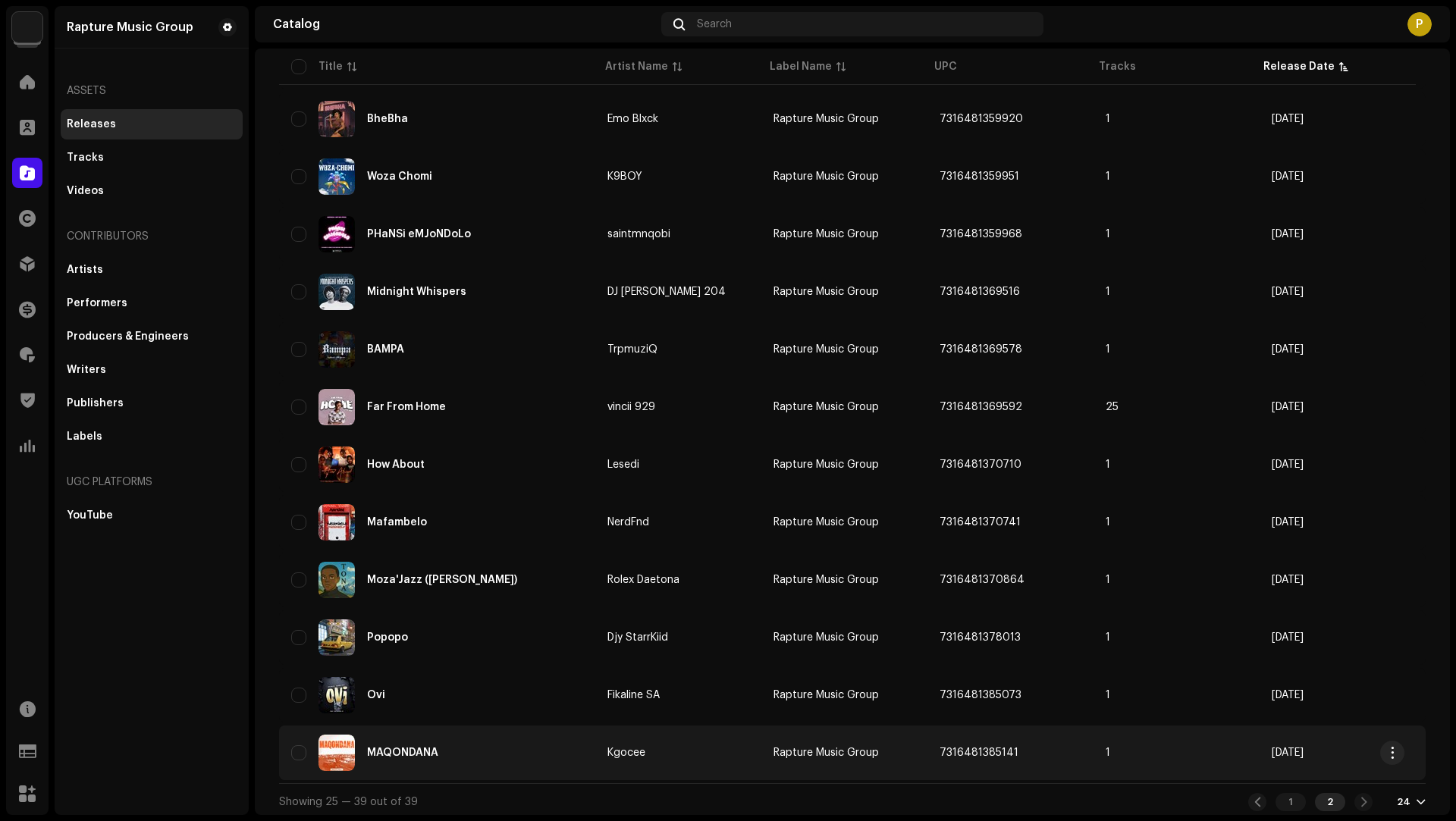
click at [510, 754] on div "MAQONDANA" at bounding box center [437, 753] width 292 height 36
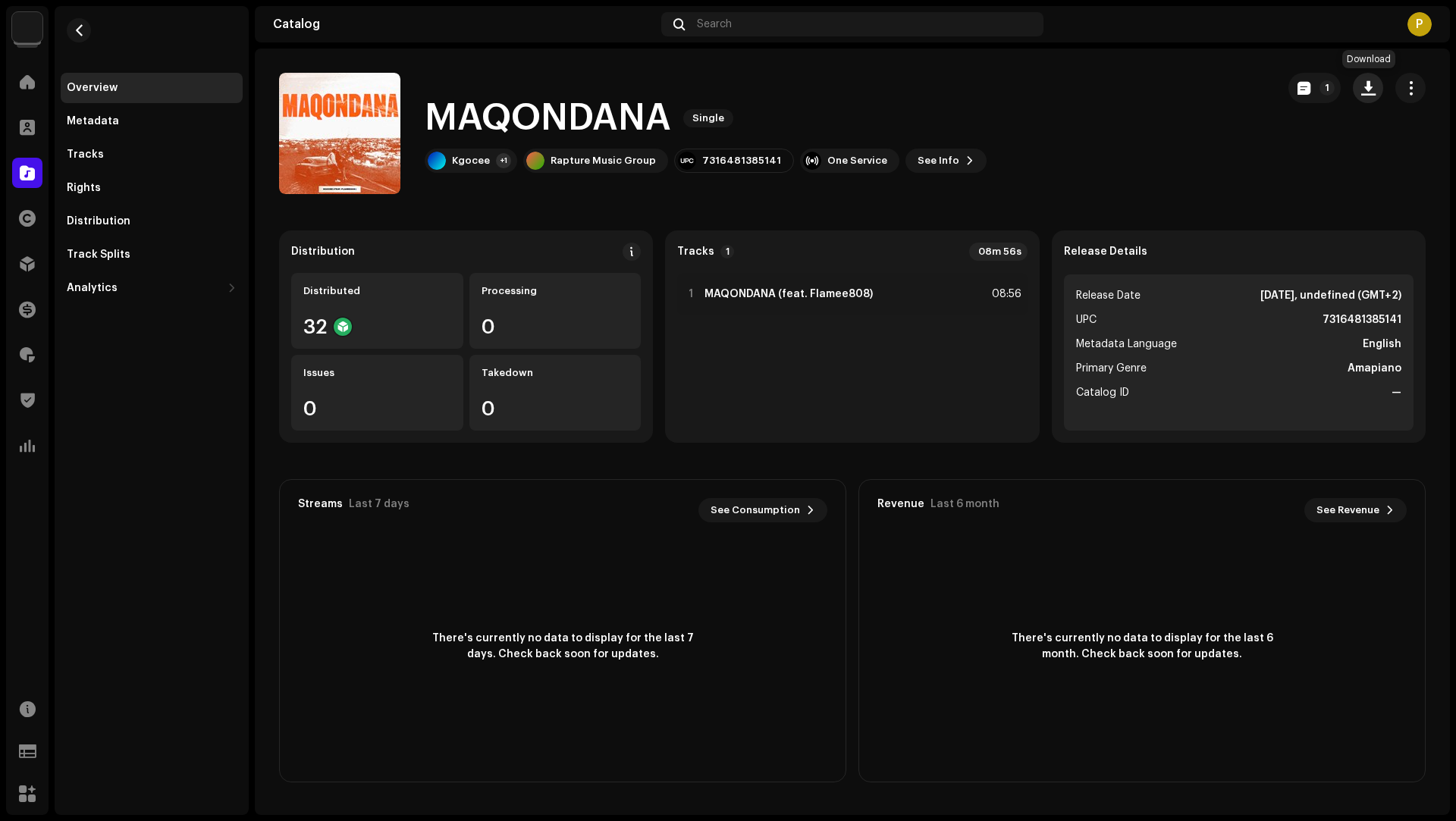
drag, startPoint x: 1361, startPoint y: 87, endPoint x: 1354, endPoint y: 97, distance: 12.2
click at [1361, 87] on span "button" at bounding box center [1367, 88] width 14 height 12
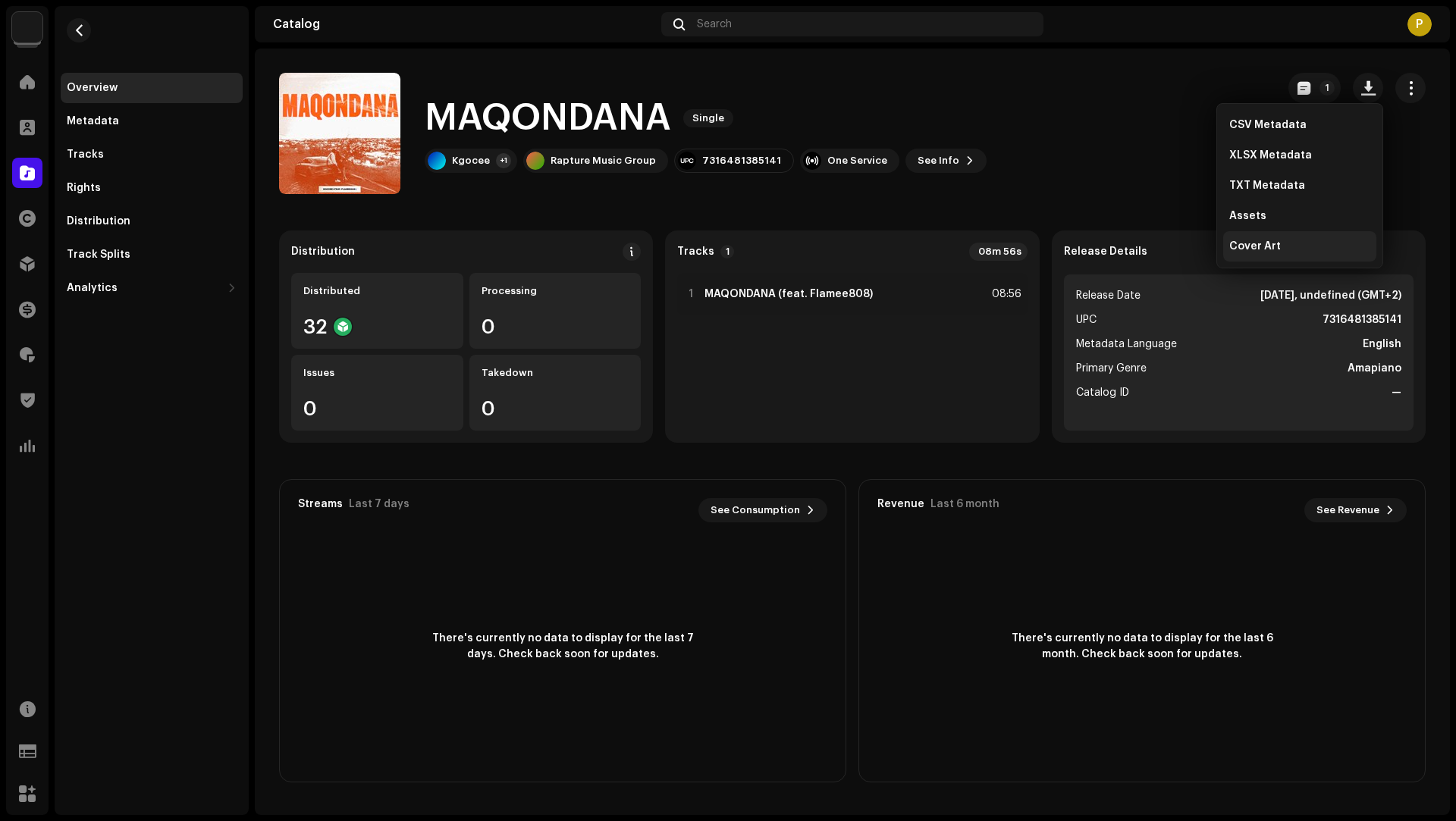
click at [1292, 241] on div "Cover Art" at bounding box center [1299, 246] width 141 height 12
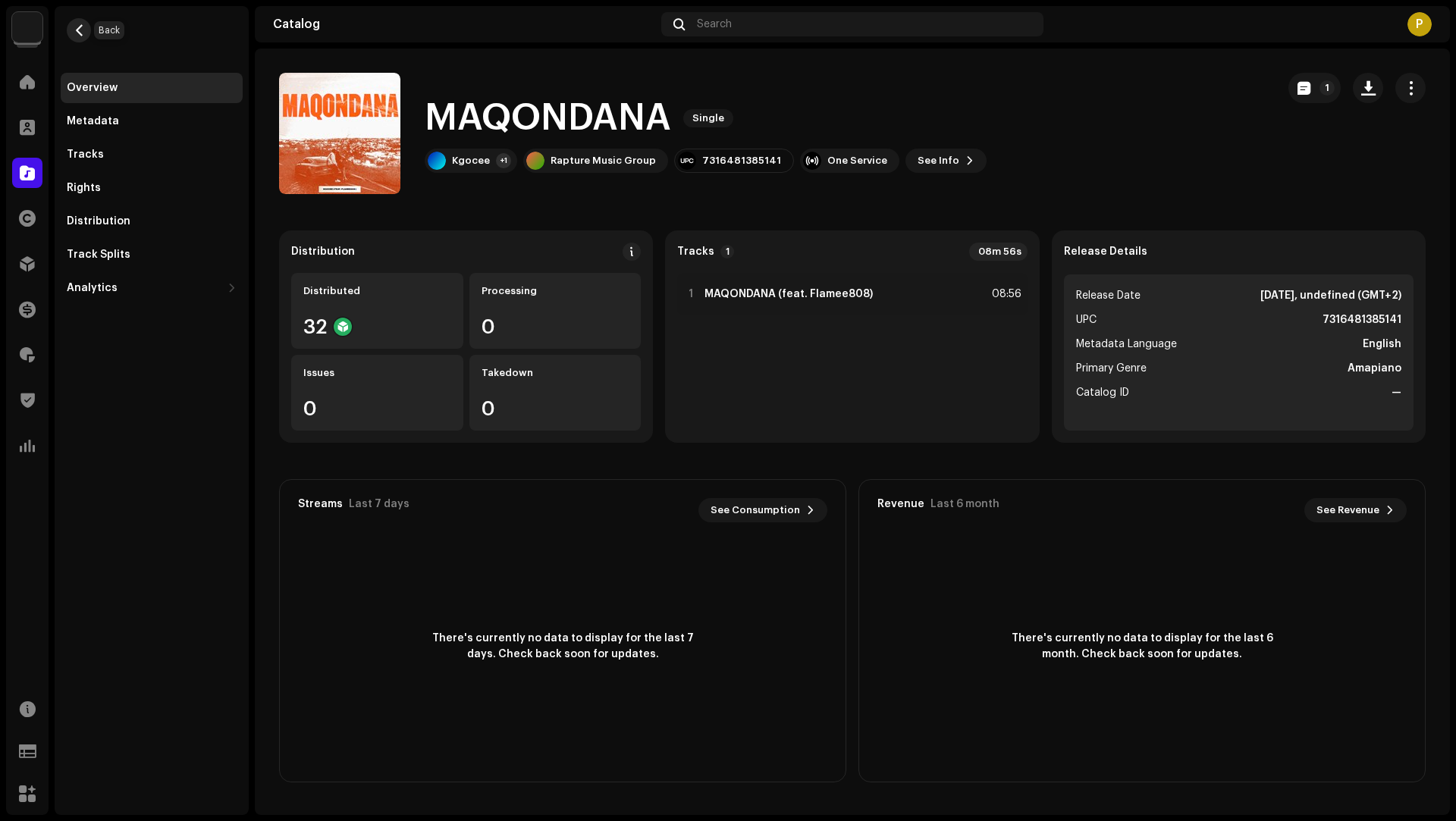
click at [75, 34] on span "button" at bounding box center [79, 30] width 11 height 12
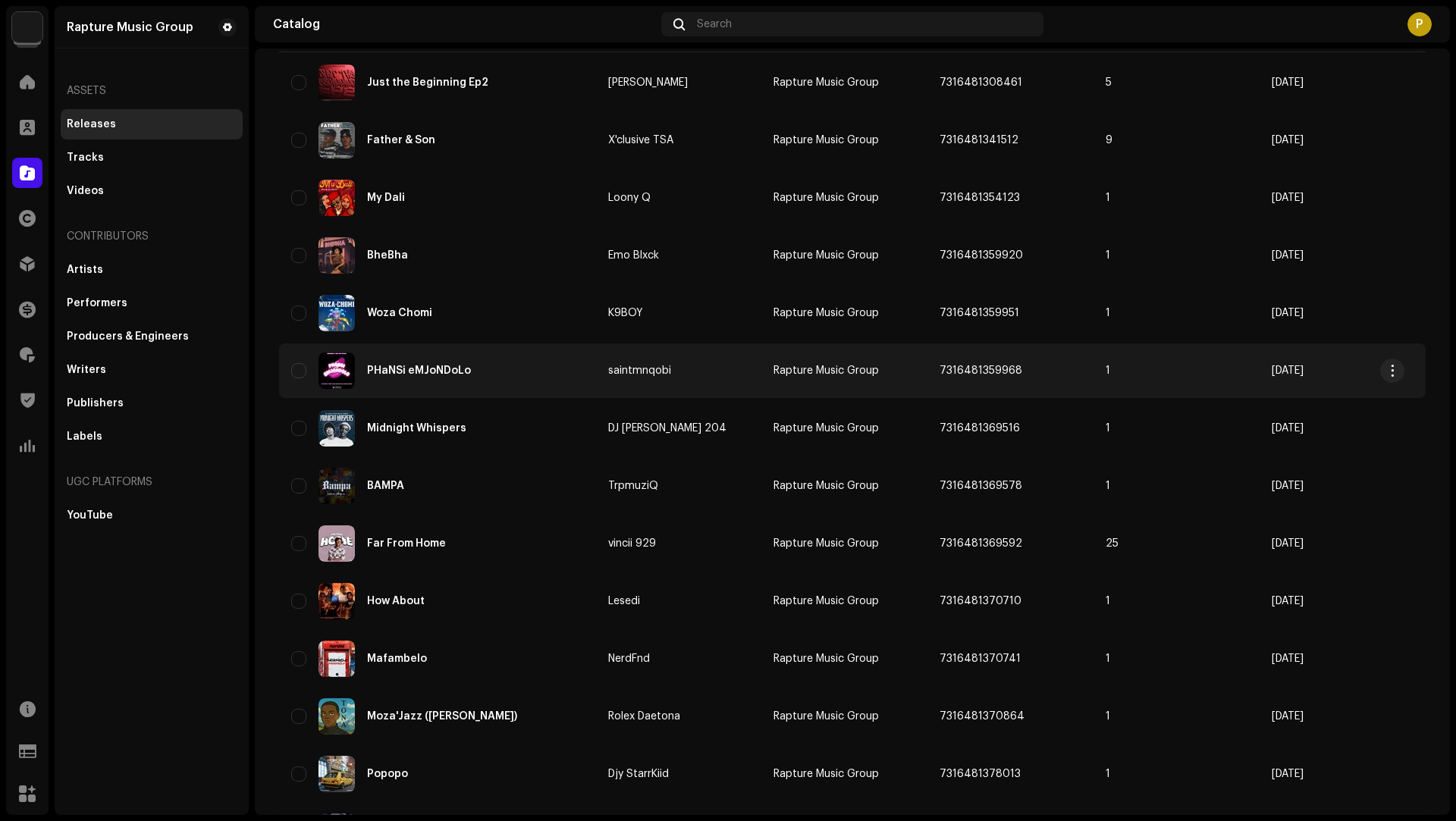
scroll to position [116, 0]
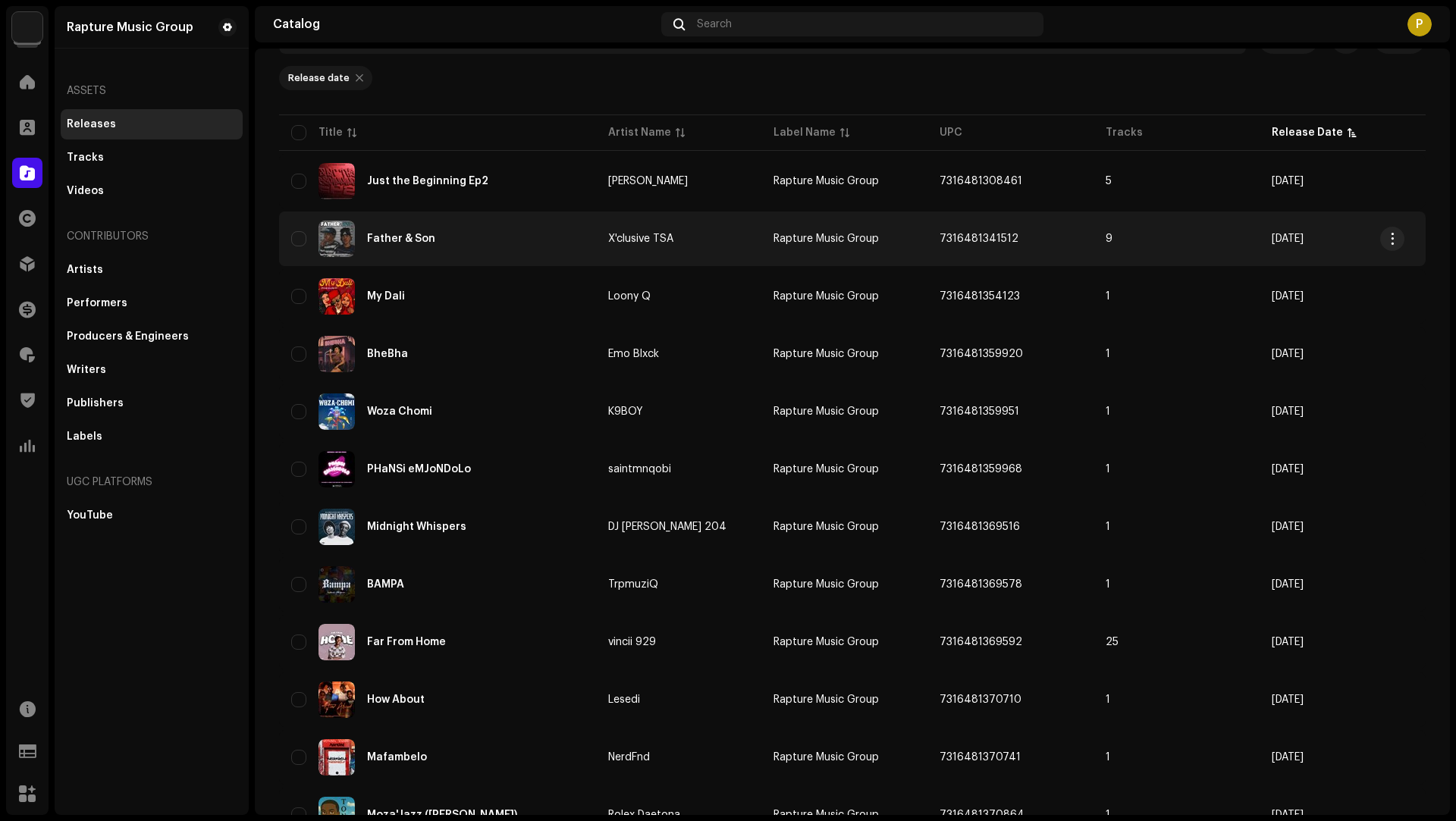
click at [520, 246] on div "Father & Son" at bounding box center [437, 238] width 292 height 36
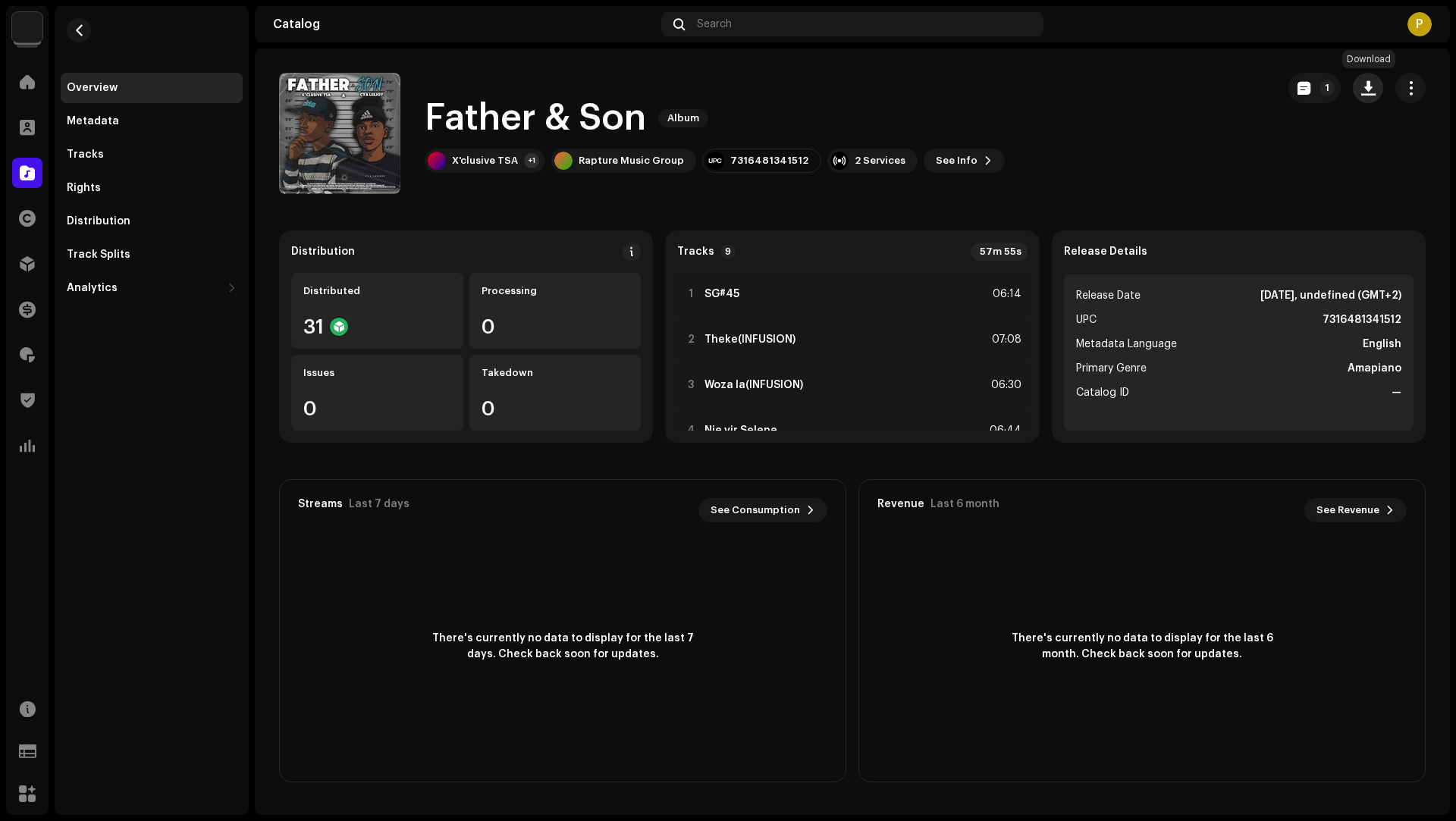
click at [1367, 94] on span "button" at bounding box center [1367, 88] width 14 height 12
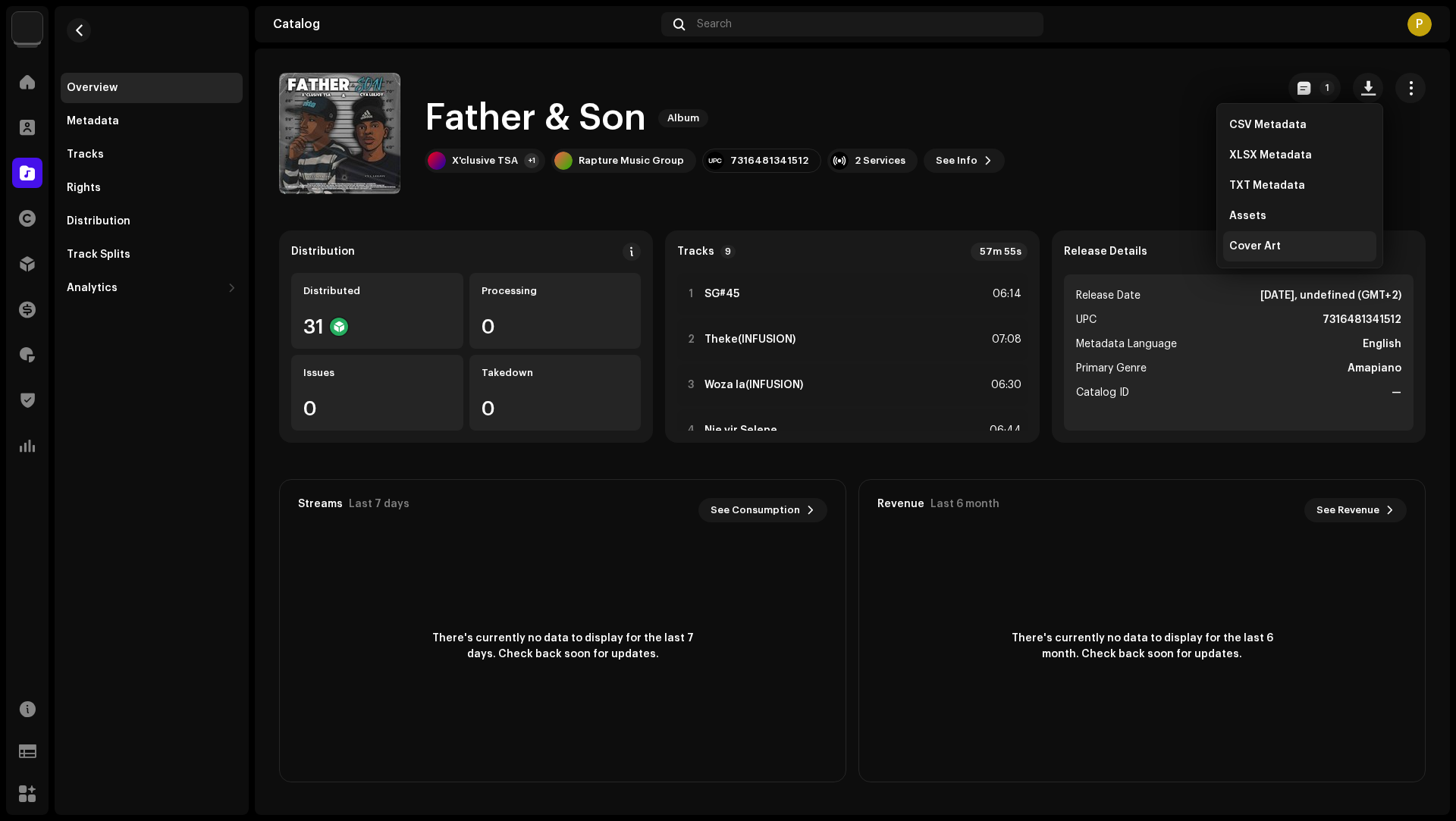
click at [1279, 242] on div "Cover Art" at bounding box center [1299, 246] width 141 height 12
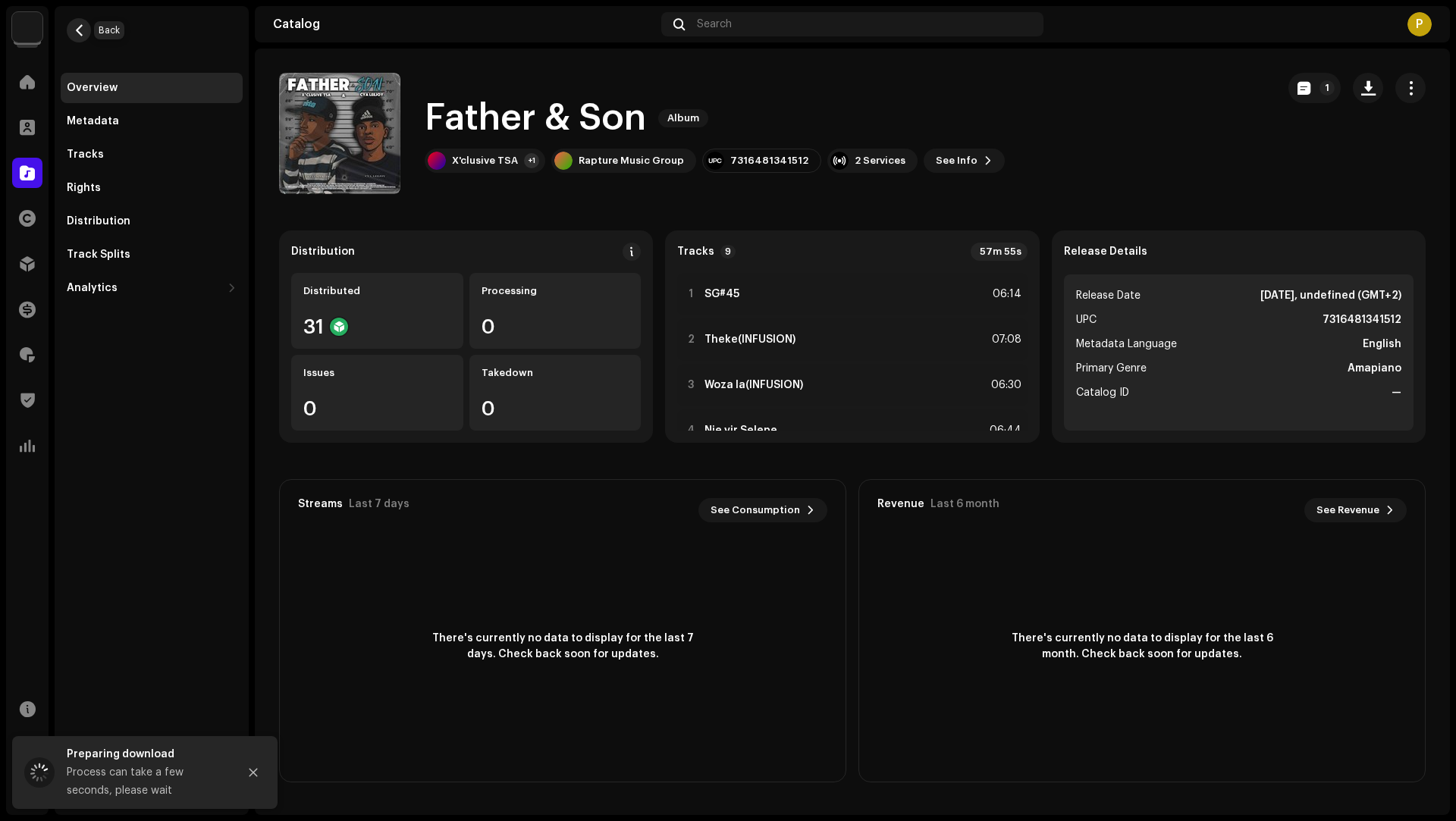
click at [78, 33] on span "button" at bounding box center [79, 30] width 11 height 12
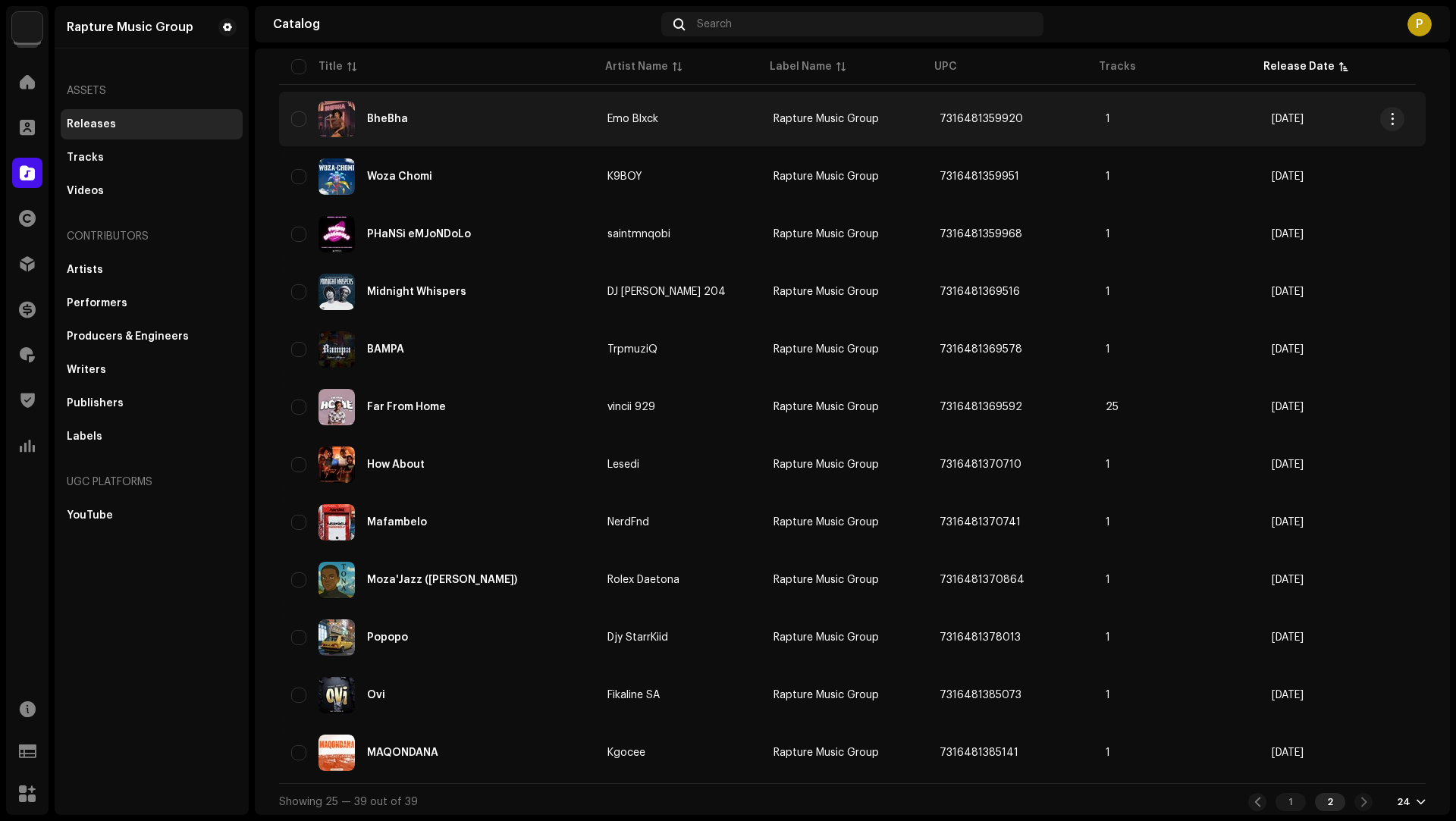
scroll to position [360, 0]
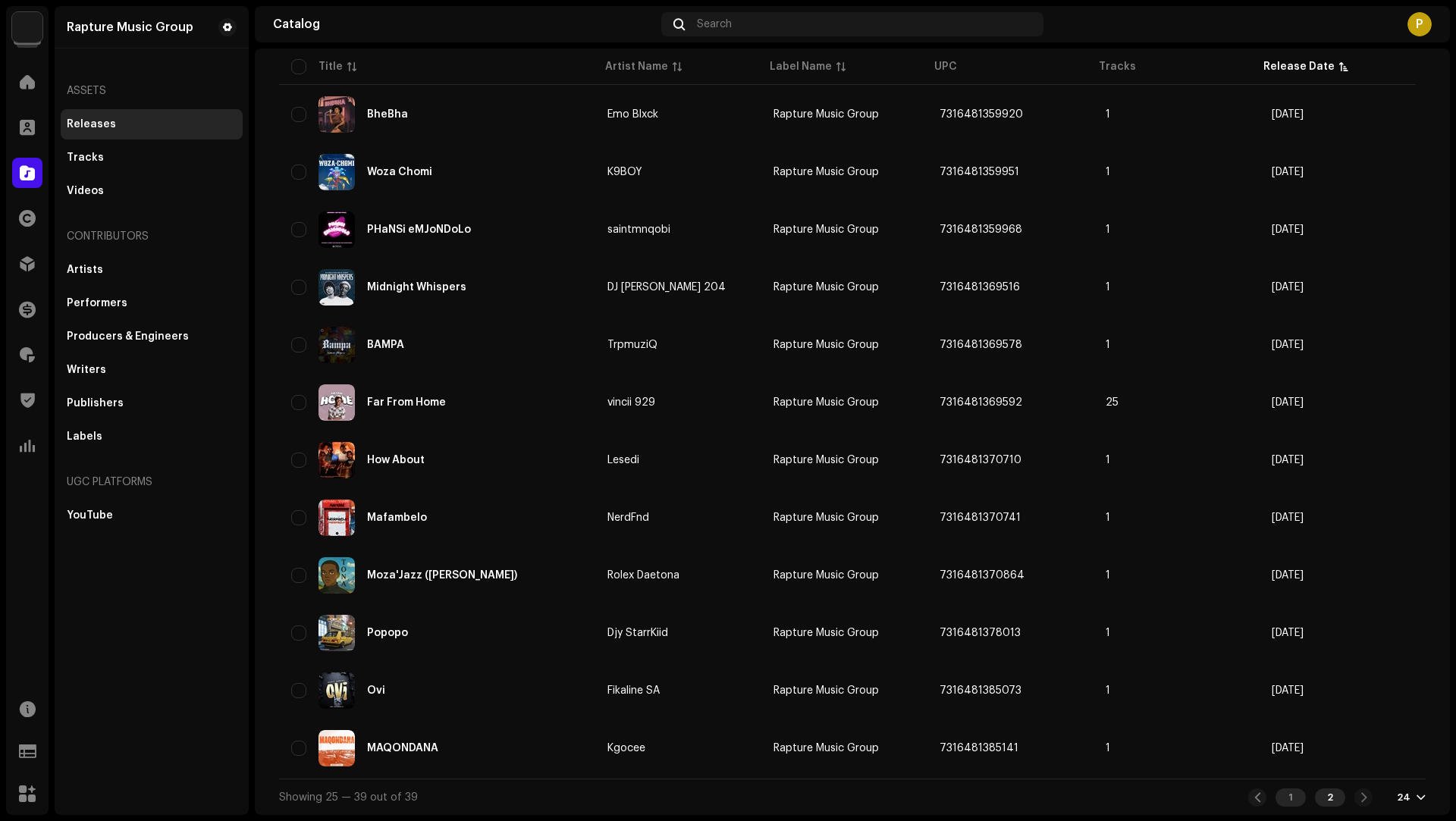
click at [1276, 800] on div "1" at bounding box center [1291, 797] width 30 height 18
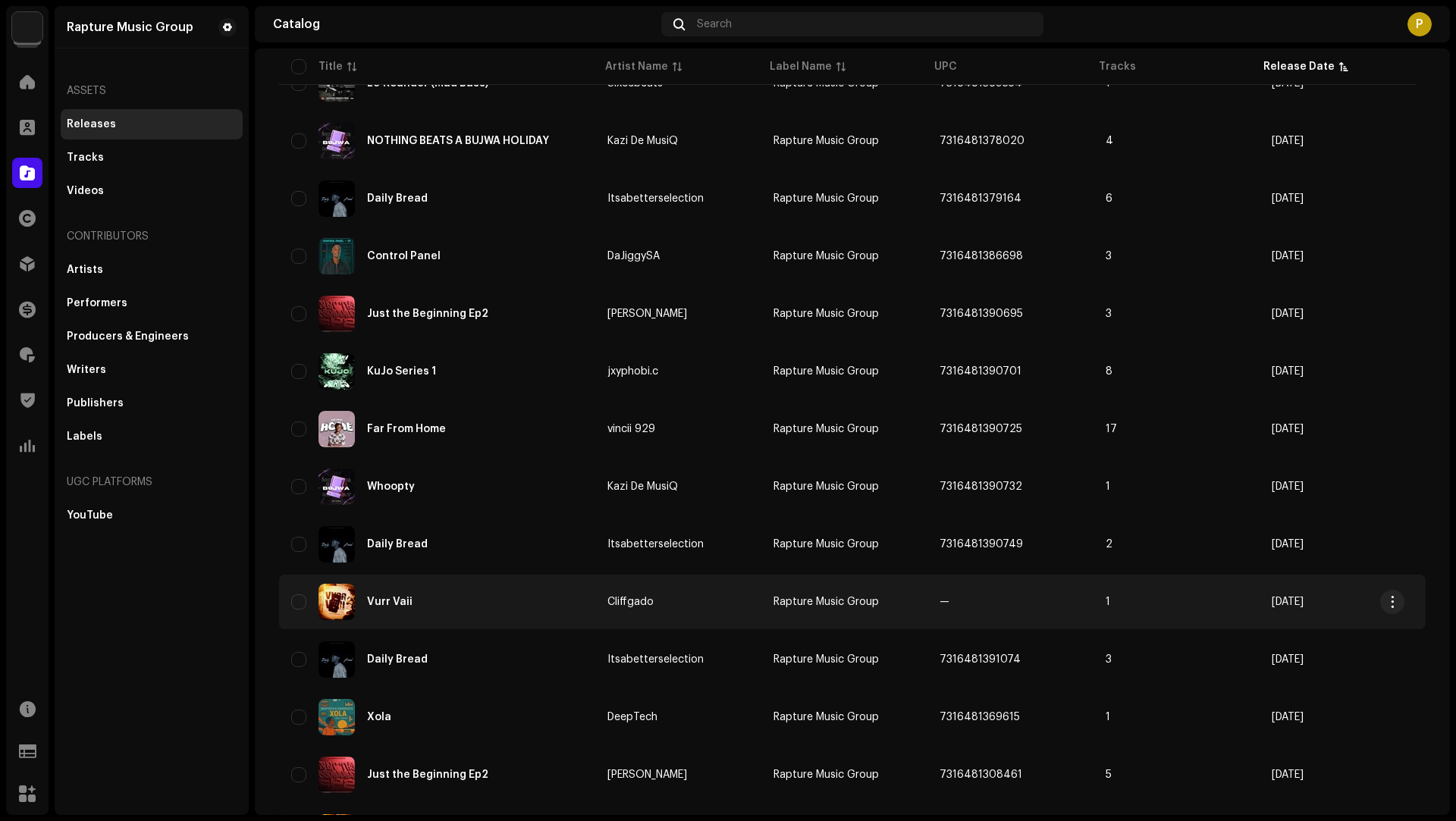
scroll to position [587, 0]
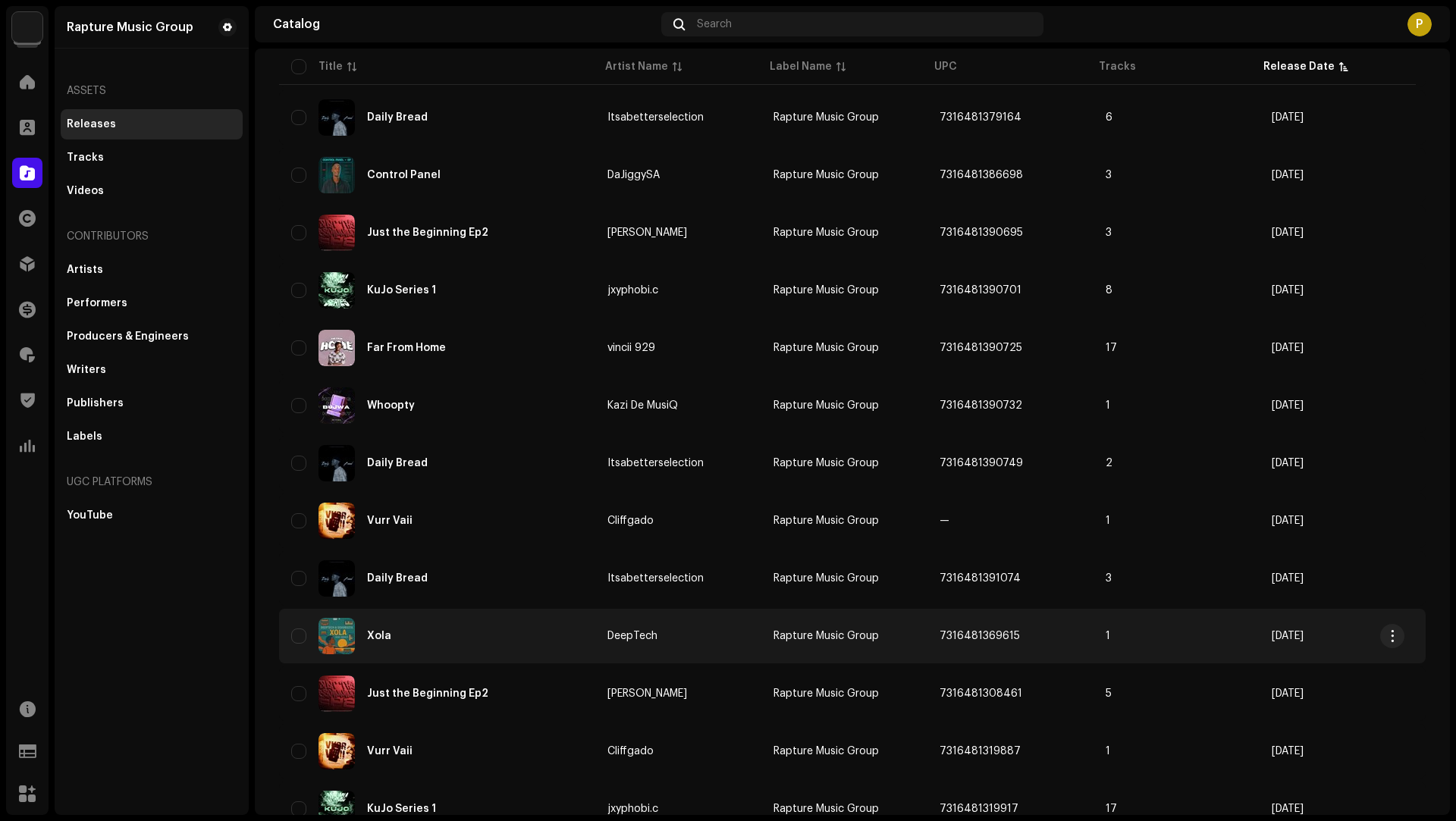
click at [541, 652] on div "Xola" at bounding box center [437, 636] width 292 height 36
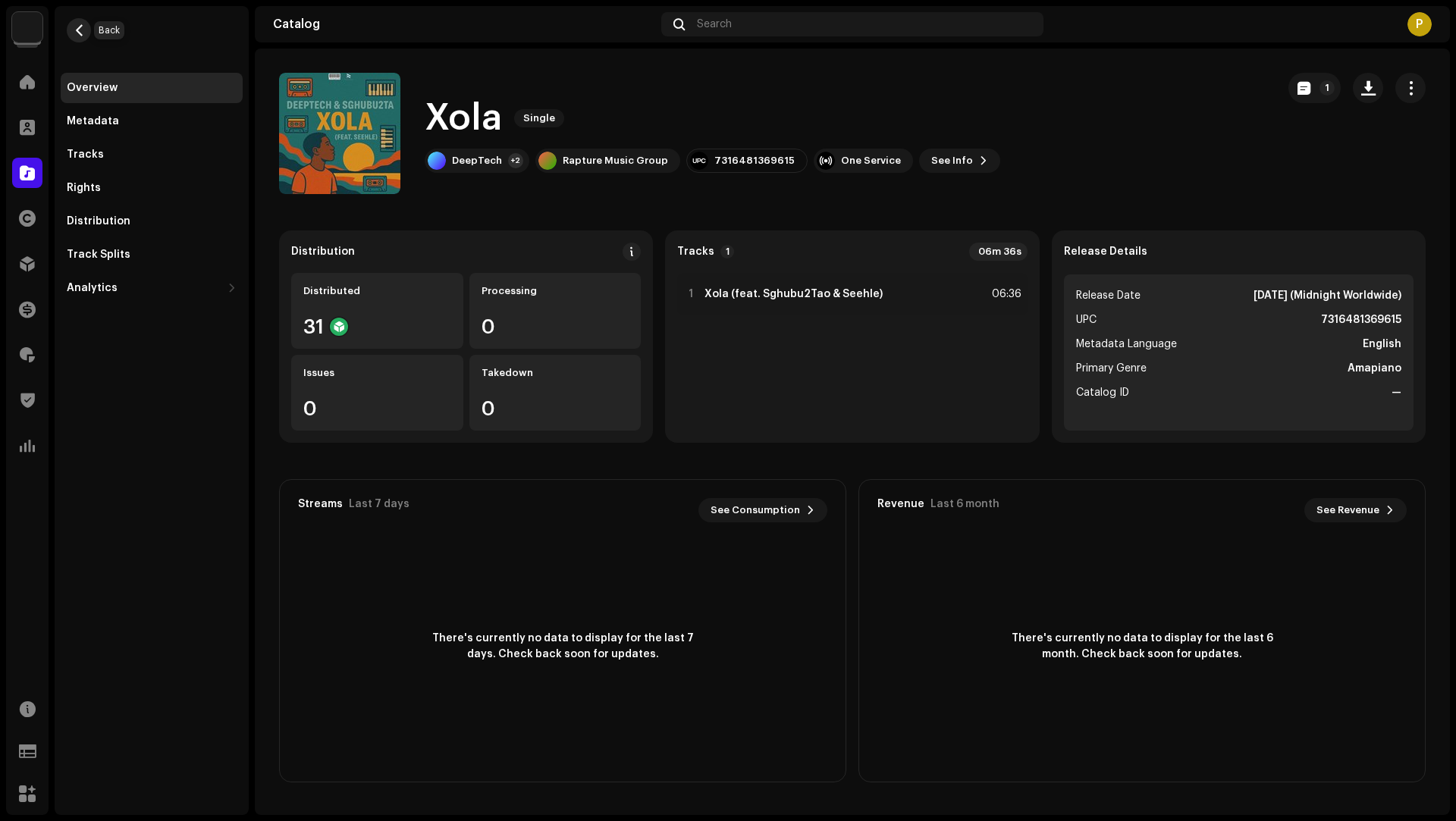
click at [81, 28] on span "button" at bounding box center [79, 30] width 11 height 12
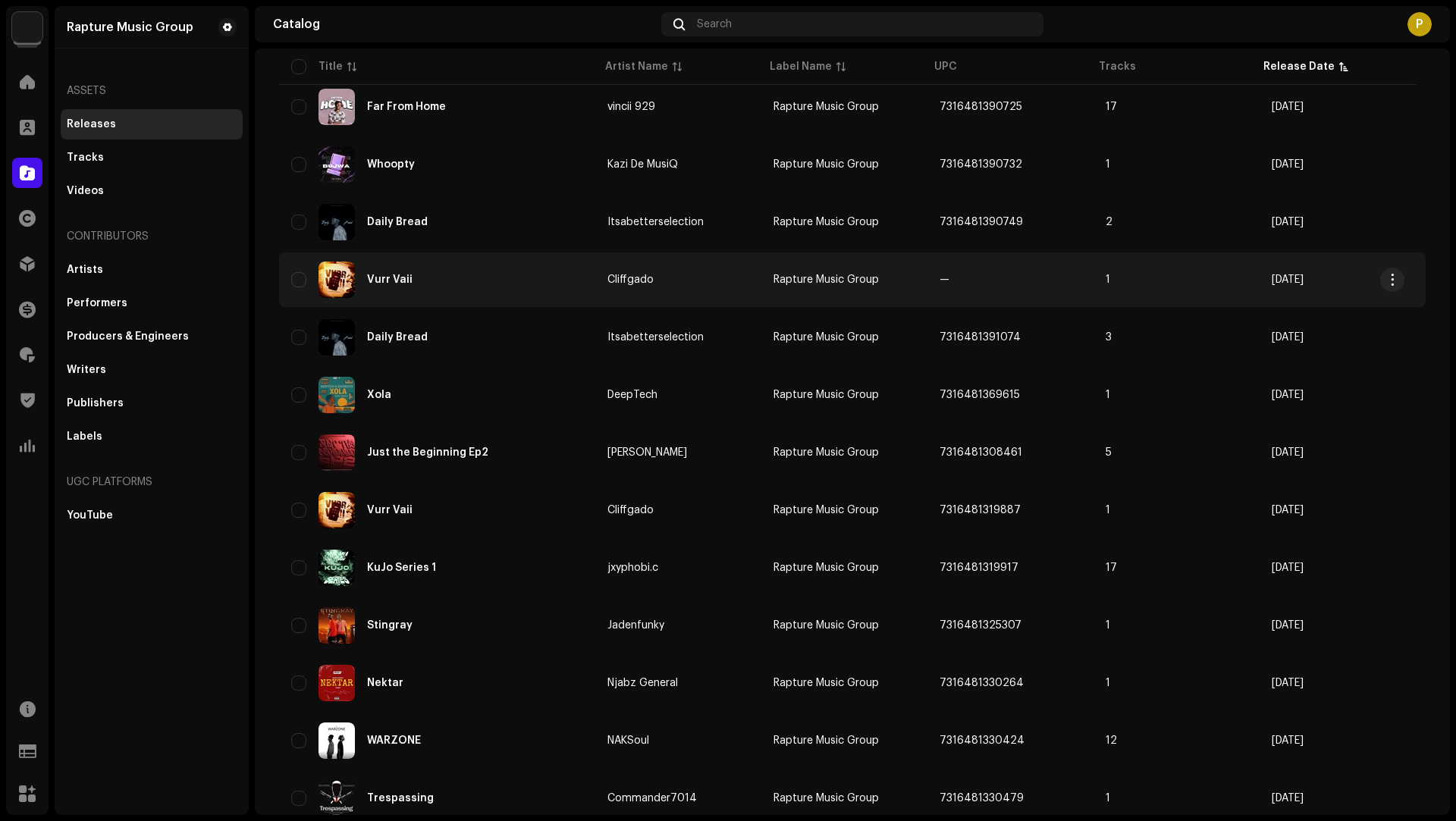
scroll to position [878, 0]
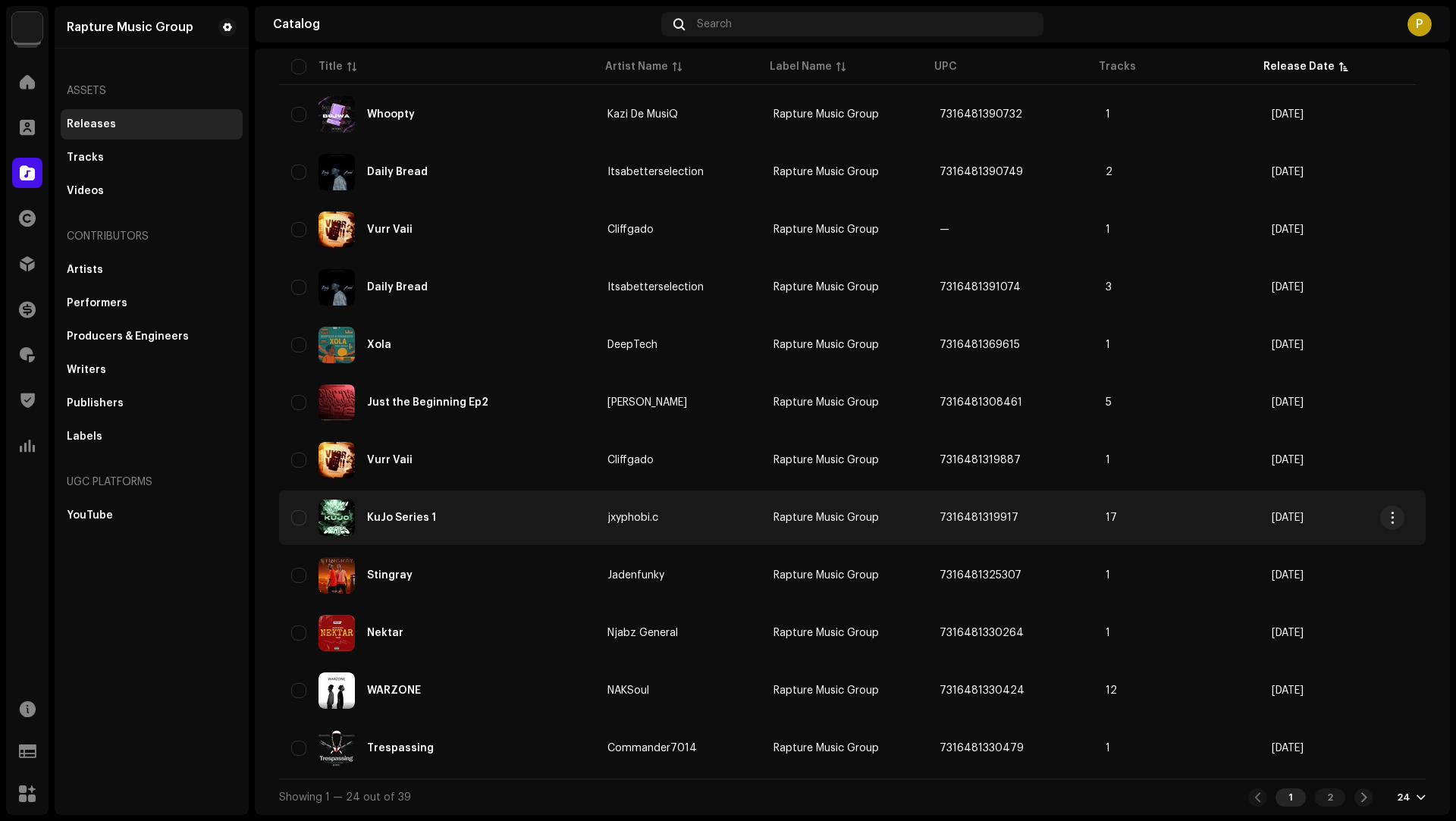
click at [513, 531] on div "KuJo Series 1" at bounding box center [437, 517] width 292 height 36
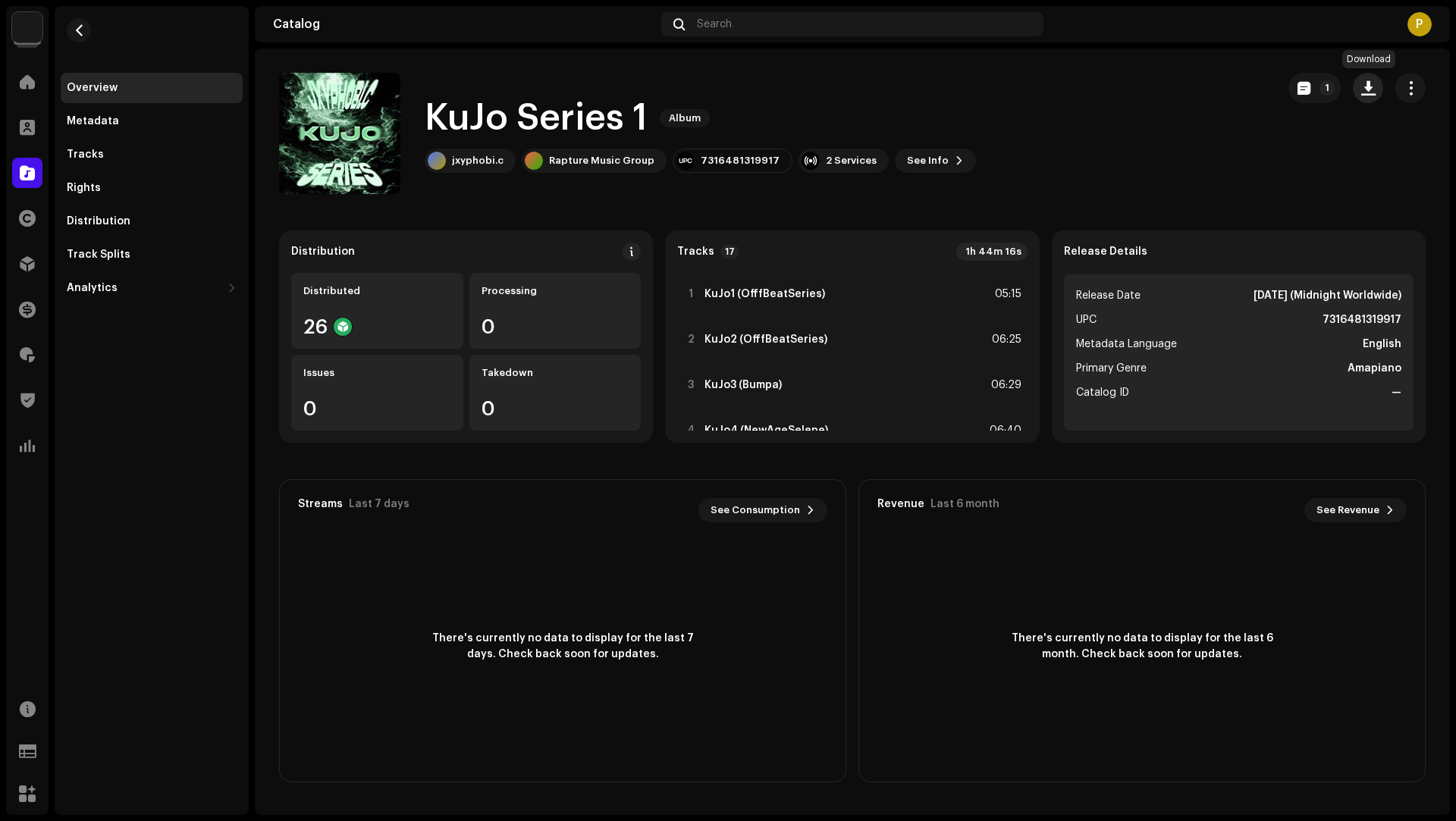
click at [1364, 78] on button "button" at bounding box center [1367, 88] width 30 height 30
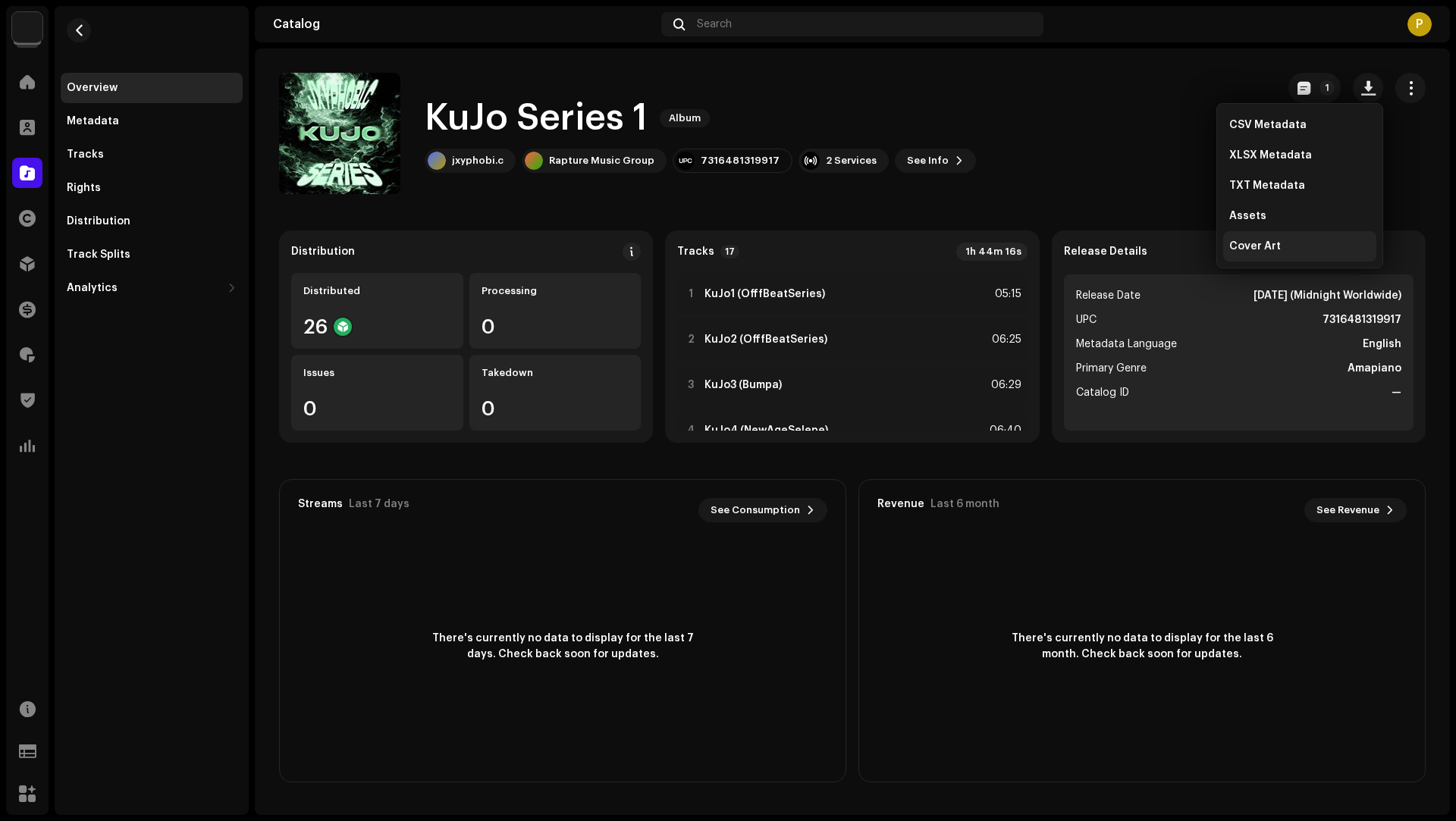
click at [1258, 247] on span "Cover Art" at bounding box center [1254, 246] width 51 height 12
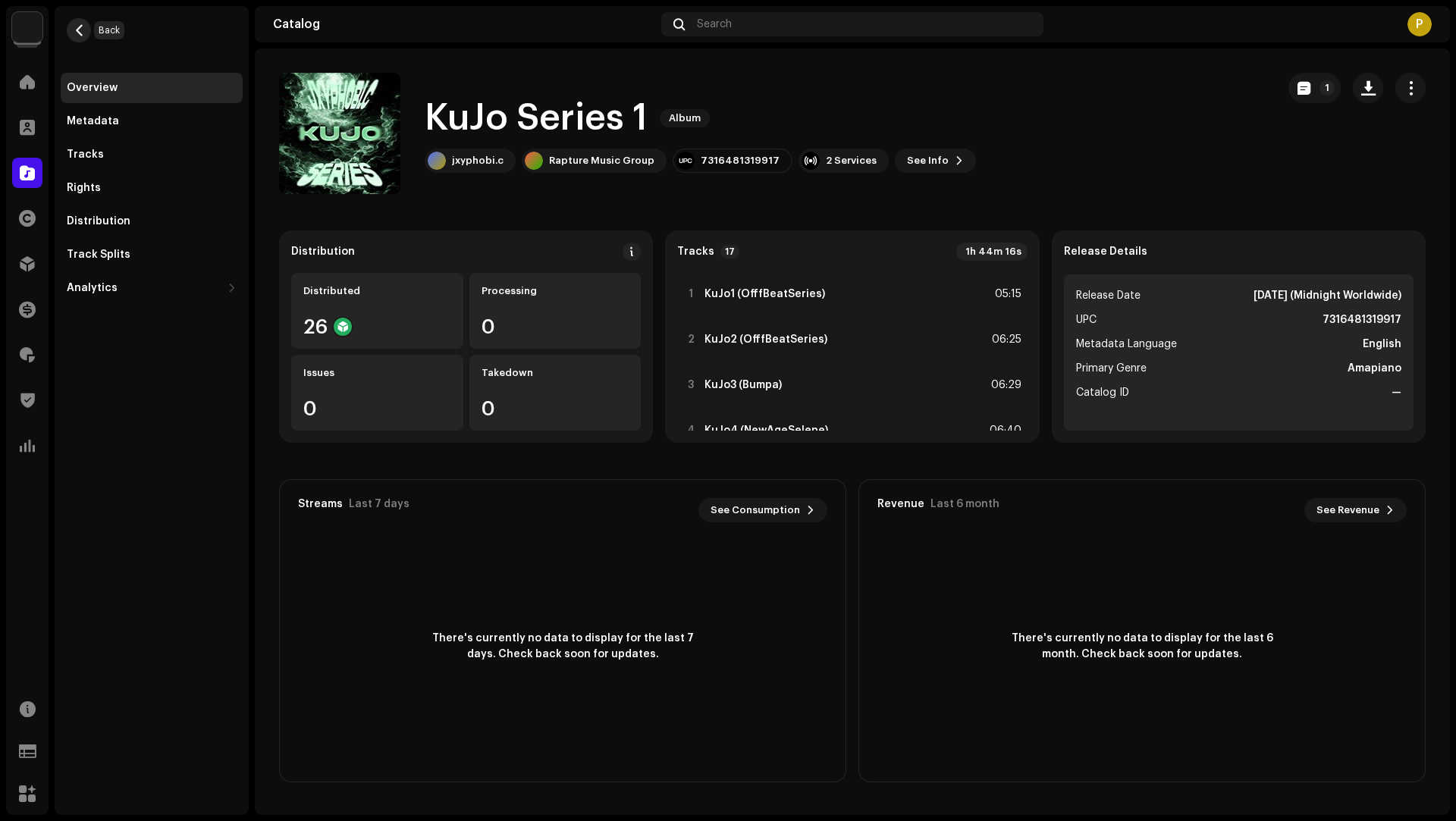
click at [78, 35] on span "button" at bounding box center [79, 30] width 11 height 12
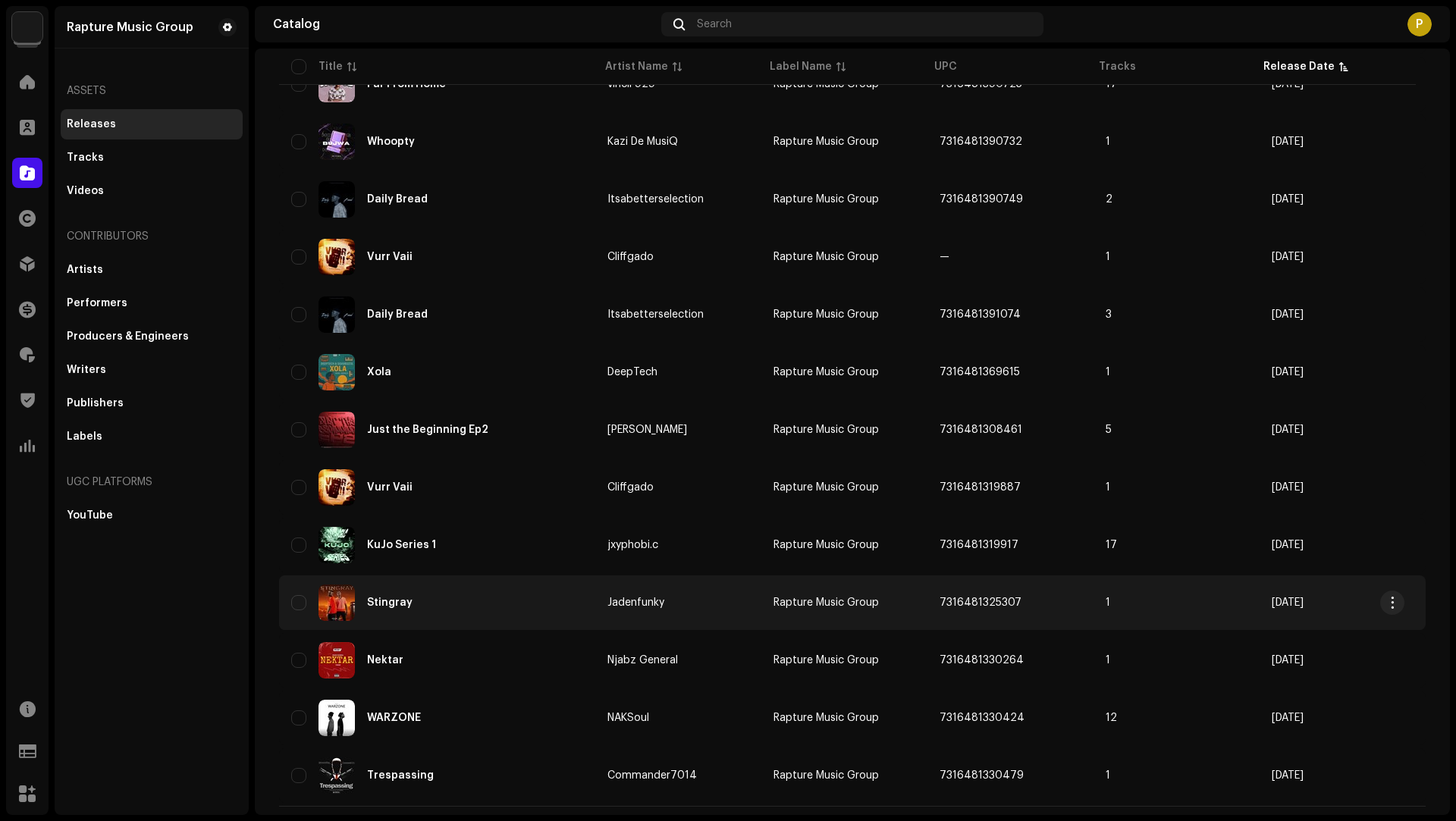
scroll to position [878, 0]
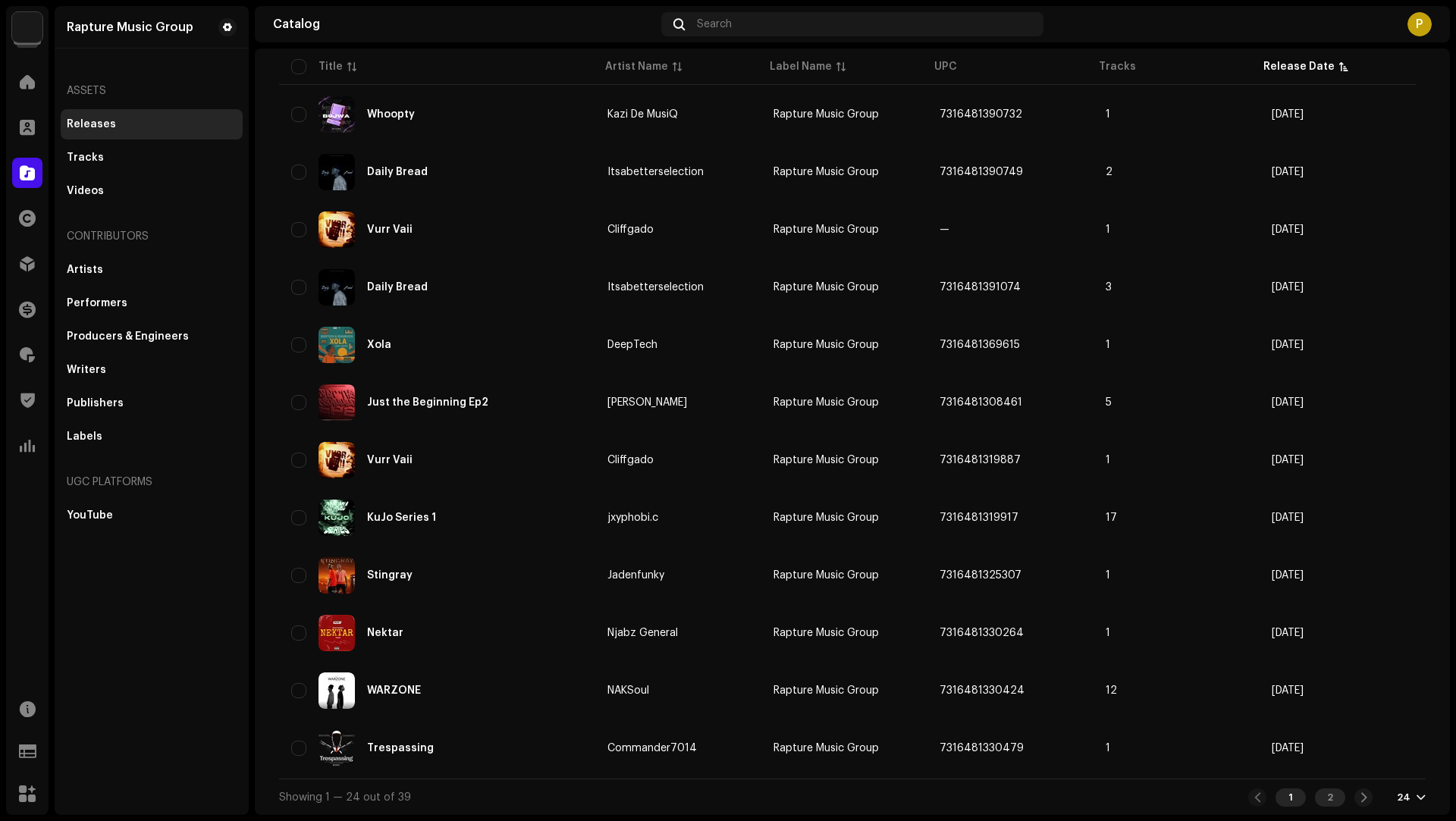
click at [1322, 792] on div "2" at bounding box center [1330, 797] width 30 height 18
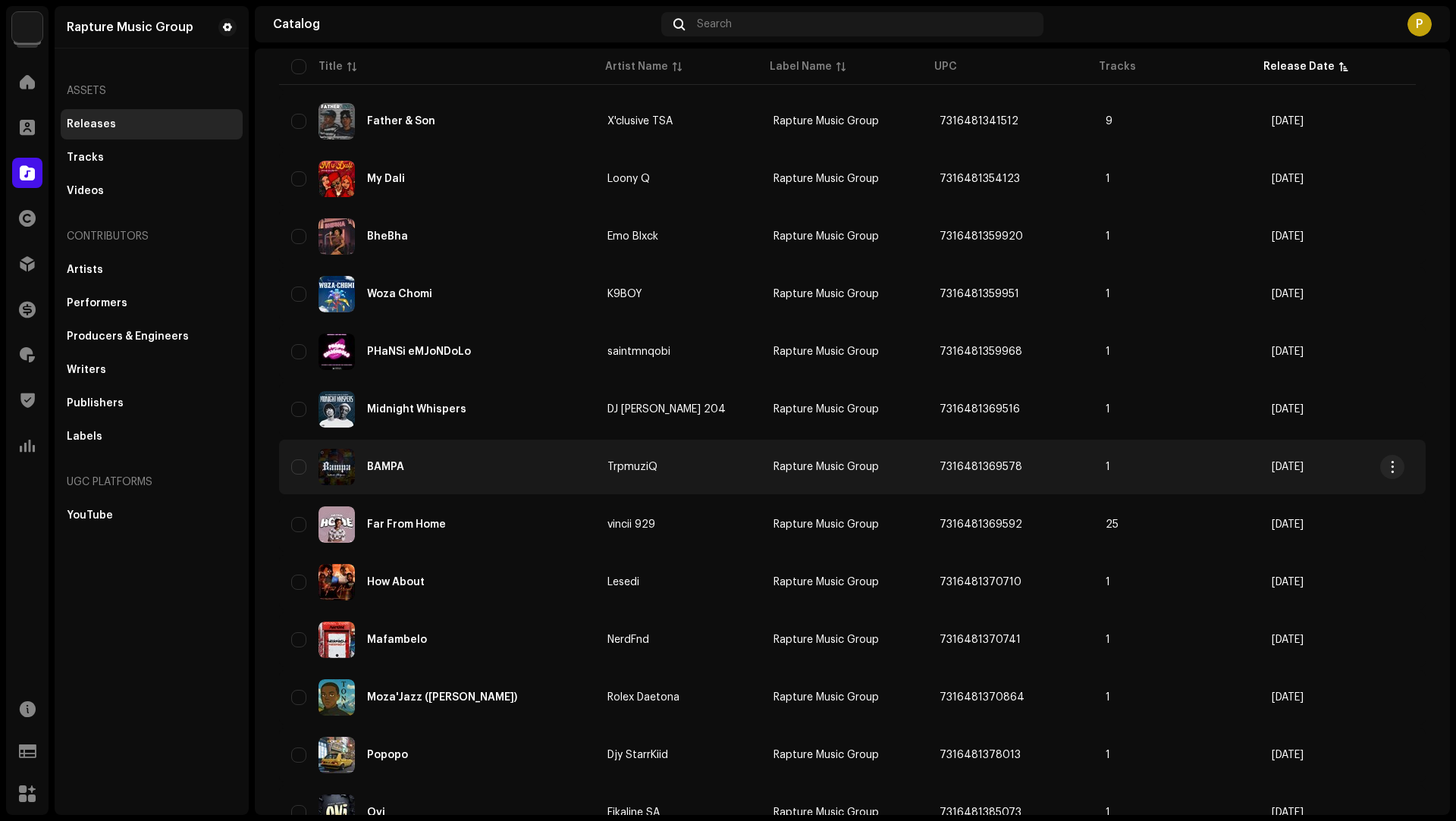
scroll to position [355, 0]
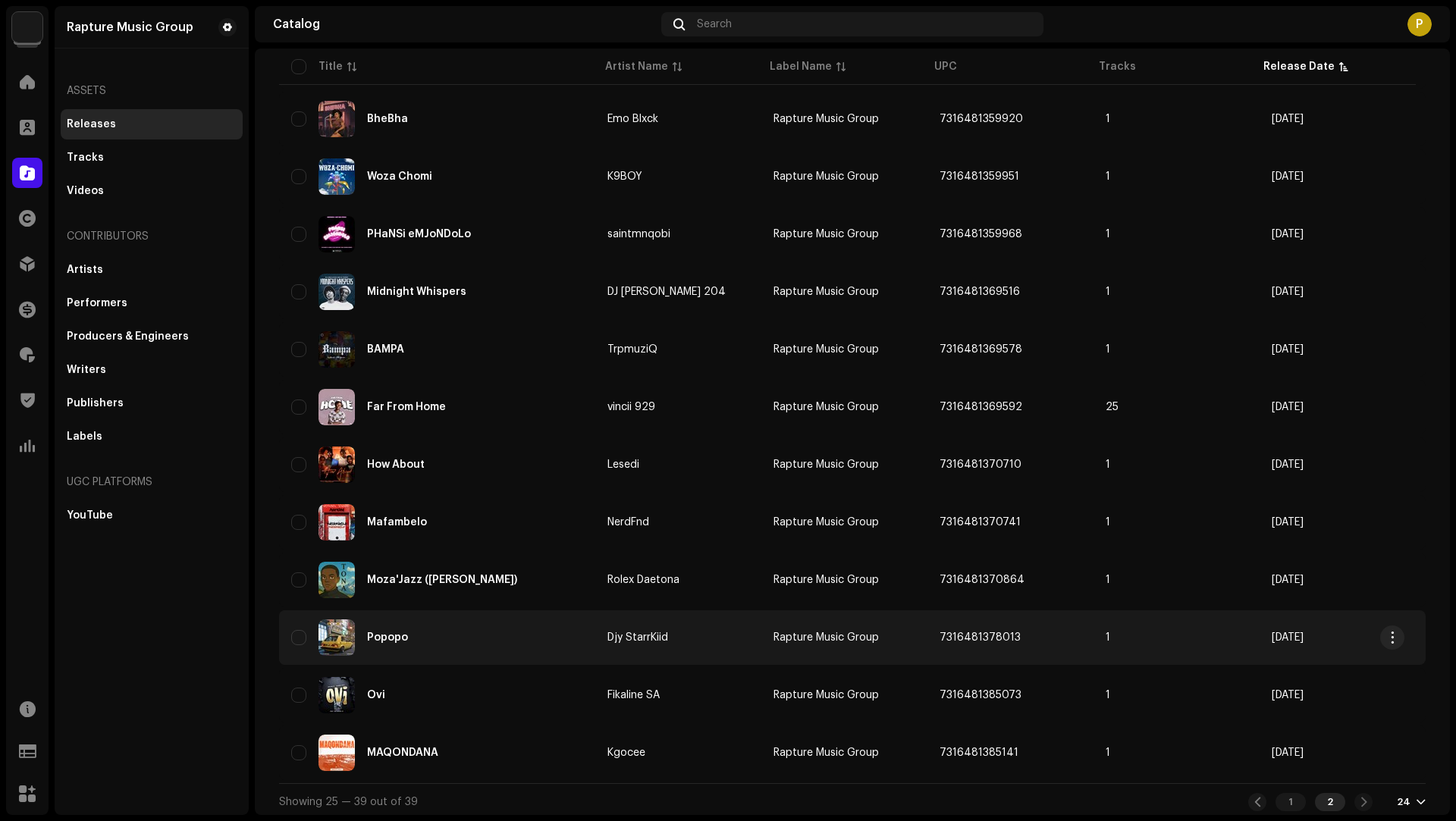
click at [558, 643] on div "Popopo" at bounding box center [437, 637] width 292 height 36
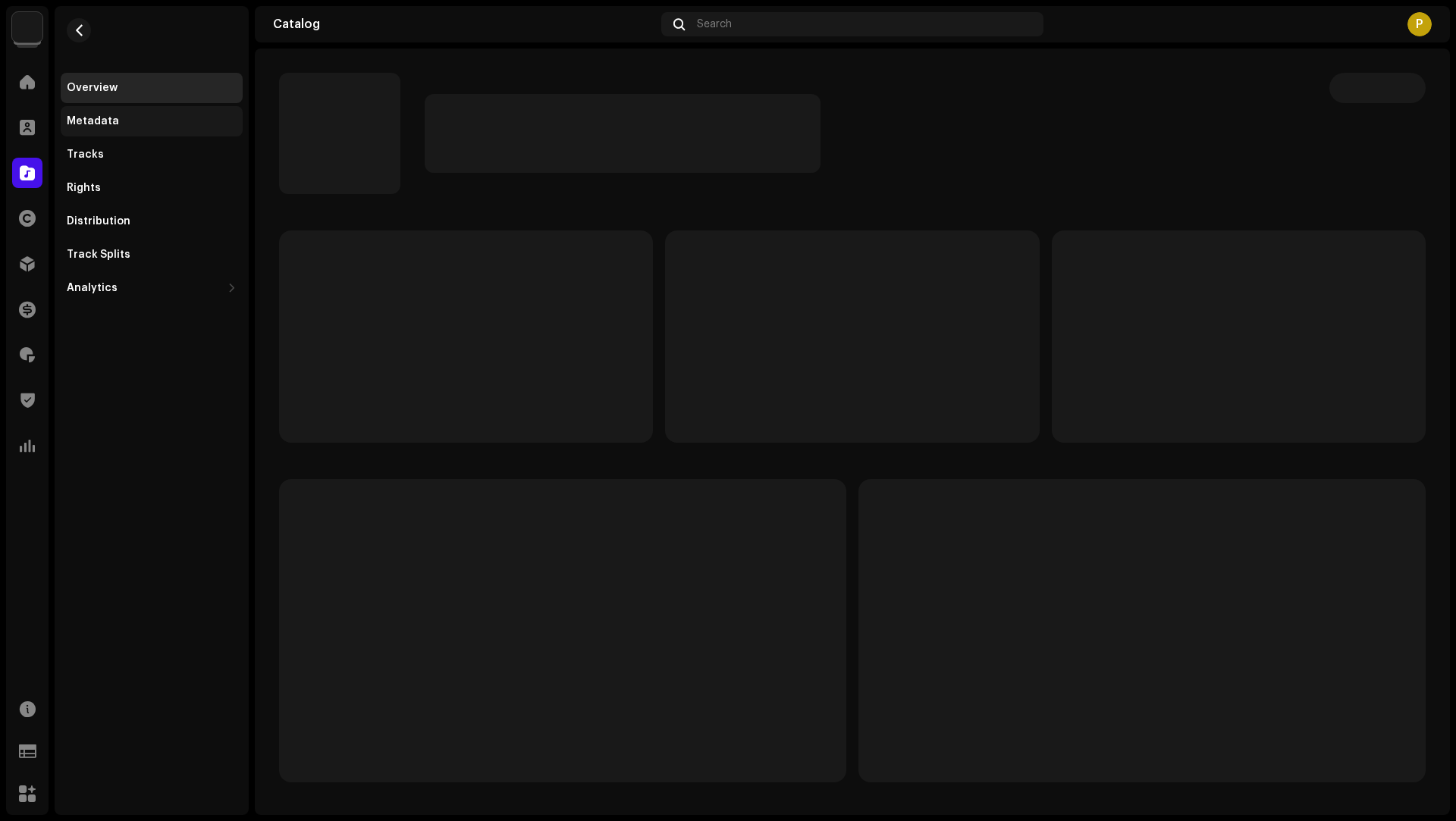
click at [106, 123] on div "Metadata" at bounding box center [92, 120] width 52 height 12
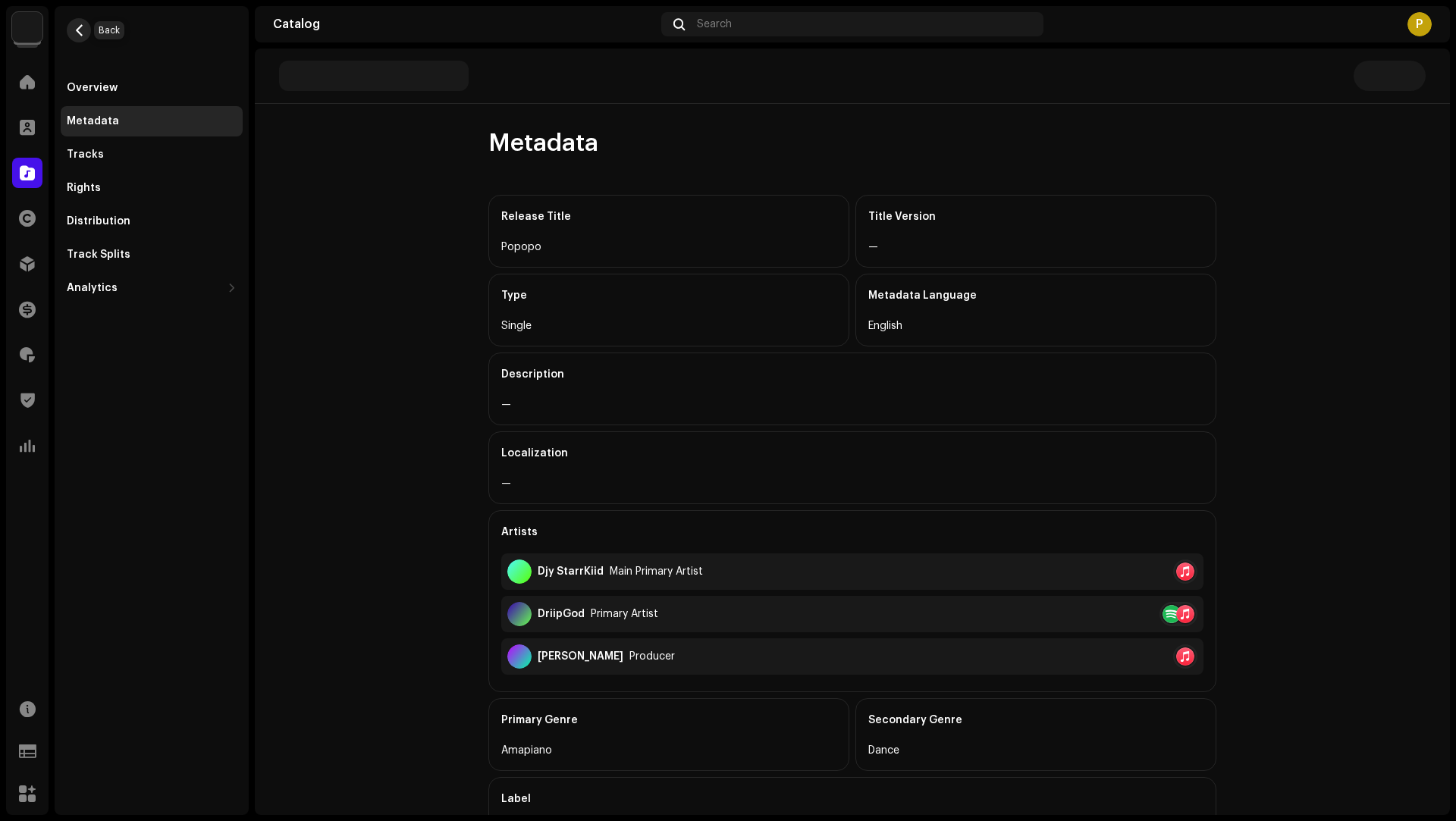
click at [79, 35] on span "button" at bounding box center [79, 30] width 11 height 12
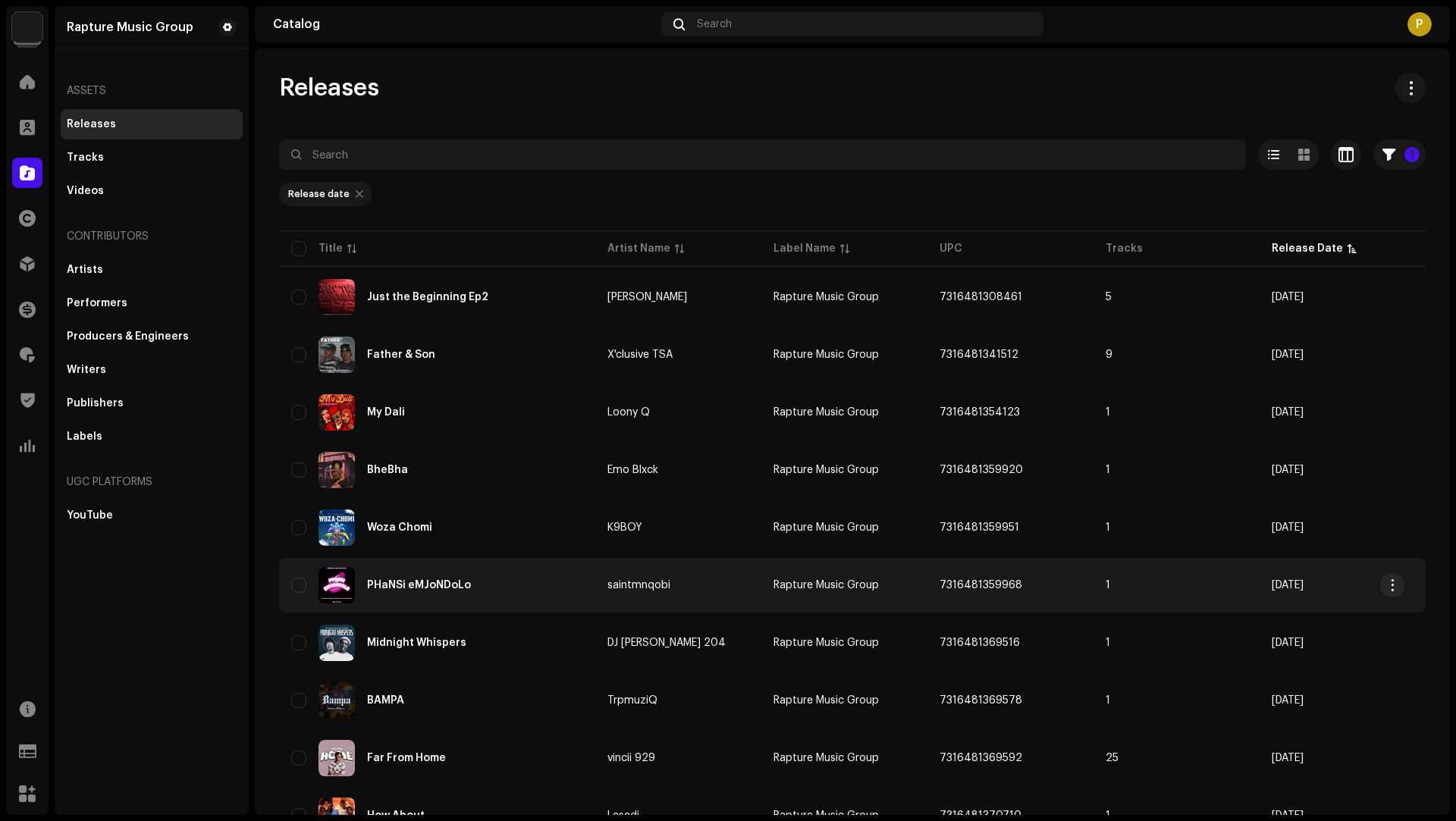
click at [563, 586] on div "PHaNSi eMJoNDoLo" at bounding box center [437, 585] width 292 height 36
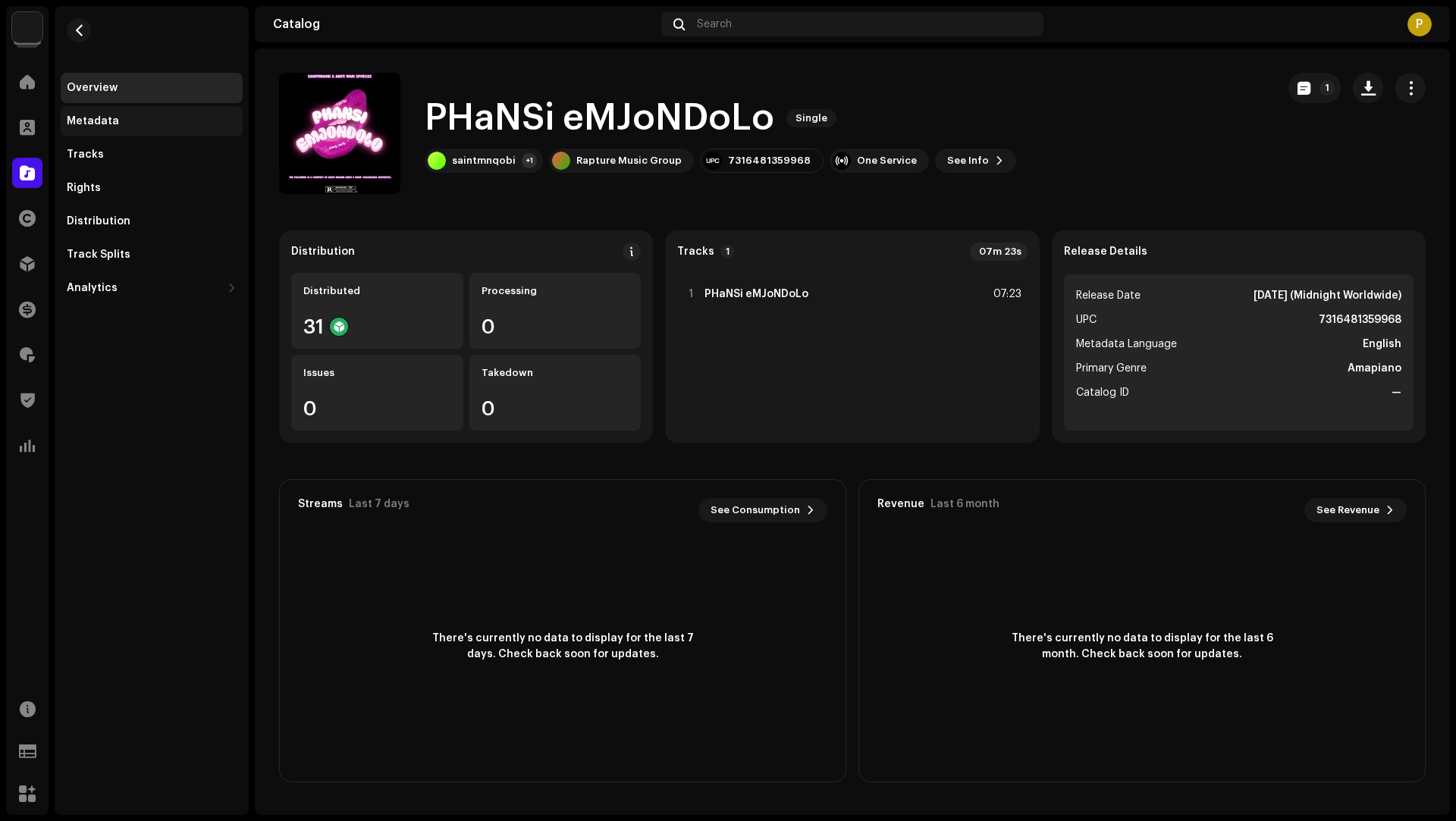
click at [92, 118] on div "Metadata" at bounding box center [92, 120] width 52 height 12
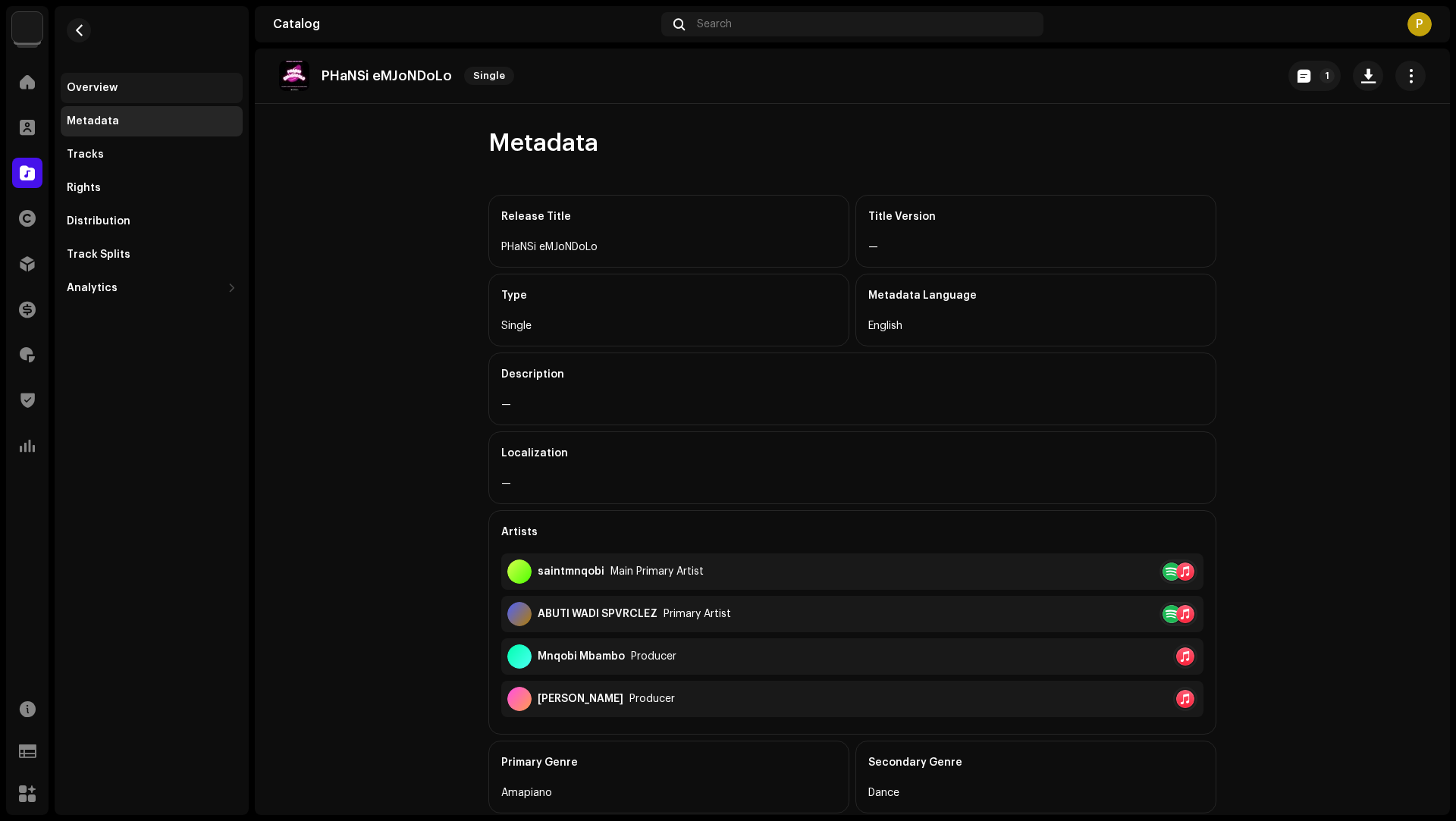
click at [110, 84] on div "Overview" at bounding box center [92, 88] width 50 height 12
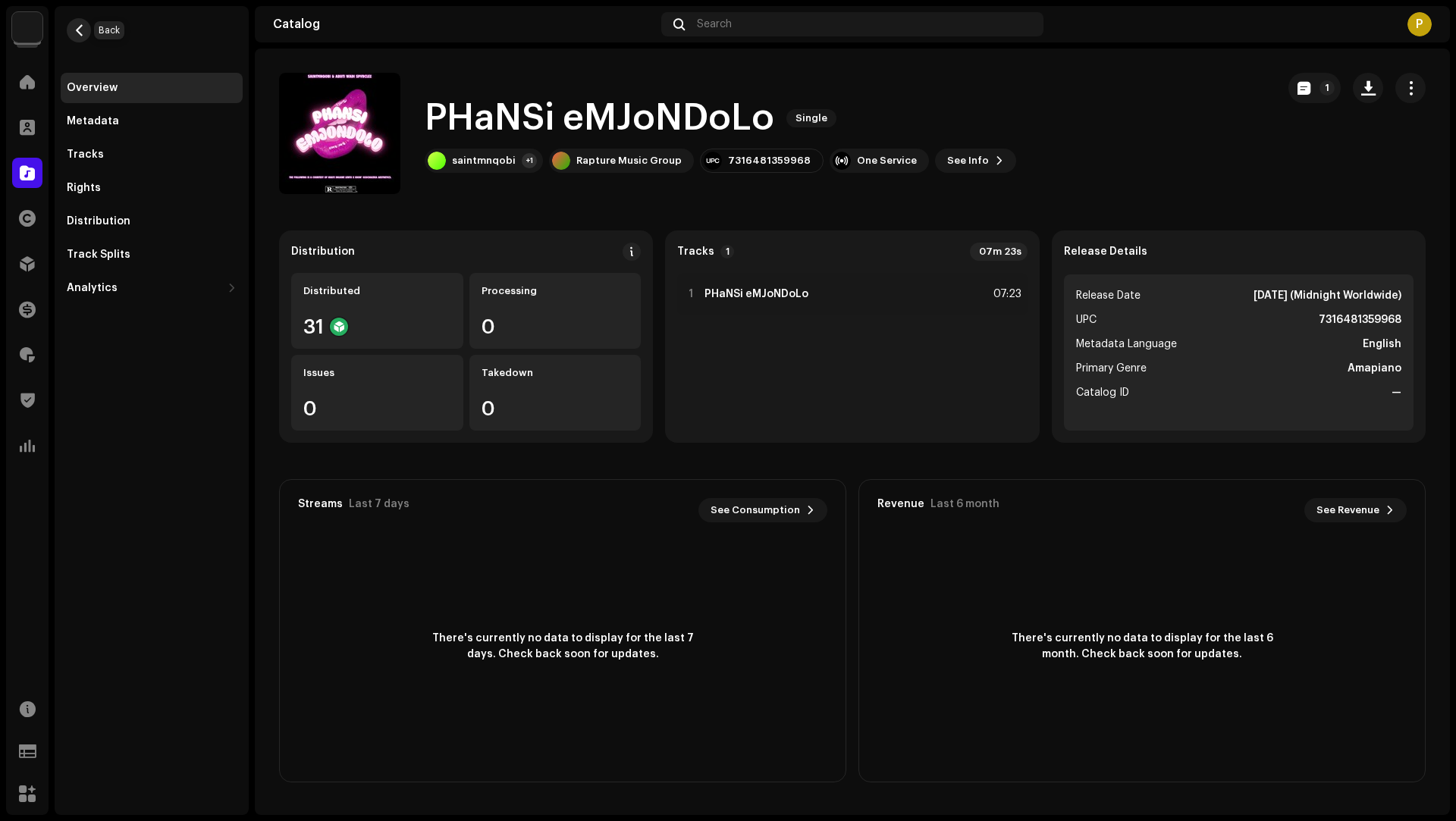
click at [75, 30] on span "button" at bounding box center [79, 30] width 11 height 12
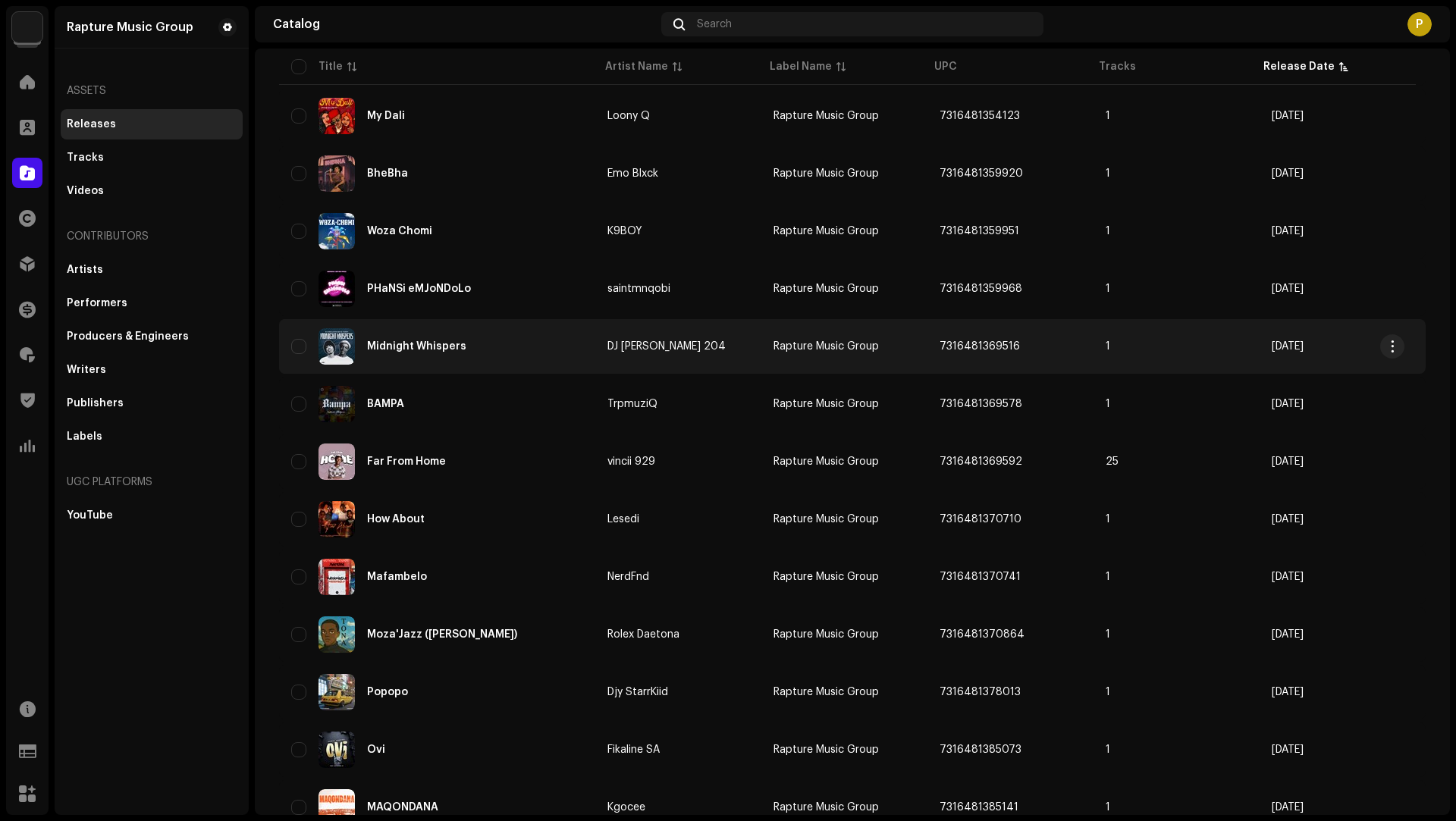
scroll to position [306, 0]
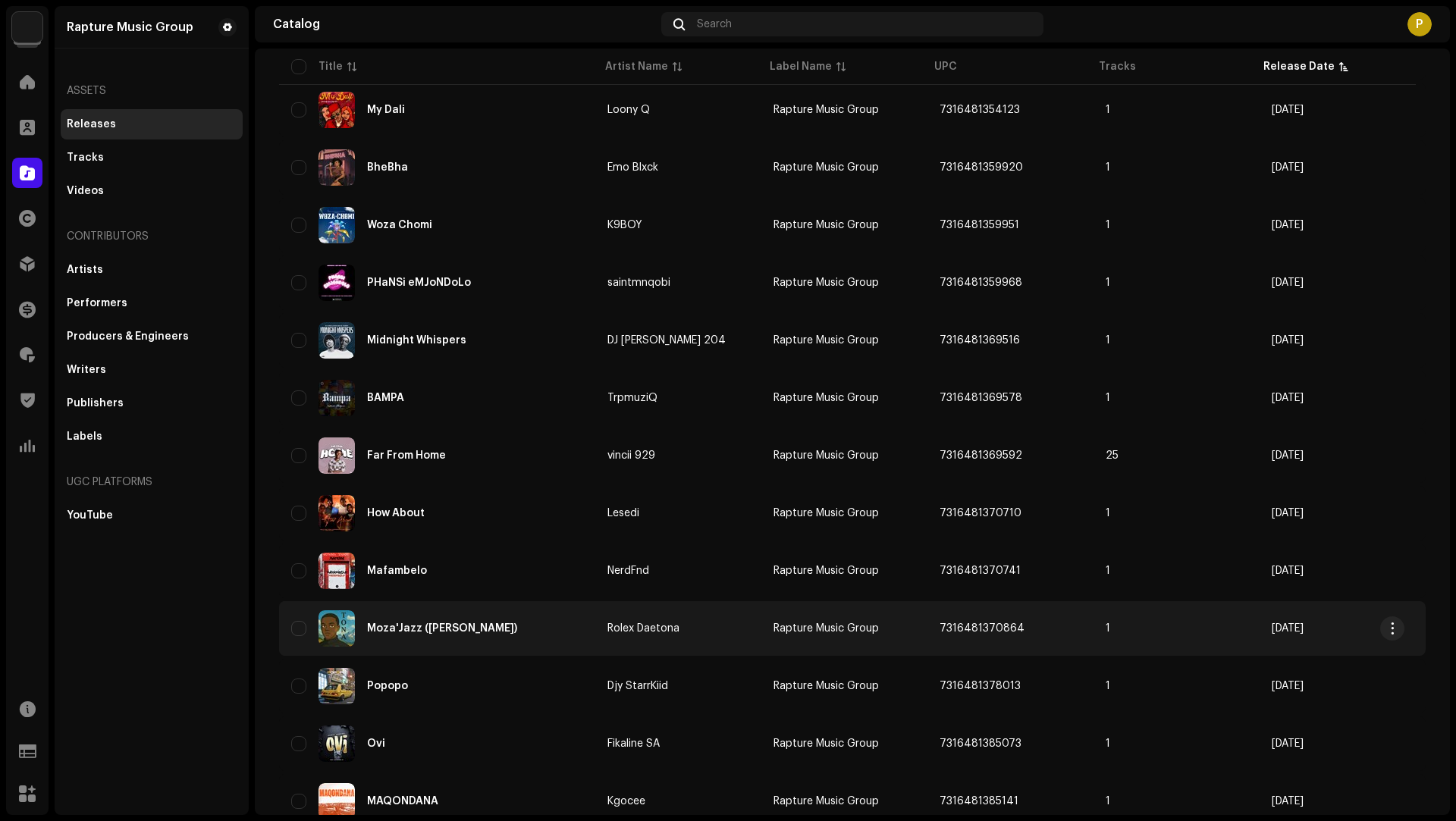
click at [531, 641] on div "Moza'Jazz ([PERSON_NAME])" at bounding box center [437, 629] width 292 height 36
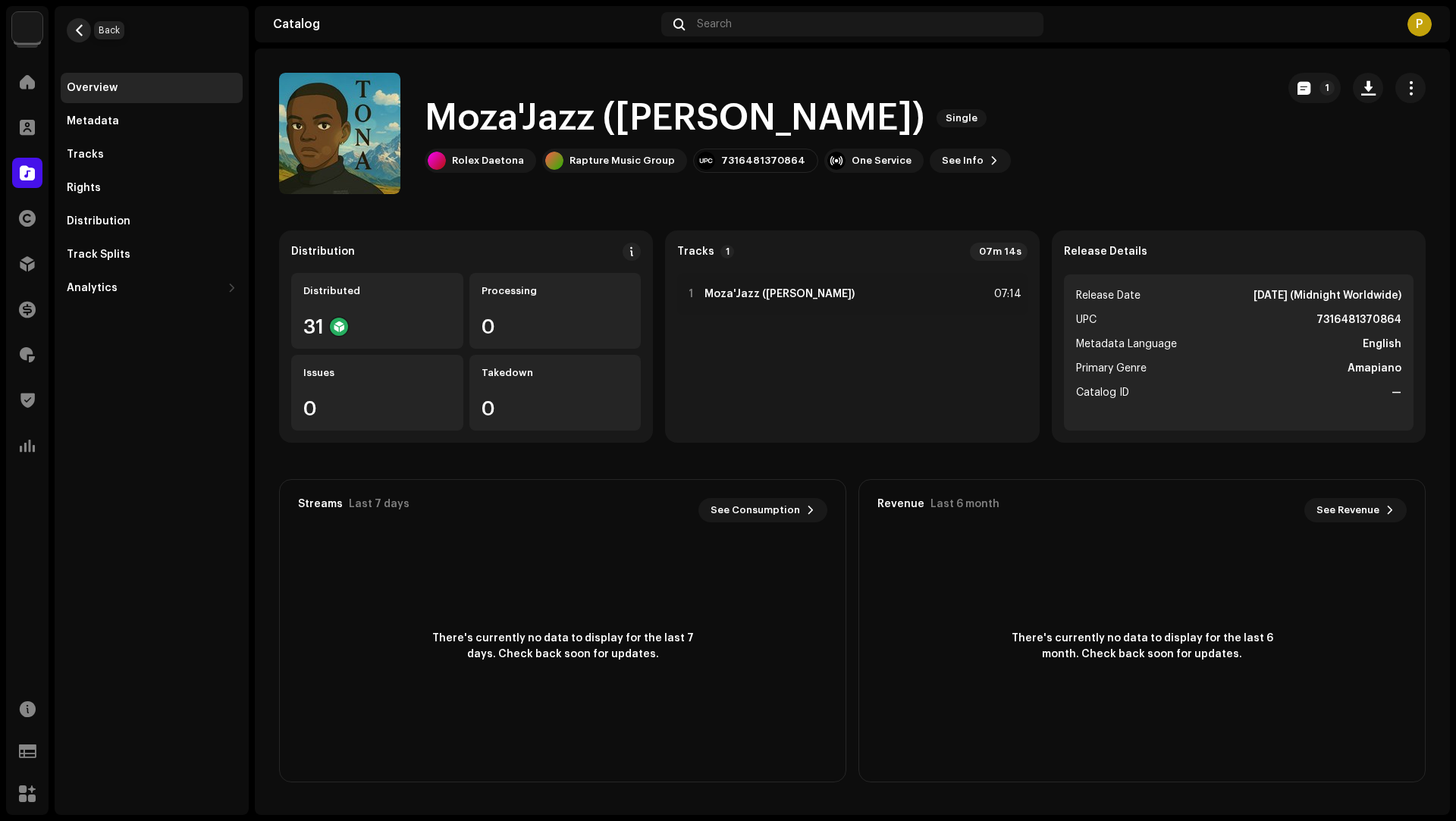
click at [81, 31] on span "button" at bounding box center [79, 30] width 11 height 12
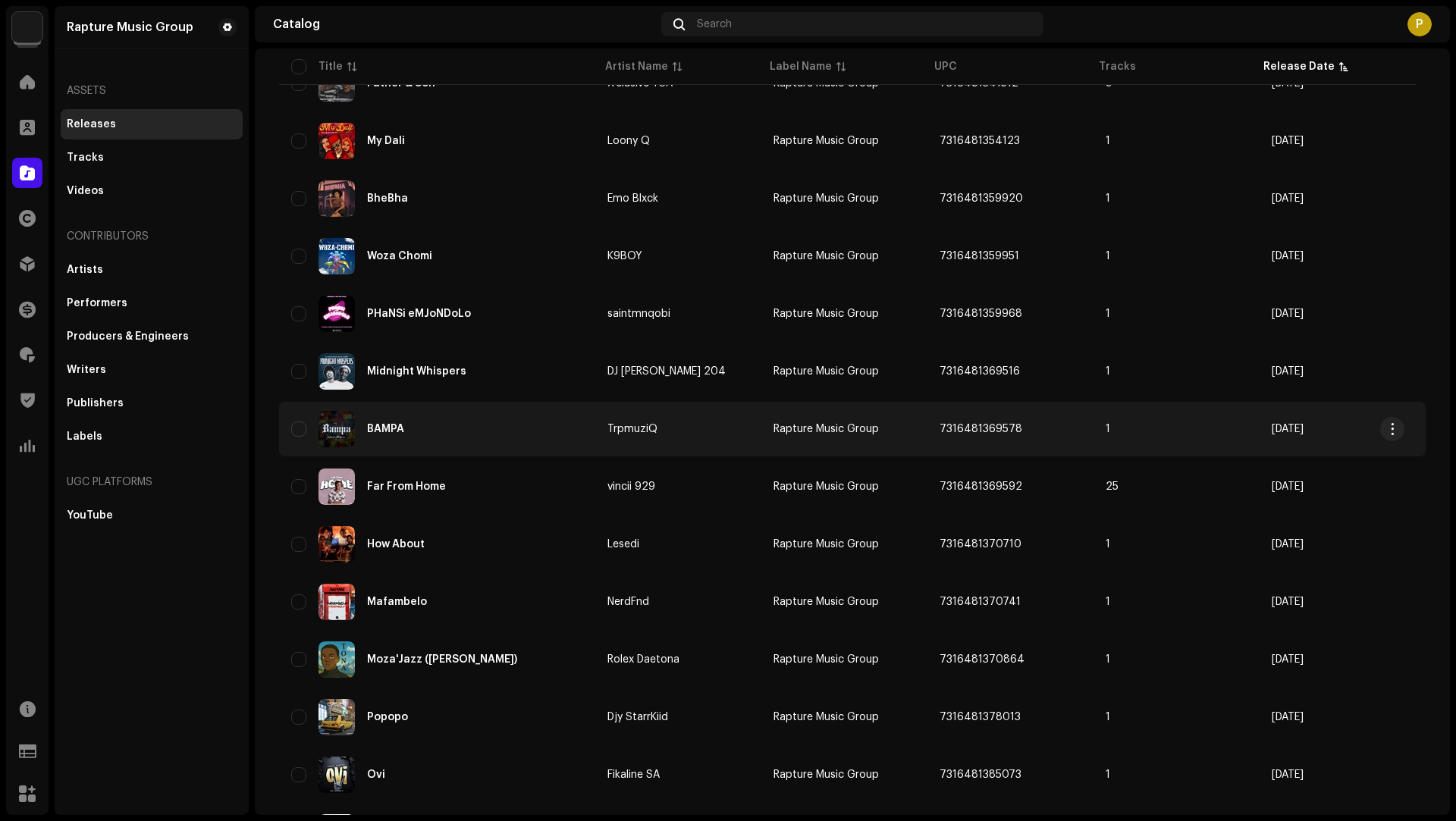
scroll to position [360, 0]
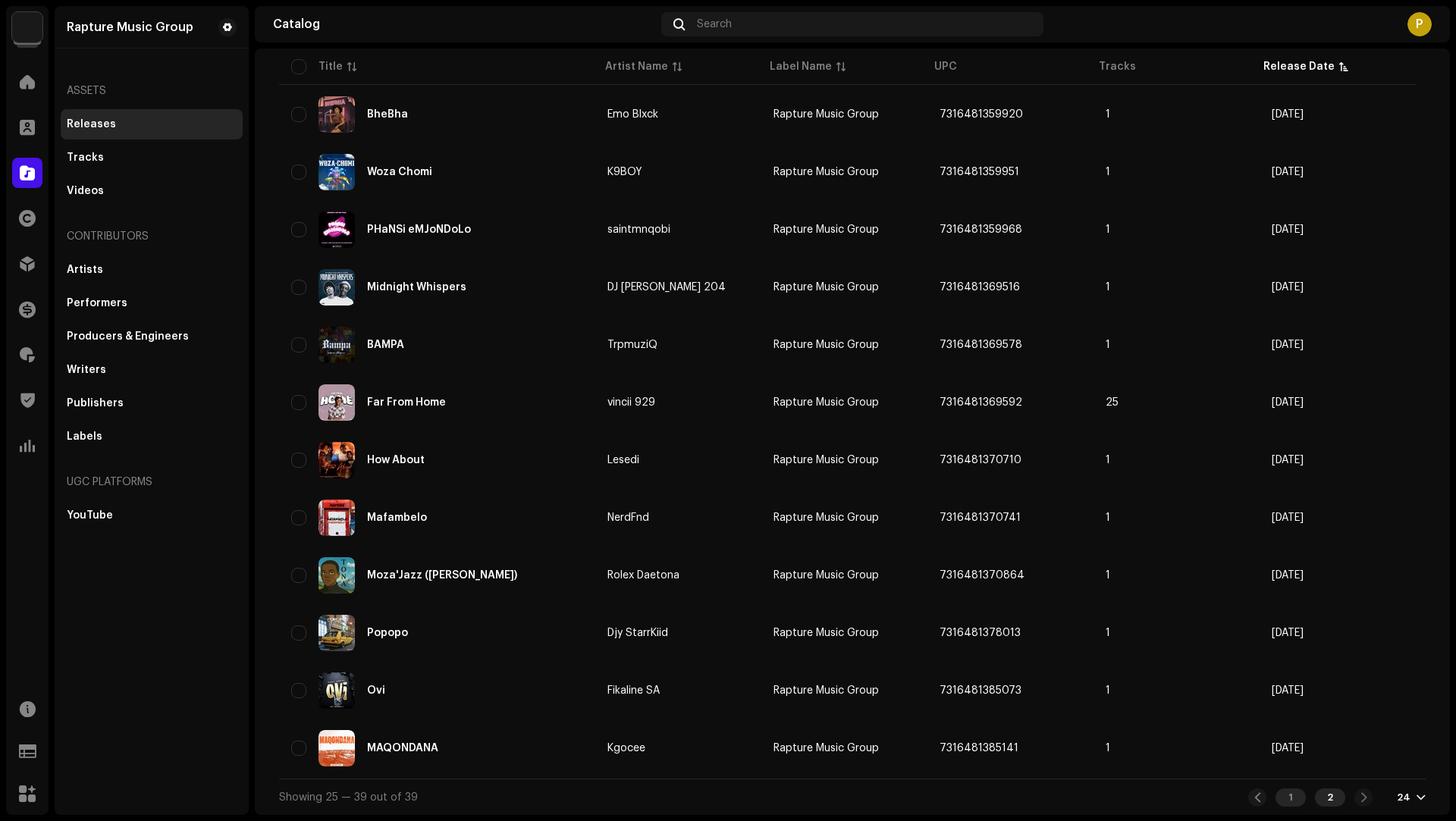
click at [1292, 799] on div "1" at bounding box center [1291, 797] width 30 height 18
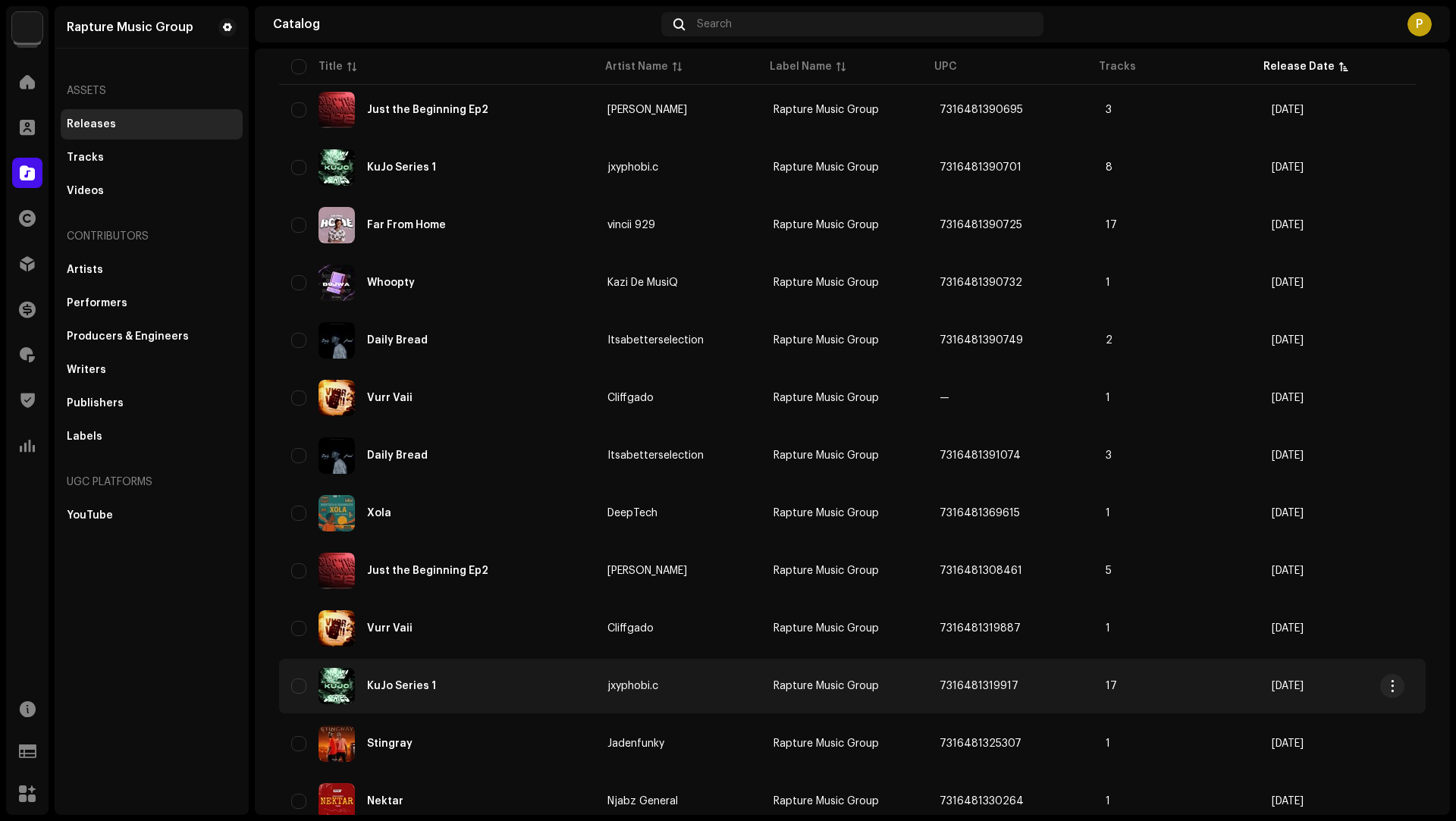
scroll to position [878, 0]
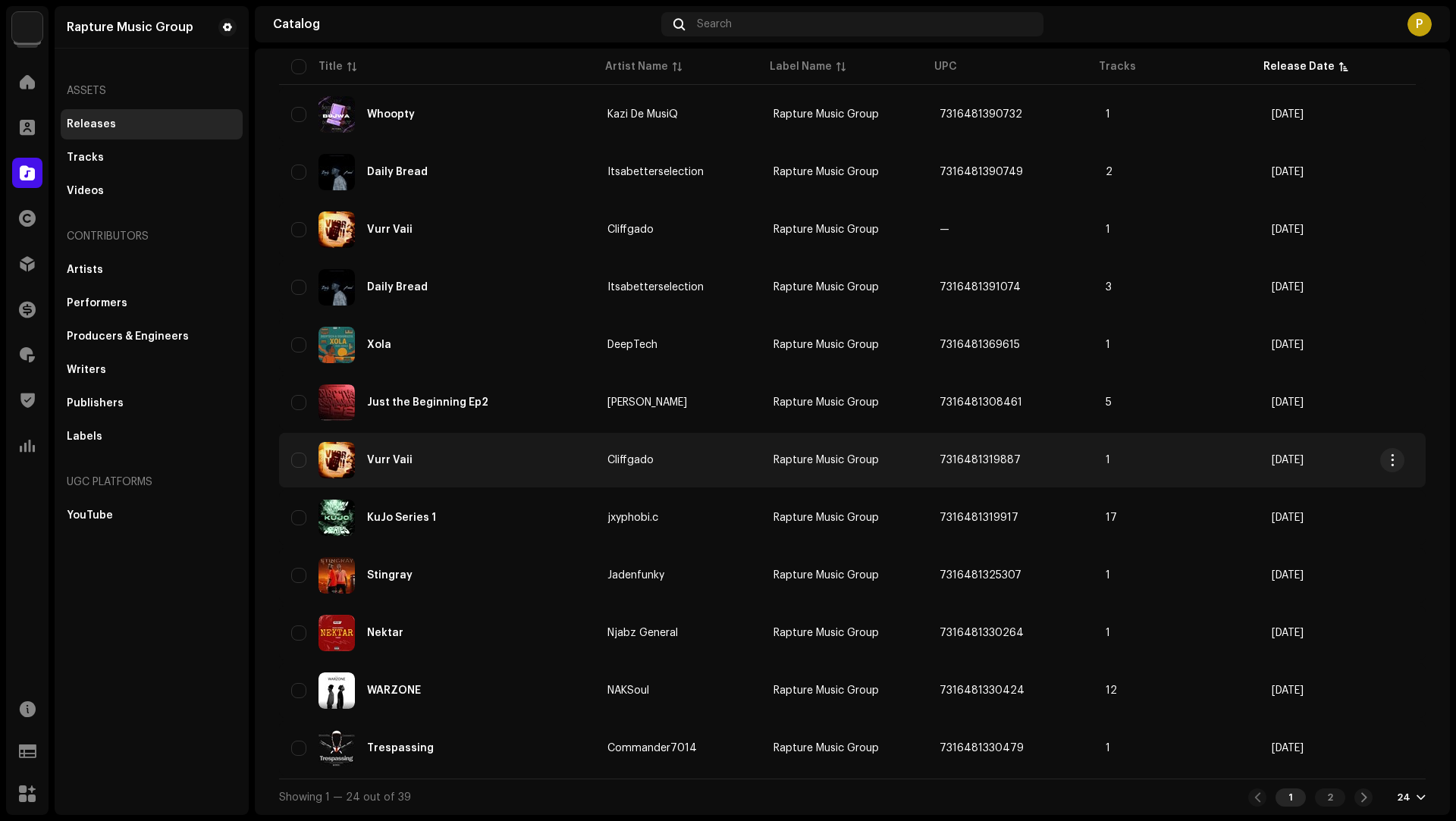
click at [503, 453] on div "Vurr Vaii" at bounding box center [437, 460] width 292 height 36
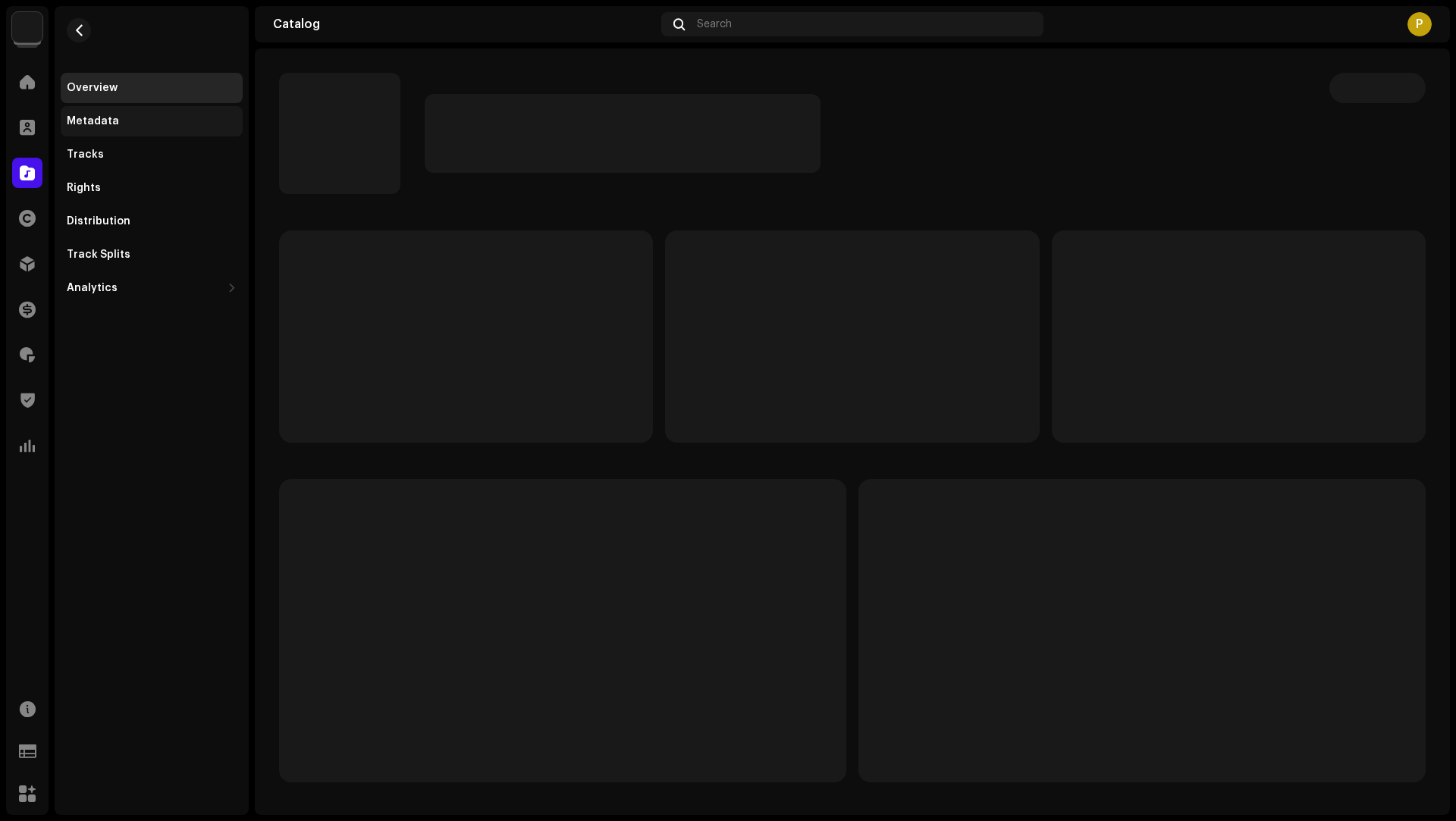
click at [150, 114] on div "Metadata" at bounding box center [151, 121] width 182 height 30
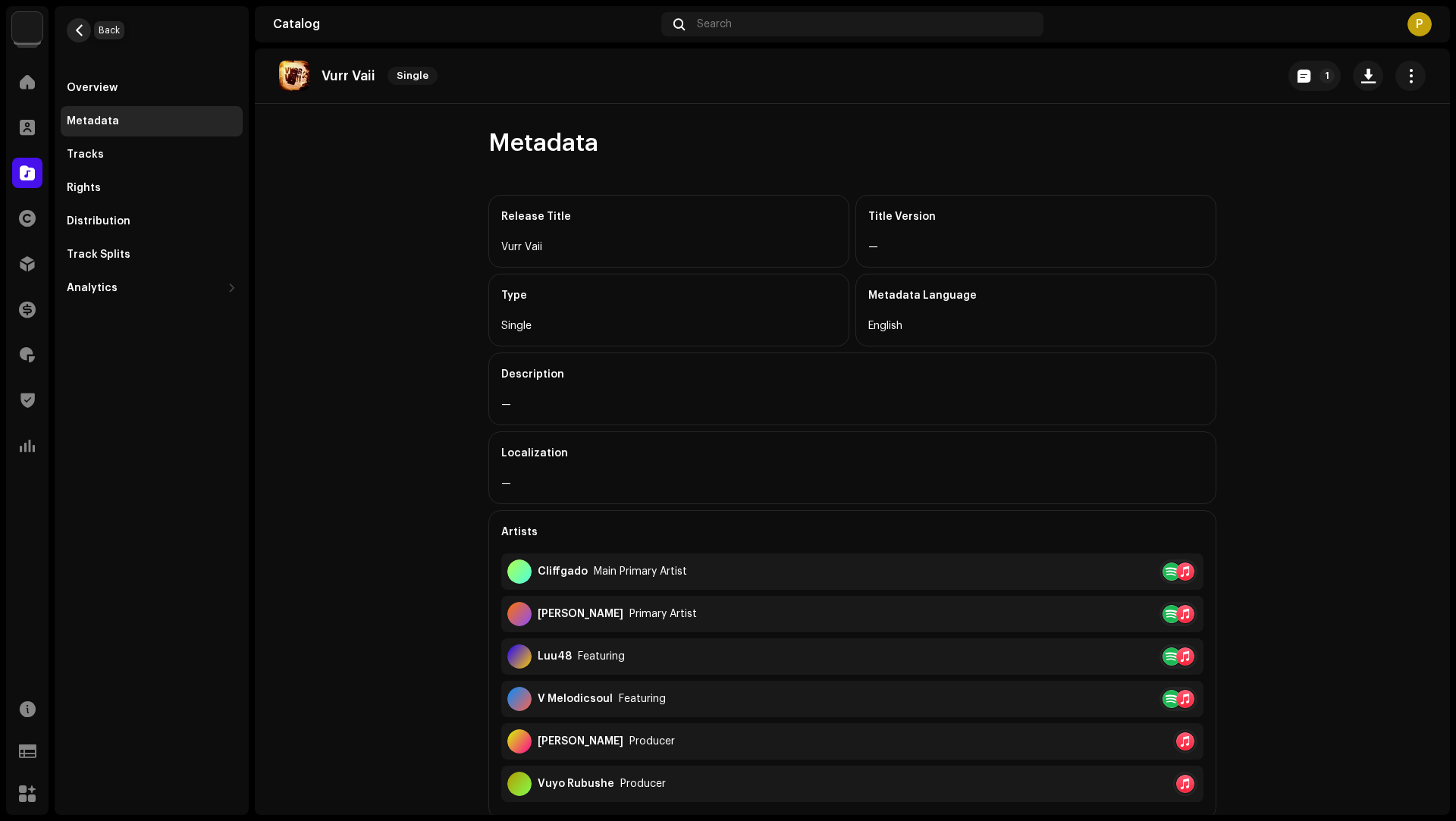
click at [85, 31] on button "button" at bounding box center [78, 30] width 24 height 24
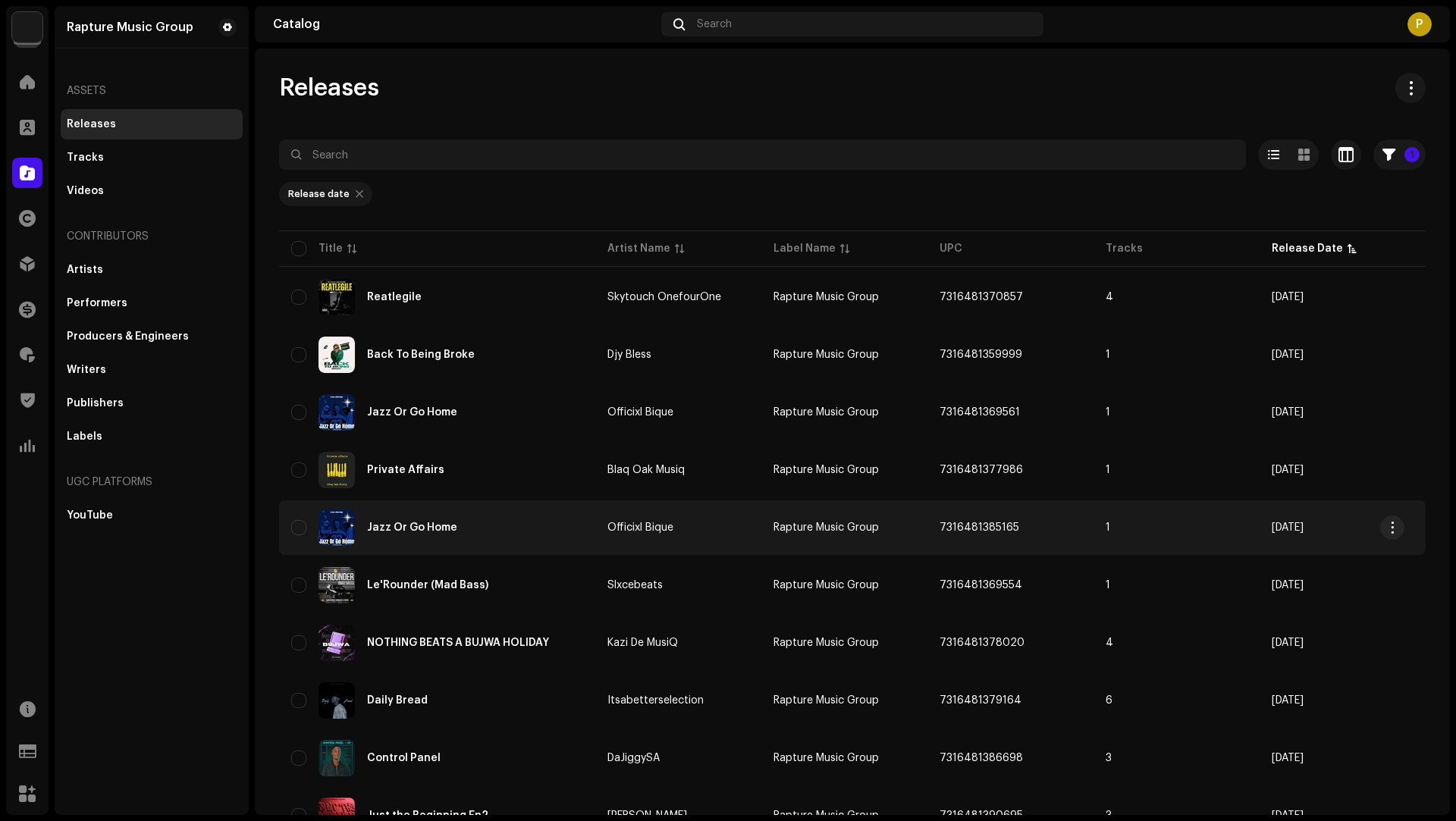
click at [555, 526] on div "Jazz Or Go Home" at bounding box center [437, 528] width 292 height 36
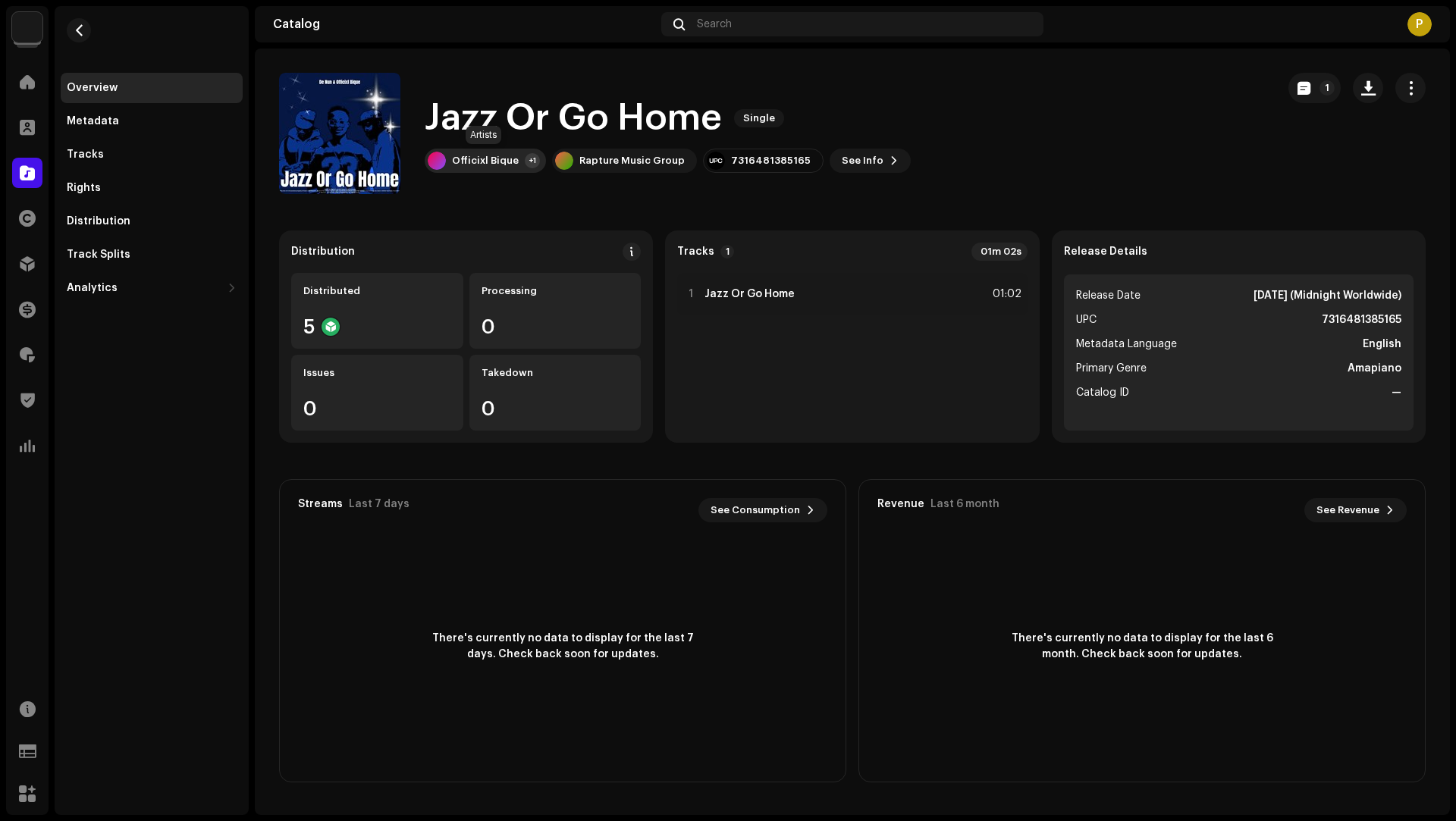
click at [450, 163] on div "Officixl Bique +1" at bounding box center [486, 161] width 121 height 24
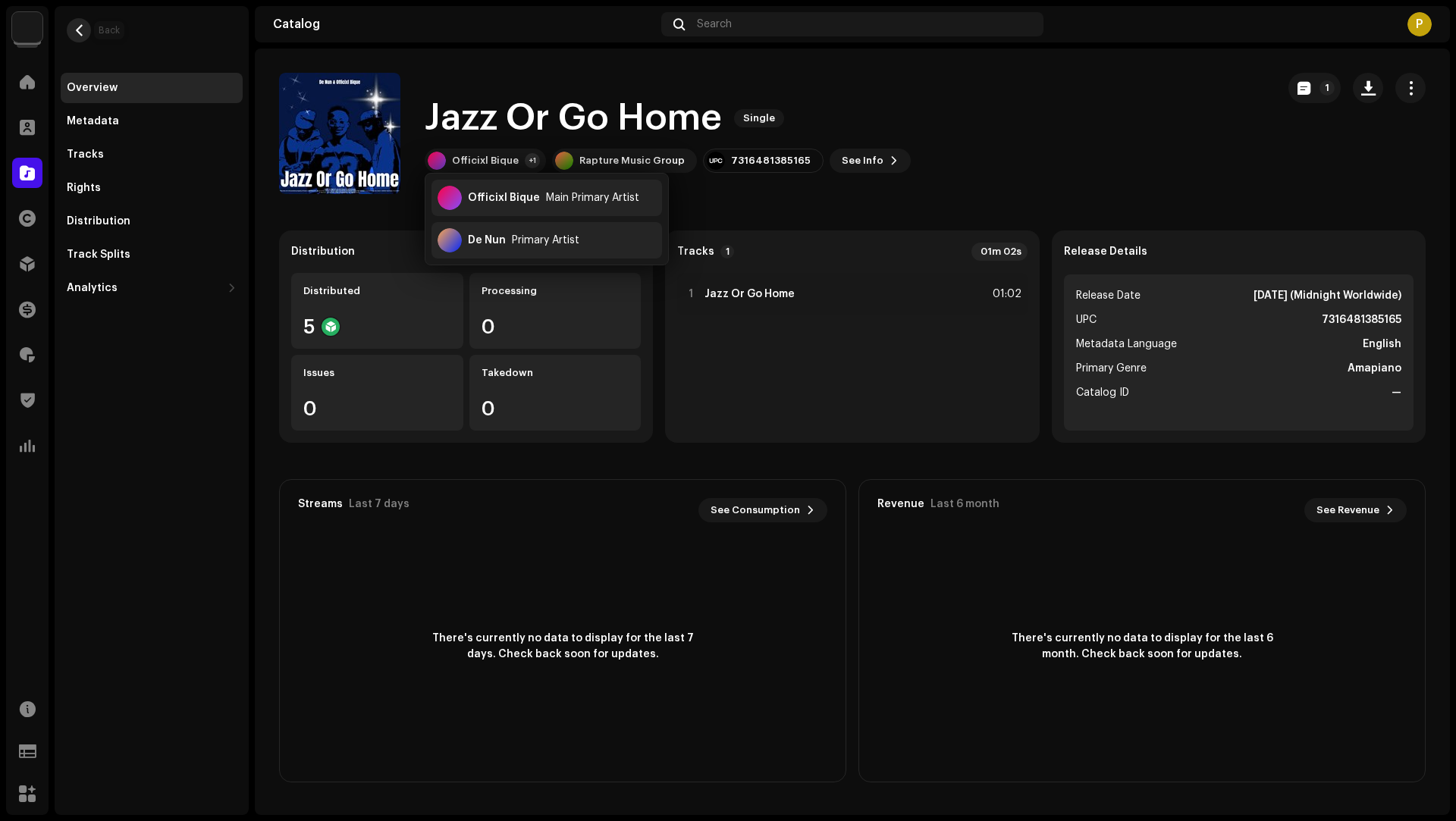
click at [78, 28] on span "button" at bounding box center [79, 30] width 11 height 12
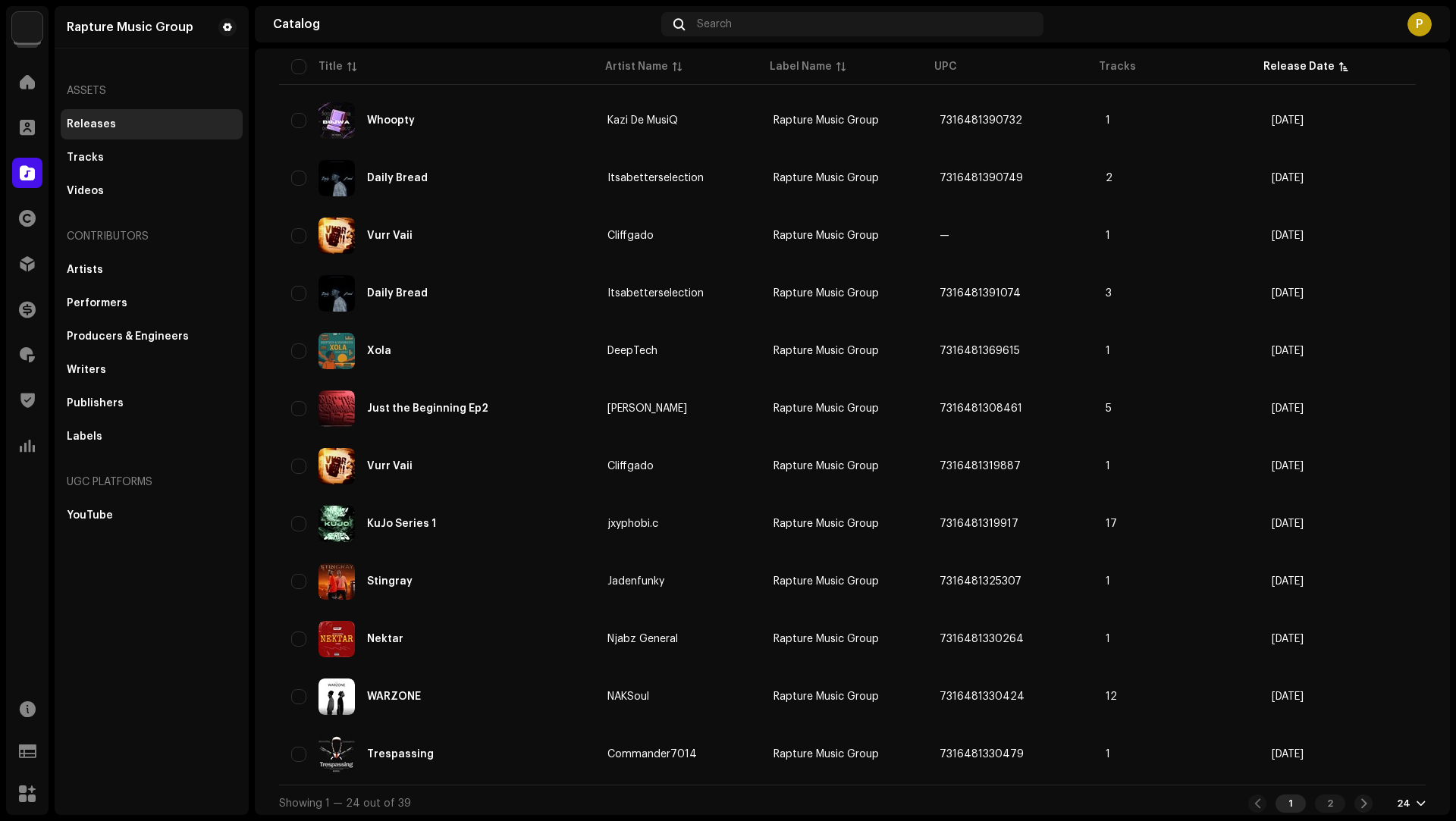
scroll to position [878, 0]
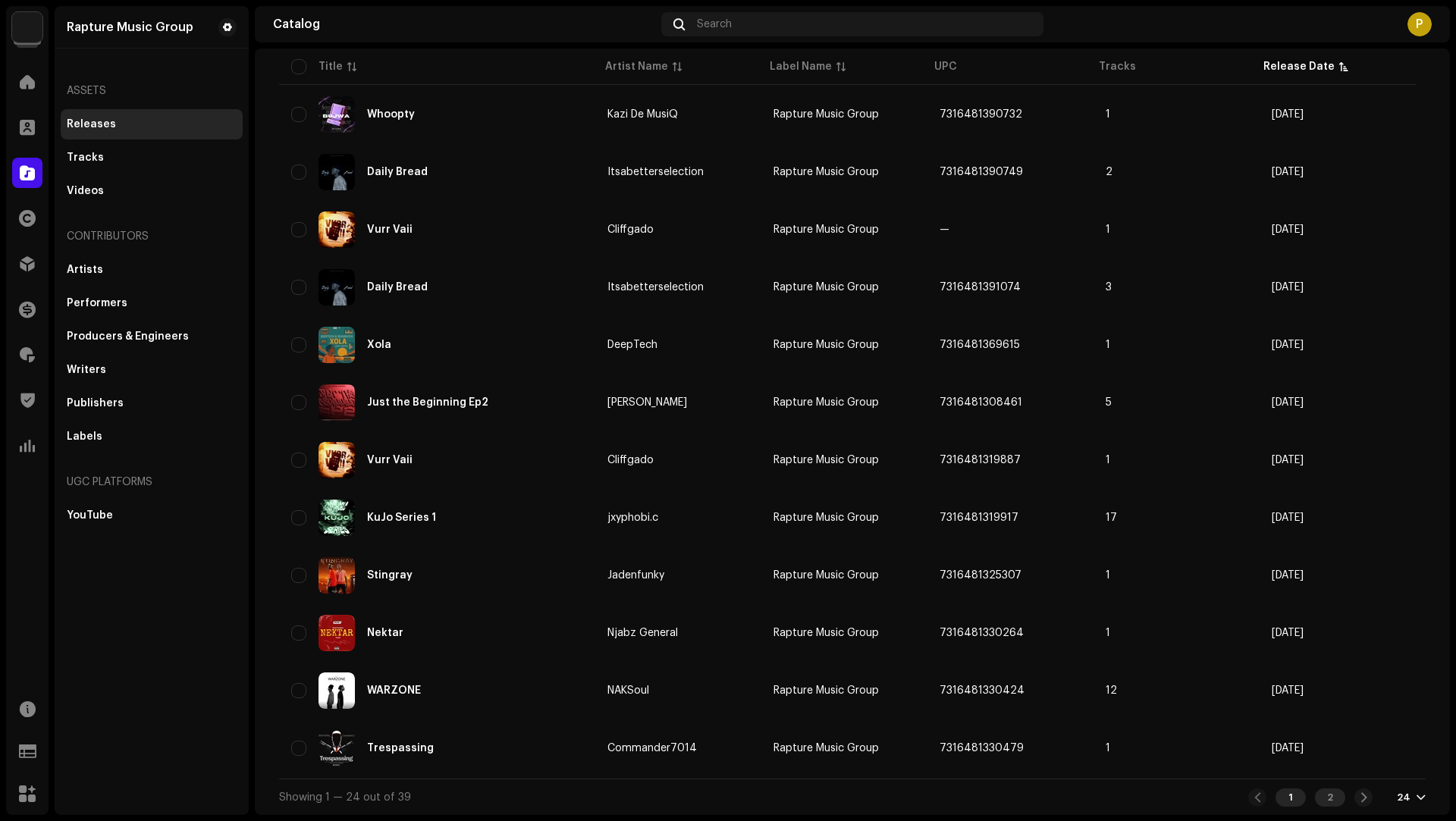
click at [1321, 797] on div "2" at bounding box center [1330, 797] width 30 height 18
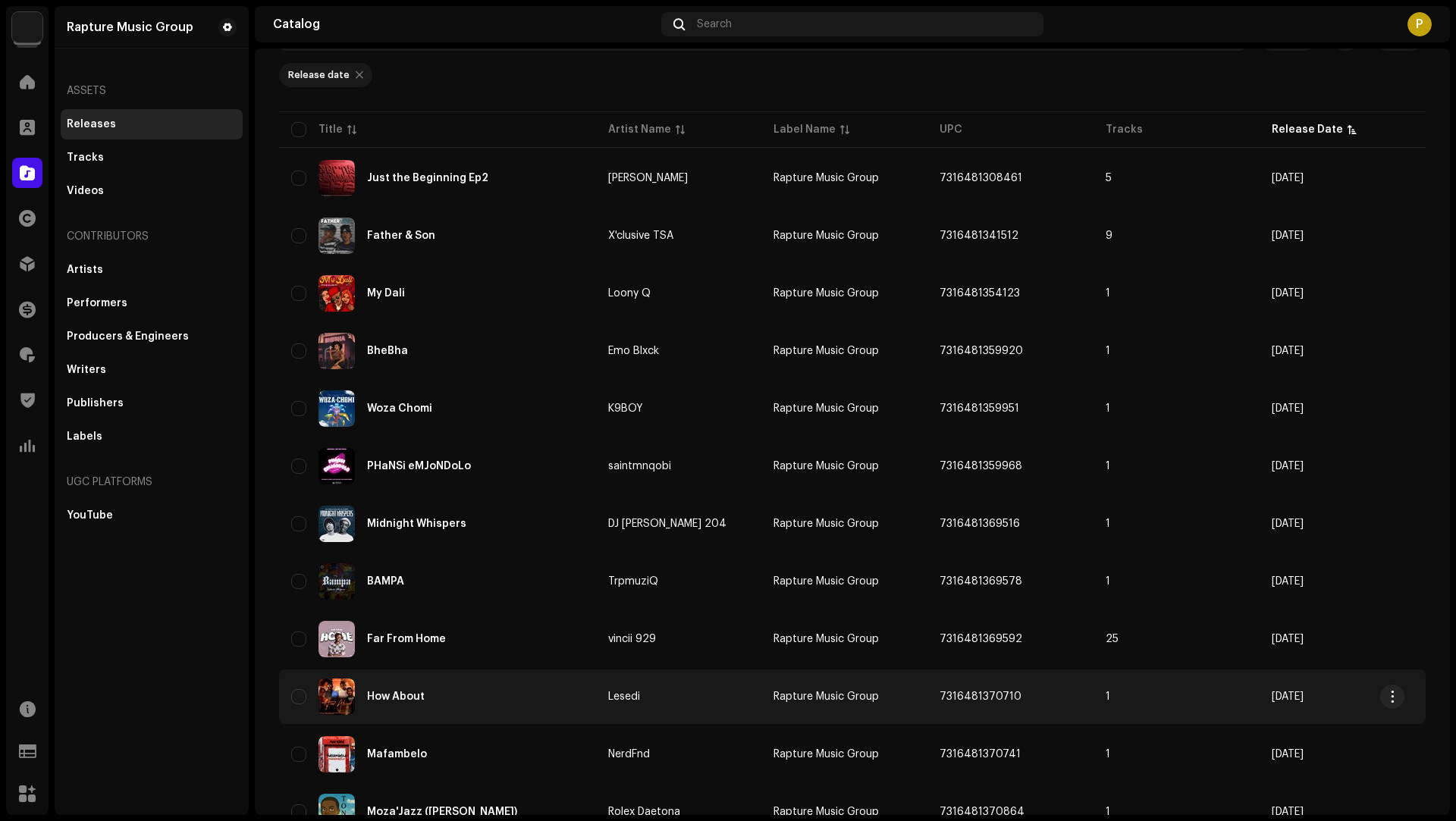
scroll to position [117, 0]
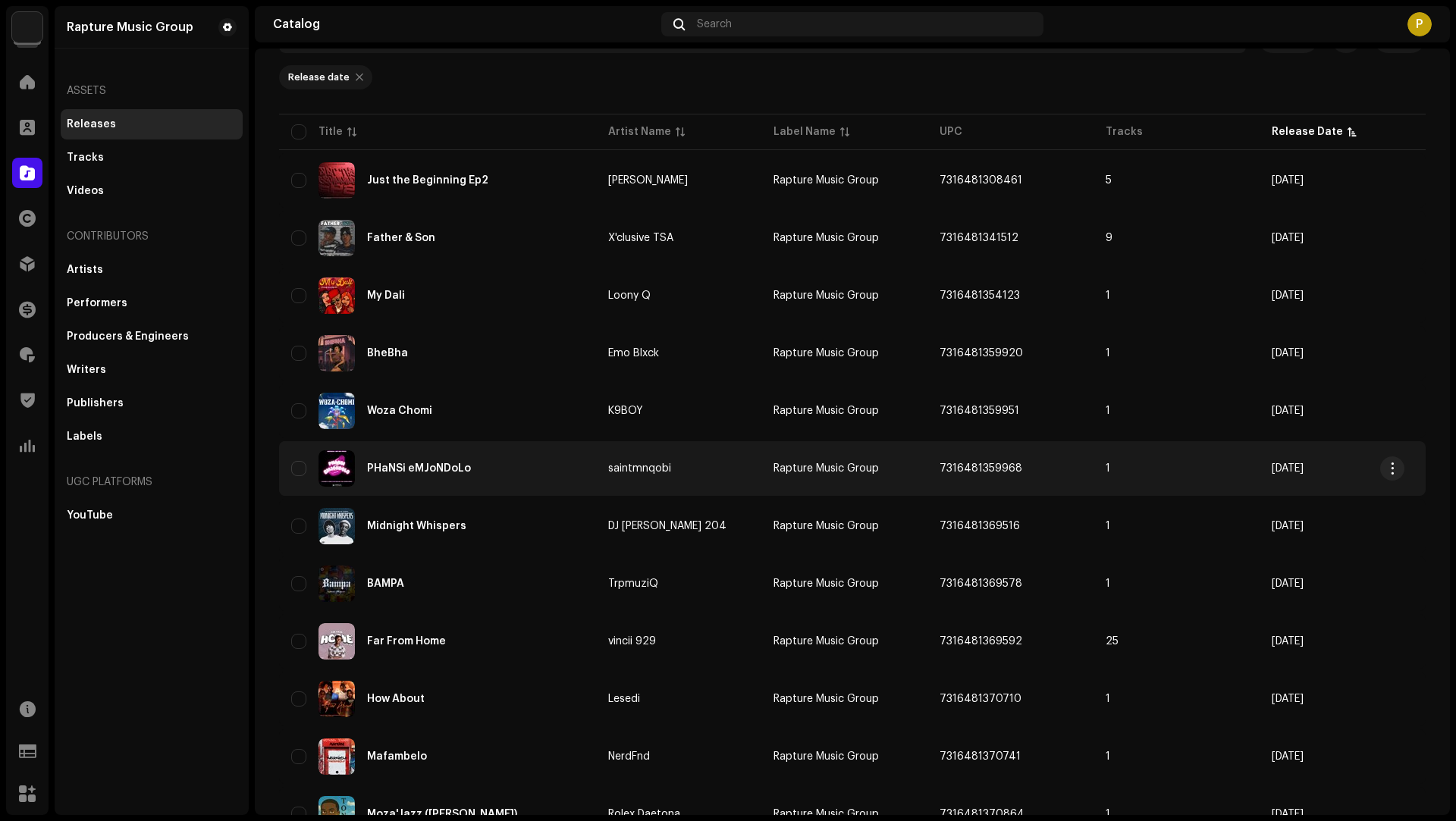
click at [518, 478] on div "PHaNSi eMJoNDoLo" at bounding box center [437, 468] width 292 height 36
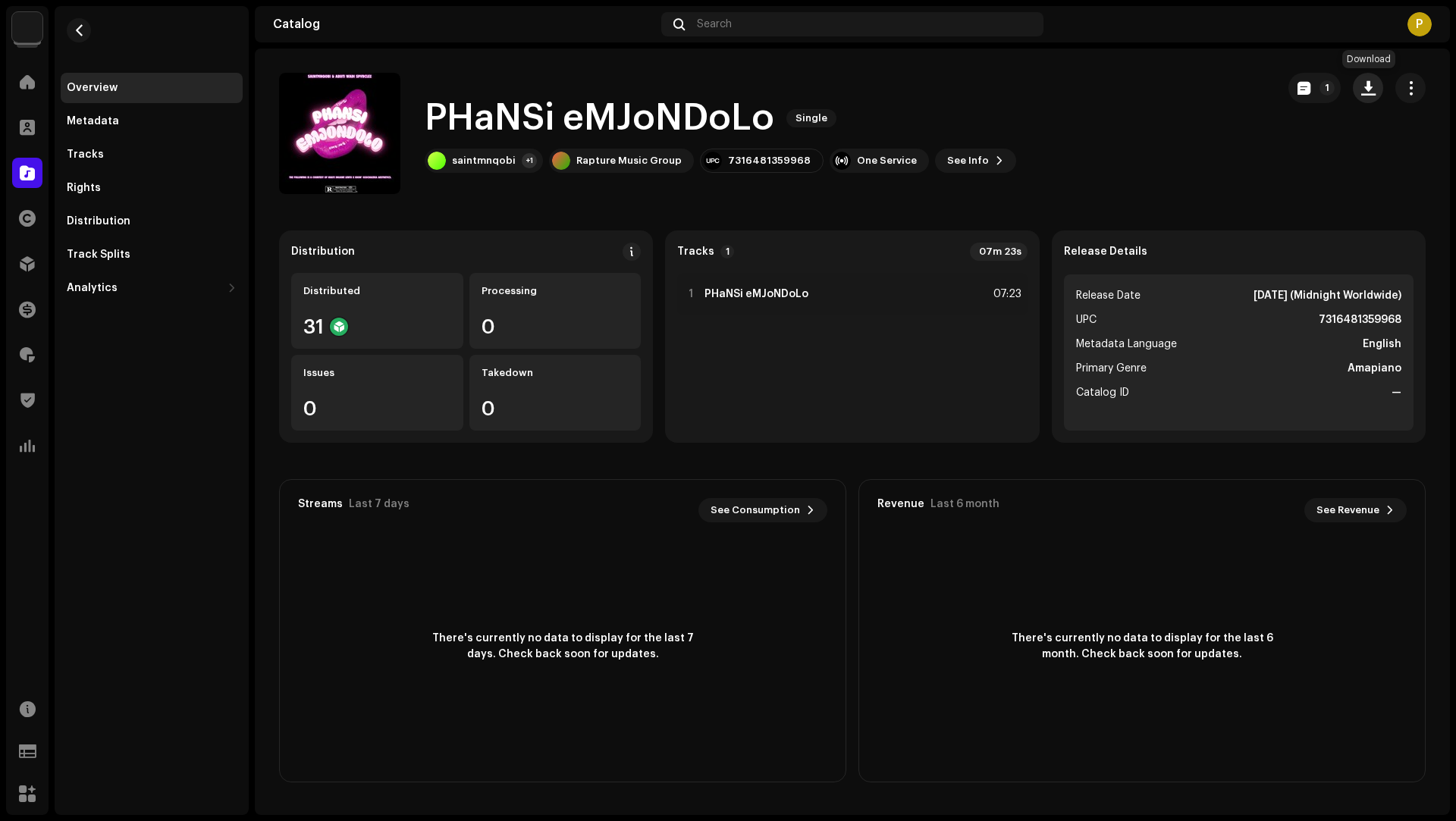
click at [1377, 88] on button "button" at bounding box center [1367, 88] width 30 height 30
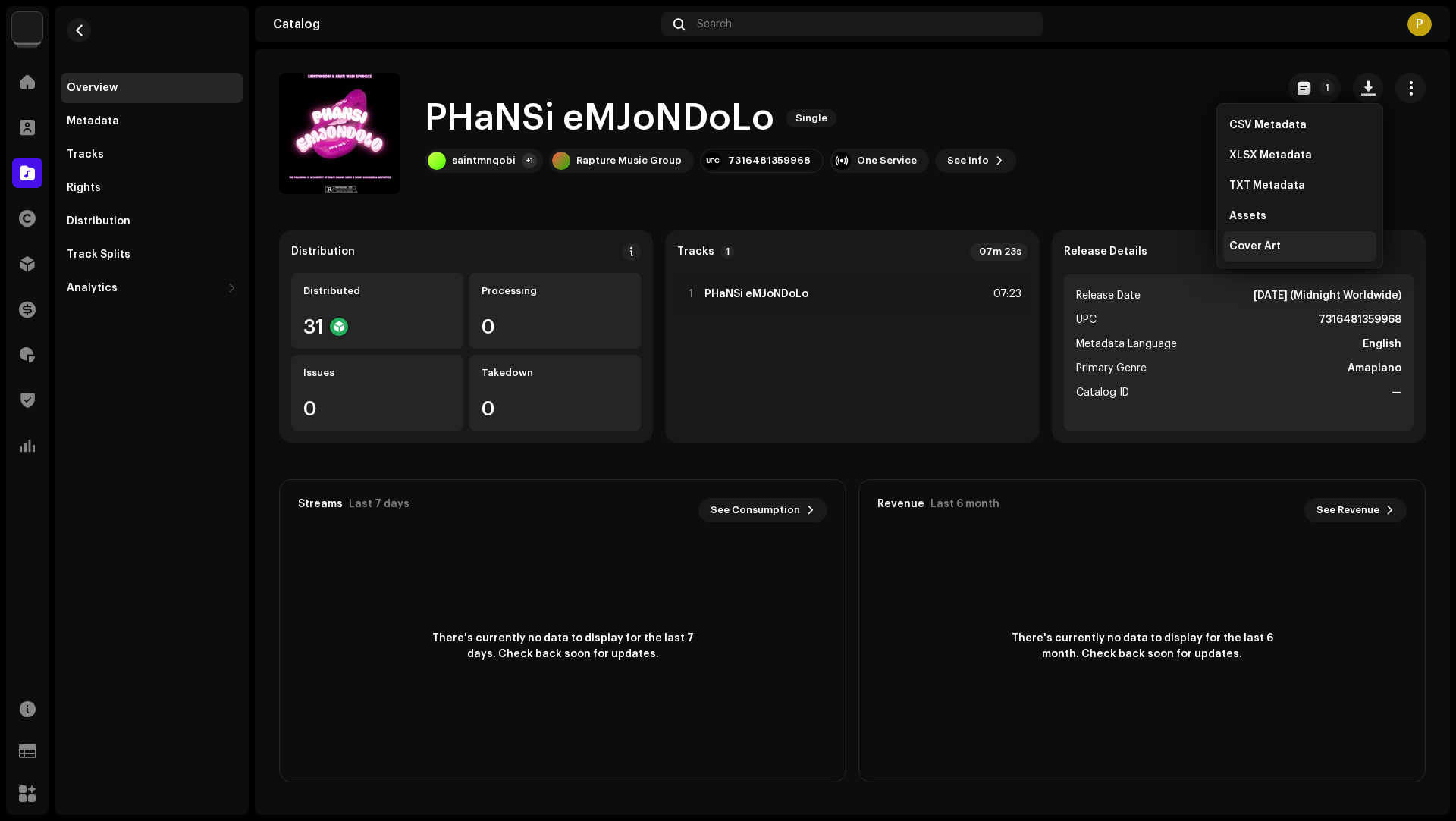
click at [1263, 252] on span "Cover Art" at bounding box center [1254, 246] width 51 height 12
